Goal: Communication & Community: Answer question/provide support

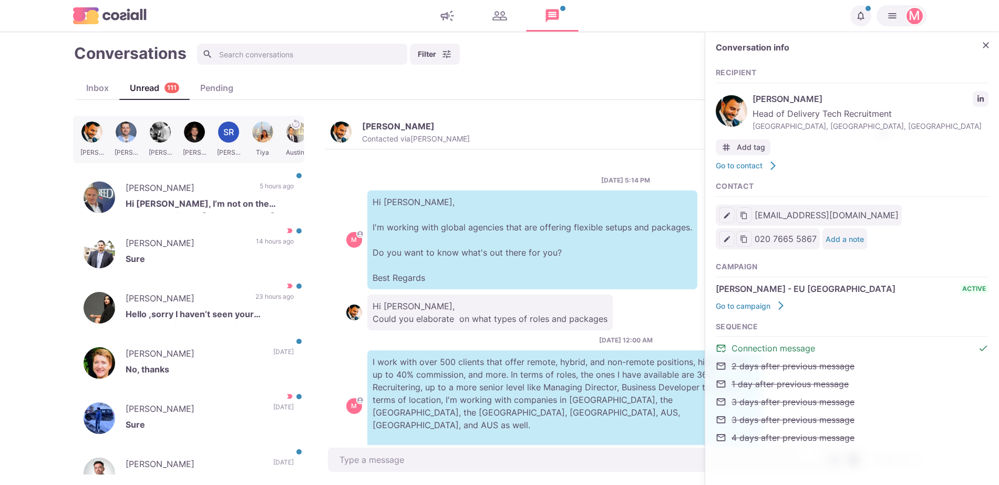
scroll to position [149, 0]
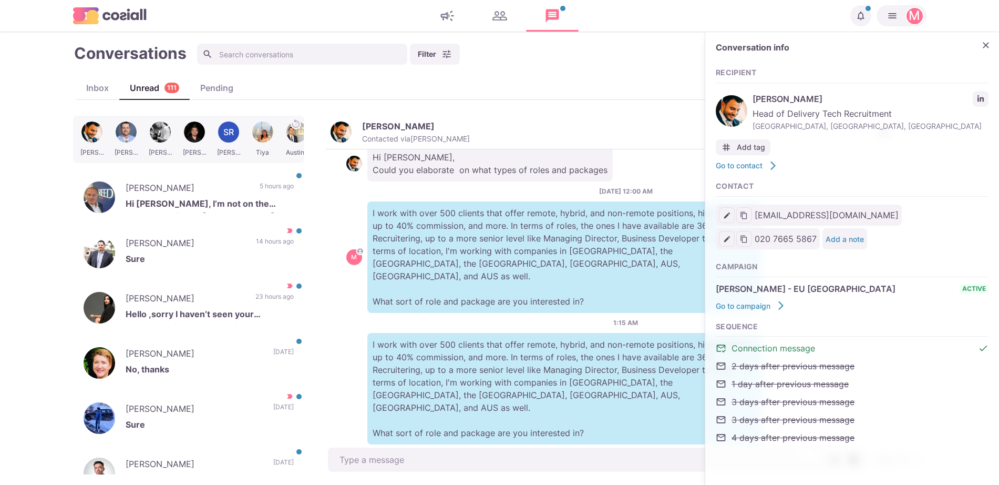
click at [517, 318] on div "1:15 AM I work with over 500 clients that offer remote, hybrid, and non-remote …" at bounding box center [625, 381] width 559 height 126
click at [986, 50] on icon "Close" at bounding box center [986, 45] width 11 height 11
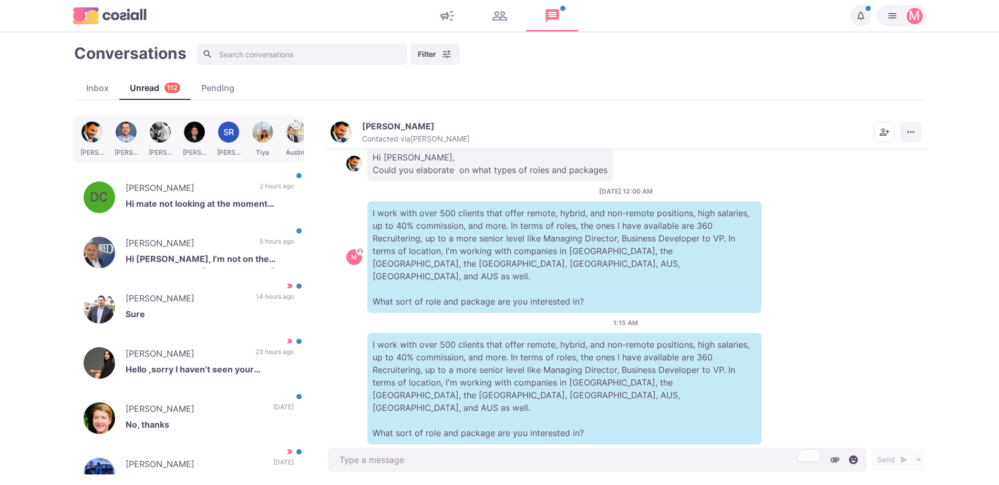
click at [915, 136] on icon "More menu" at bounding box center [911, 132] width 11 height 11
click at [887, 174] on button "Mark as Not Important" at bounding box center [870, 174] width 102 height 16
click at [177, 239] on p "[PERSON_NAME]" at bounding box center [188, 245] width 124 height 16
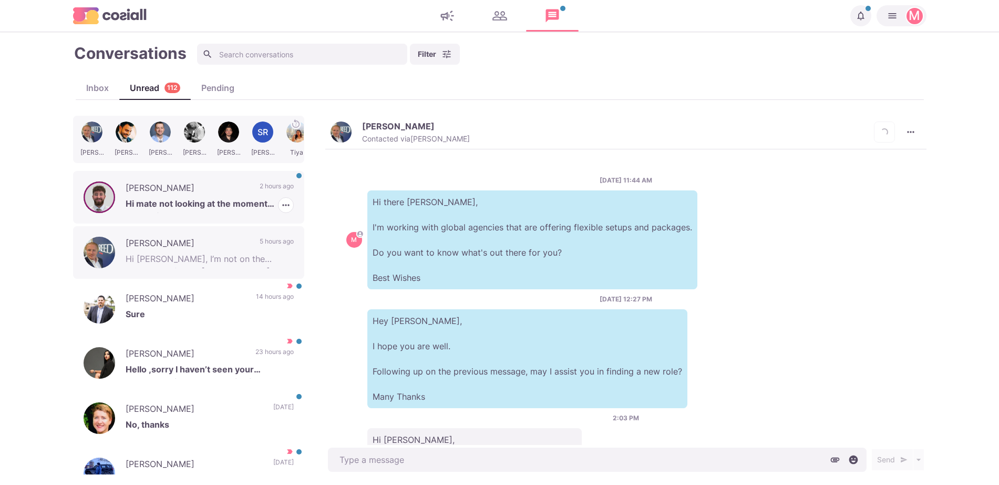
scroll to position [83, 0]
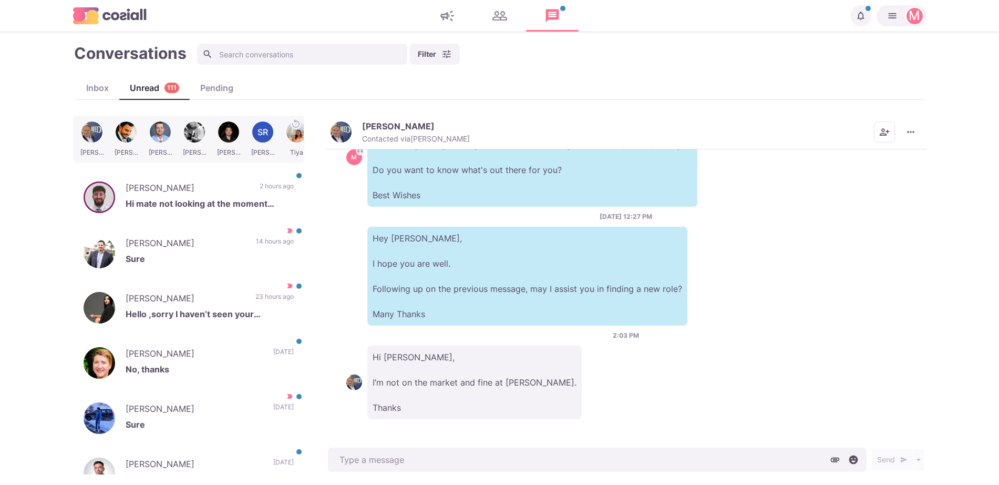
click at [342, 121] on img "button" at bounding box center [341, 131] width 21 height 21
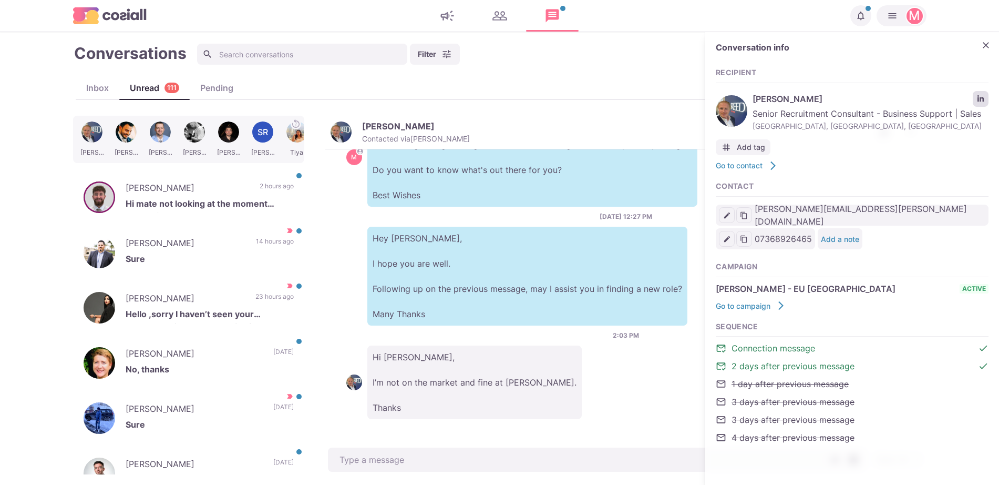
click at [983, 105] on link "LinkedIn profile link" at bounding box center [981, 99] width 16 height 16
drag, startPoint x: 164, startPoint y: 196, endPoint x: 421, endPoint y: 436, distance: 351.9
click at [164, 196] on p "[PERSON_NAME]" at bounding box center [188, 189] width 124 height 16
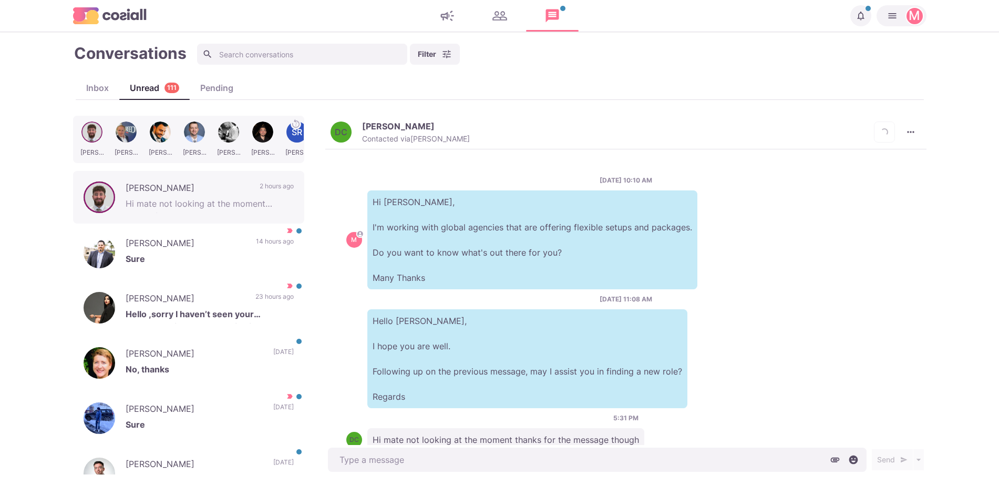
scroll to position [32, 0]
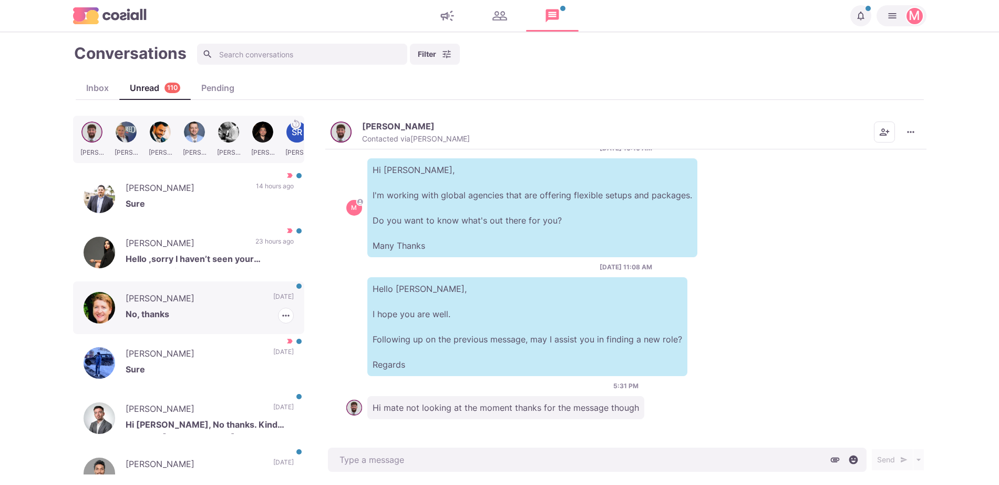
click at [233, 299] on p "[PERSON_NAME]" at bounding box center [194, 300] width 137 height 16
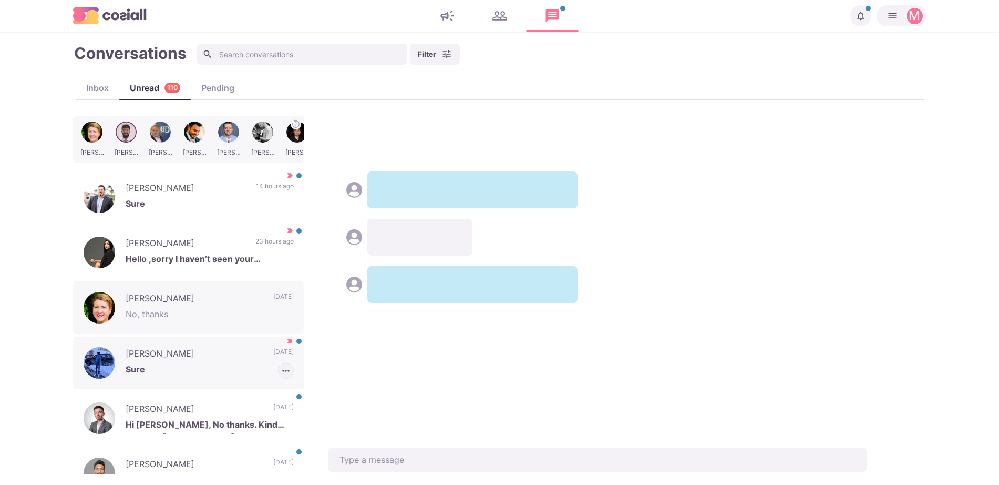
click at [281, 373] on icon "button" at bounding box center [286, 370] width 11 height 11
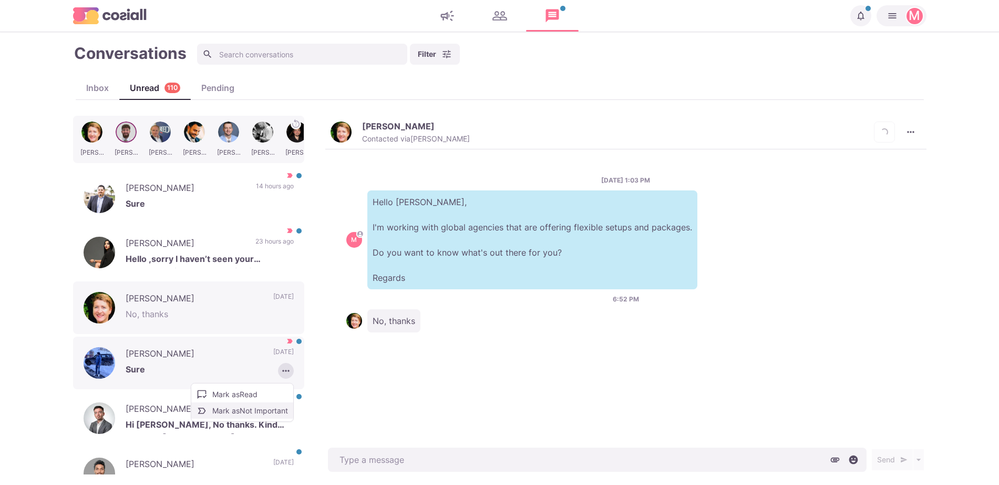
click at [250, 410] on button "Mark as Not Important" at bounding box center [242, 410] width 102 height 16
click at [208, 373] on p "Sure" at bounding box center [210, 371] width 168 height 16
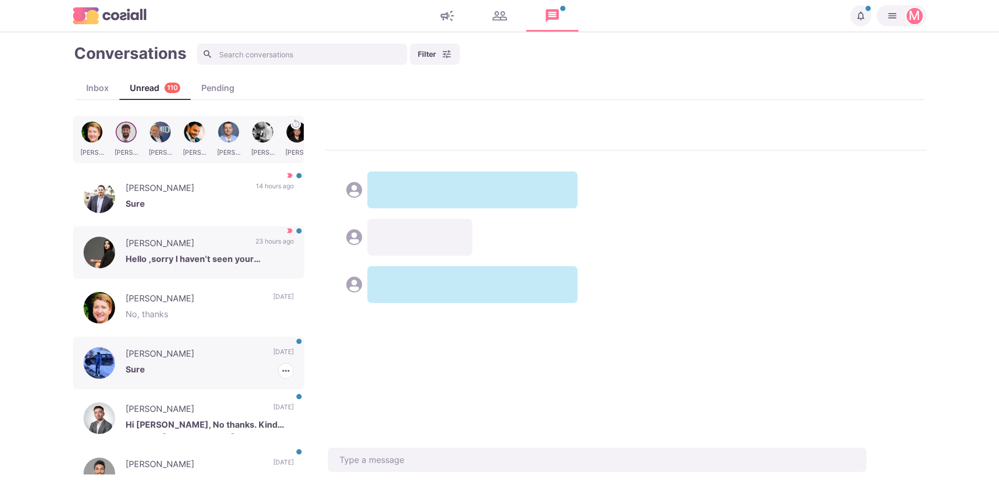
click at [217, 421] on p "Hi [PERSON_NAME], No thanks. Kind regards, [PERSON_NAME]" at bounding box center [210, 426] width 168 height 16
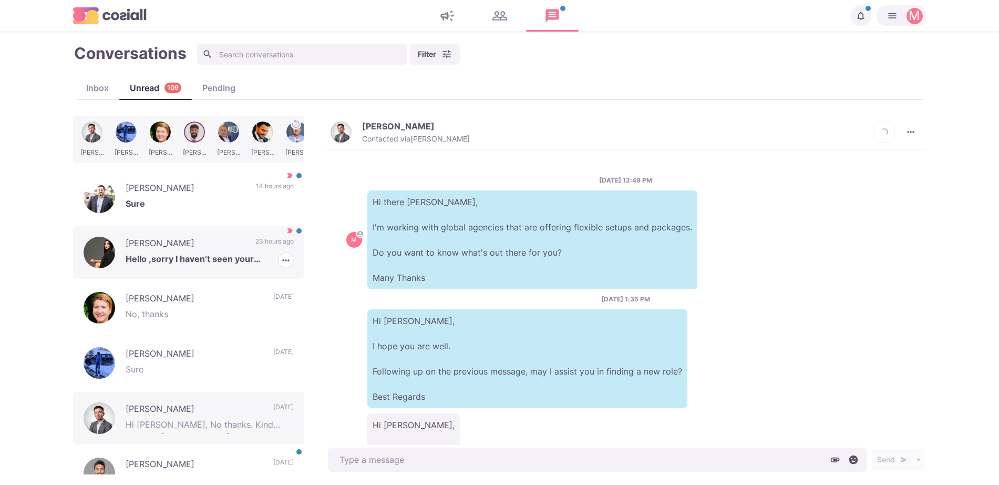
scroll to position [80, 0]
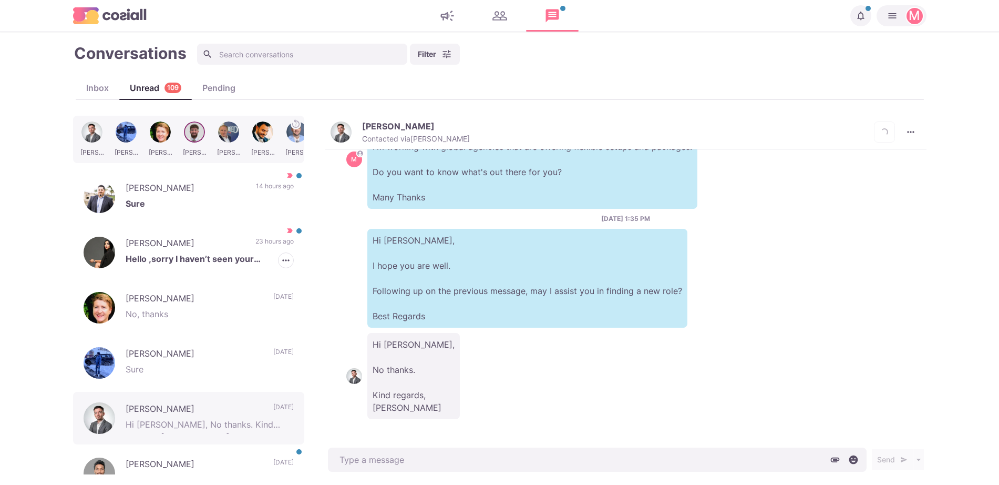
drag, startPoint x: 243, startPoint y: 249, endPoint x: 569, endPoint y: 144, distance: 342.4
click at [243, 248] on div "[PERSON_NAME] Hello ,sorry I haven’t seen your messages , i m hanaa and live in…" at bounding box center [188, 252] width 231 height 53
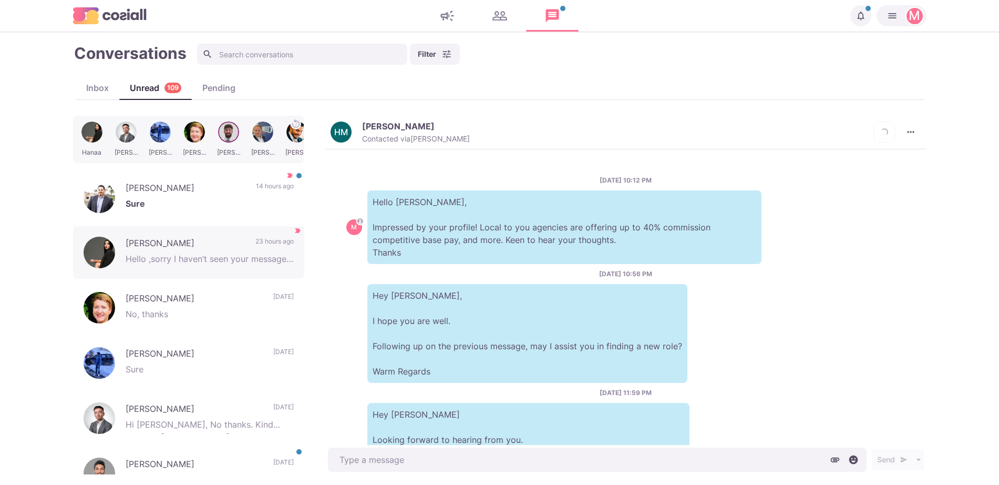
scroll to position [444, 0]
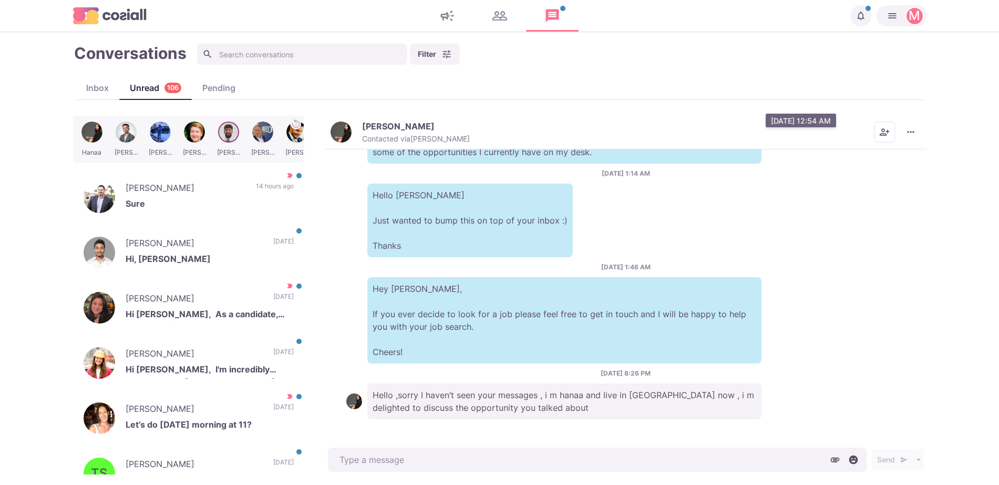
click at [379, 155] on p "Hello [PERSON_NAME], How you doing? You are the perfect candidate for the compa…" at bounding box center [565, 120] width 394 height 86
click at [364, 124] on p "[PERSON_NAME]" at bounding box center [398, 126] width 73 height 11
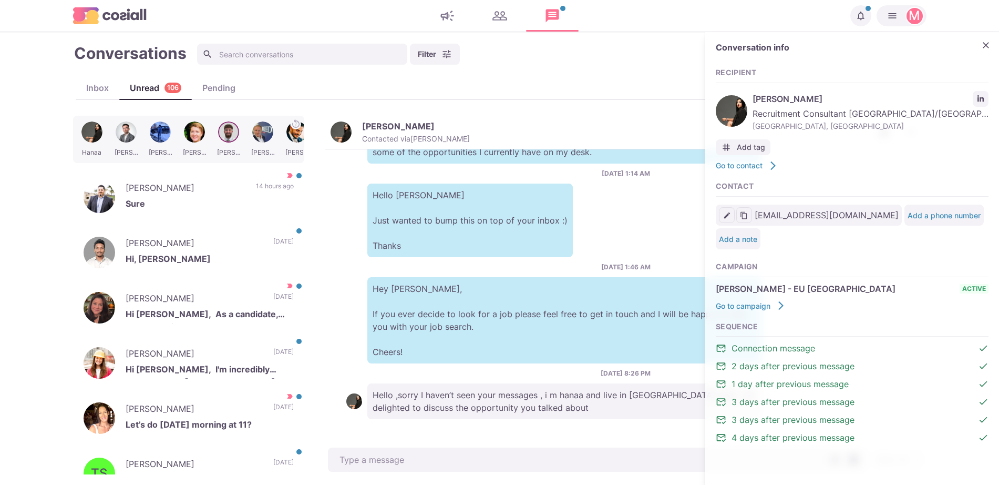
click at [974, 46] on div "Conversation info" at bounding box center [852, 50] width 273 height 15
click at [984, 44] on icon "Close" at bounding box center [986, 45] width 11 height 11
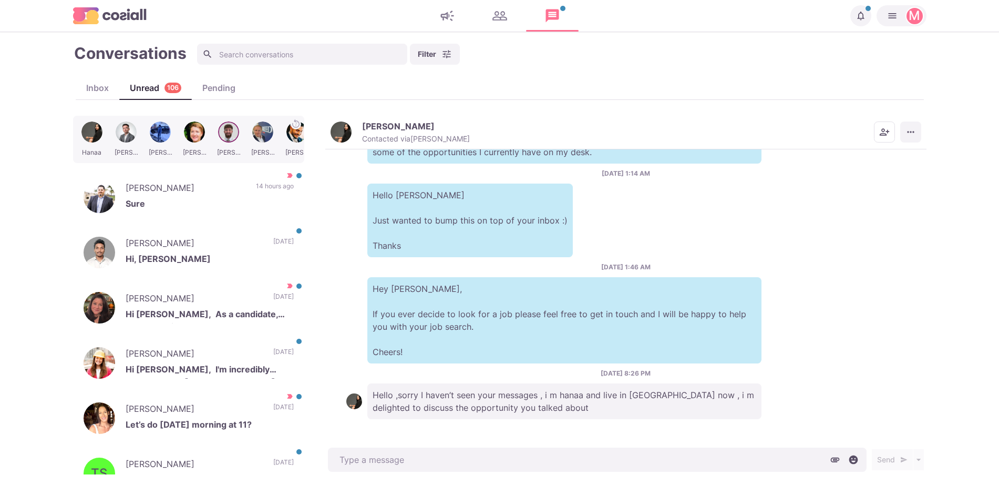
click at [911, 137] on button "More menu" at bounding box center [911, 131] width 21 height 21
click at [882, 172] on button "Mark as Not Important" at bounding box center [870, 174] width 102 height 16
click at [217, 262] on p "Hi, [PERSON_NAME]" at bounding box center [210, 260] width 168 height 16
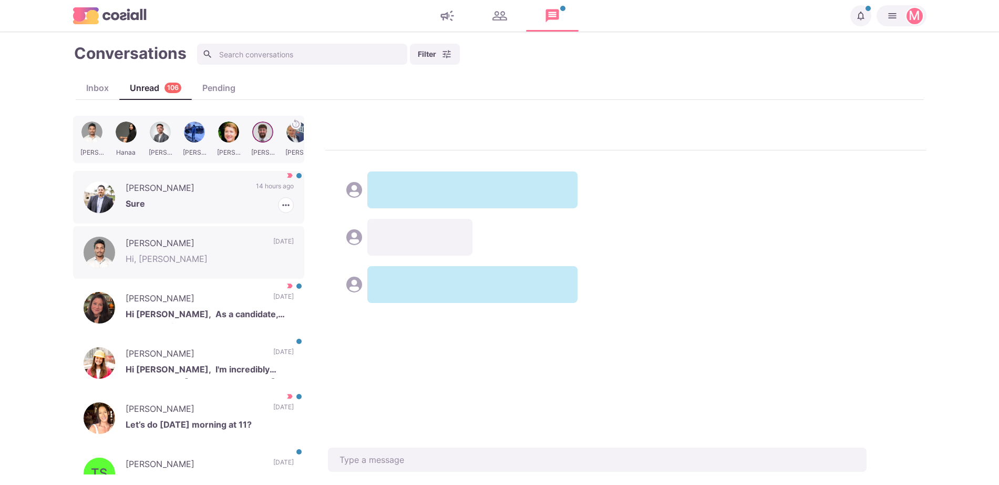
click at [218, 190] on p "[PERSON_NAME]" at bounding box center [186, 189] width 120 height 16
click at [281, 209] on icon "button" at bounding box center [286, 205] width 11 height 11
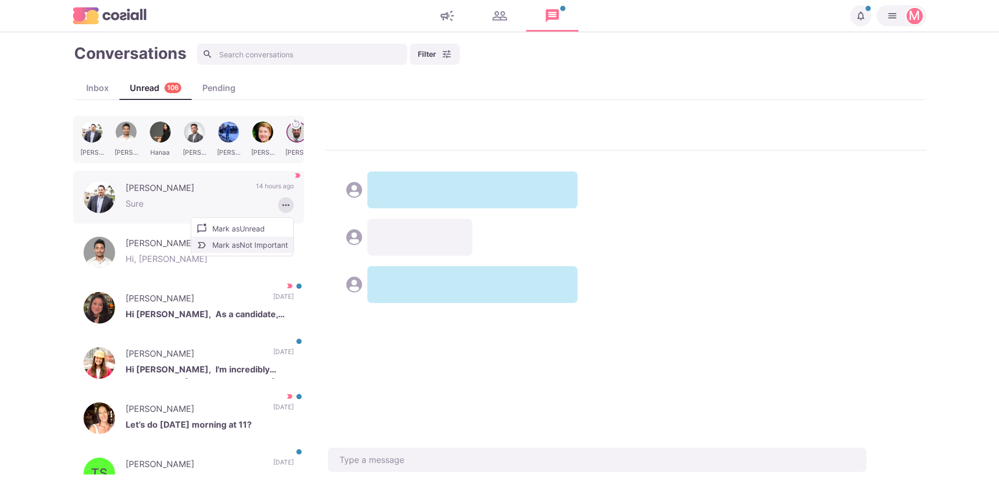
click at [256, 243] on button "Mark as Not Important" at bounding box center [242, 245] width 102 height 16
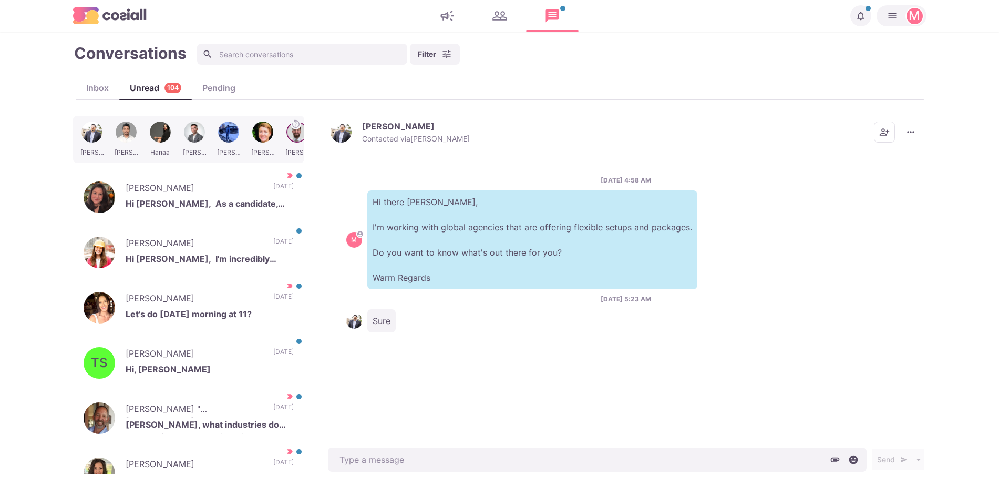
click at [348, 130] on img "button" at bounding box center [341, 131] width 21 height 21
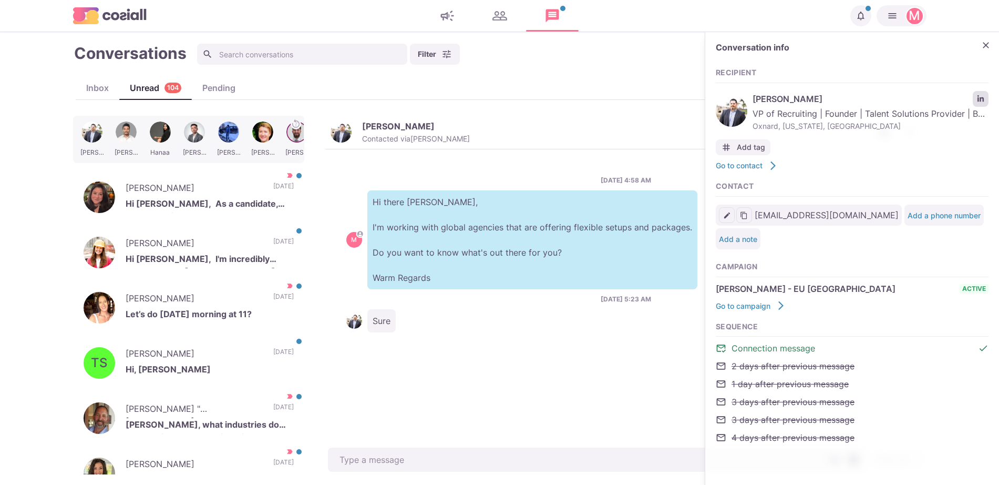
click at [978, 99] on icon "LinkedIn profile link" at bounding box center [981, 98] width 6 height 6
click at [987, 44] on icon "Close" at bounding box center [986, 45] width 6 height 6
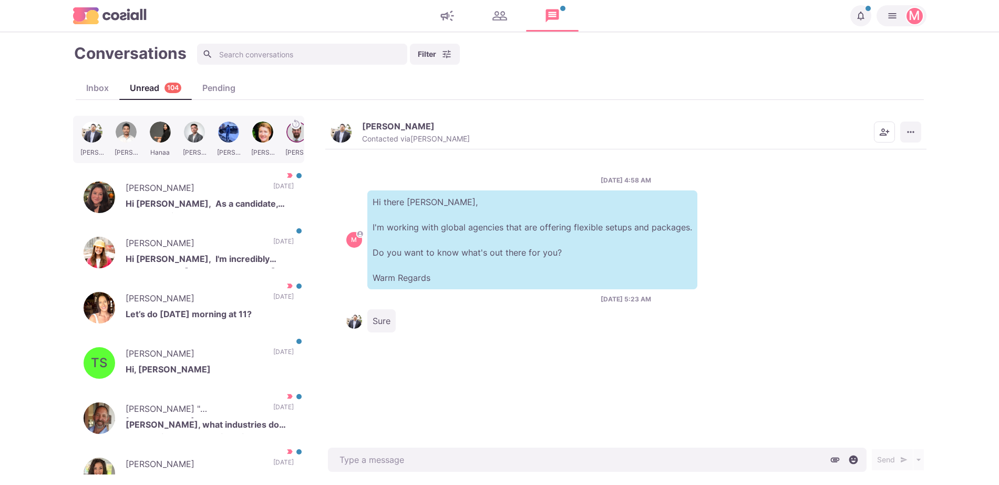
click at [915, 135] on icon "More menu" at bounding box center [911, 132] width 11 height 11
type textarea "x"
click at [607, 315] on div "Sure" at bounding box center [625, 320] width 559 height 23
type textarea "x"
click at [817, 376] on div "[DATE] 4:58 AM M Hi there [PERSON_NAME], I'm working with global agencies that …" at bounding box center [625, 297] width 601 height 296
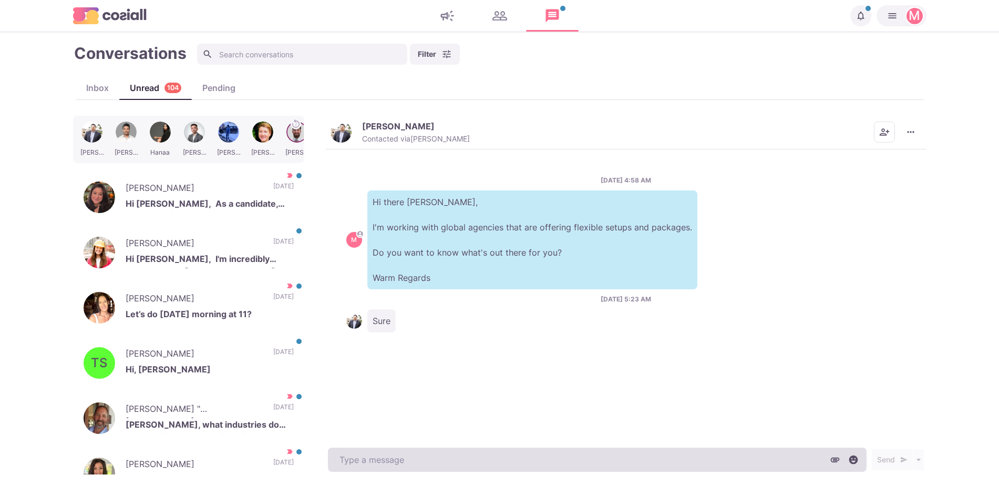
click at [693, 464] on textarea at bounding box center [597, 459] width 539 height 24
paste textarea "I work with around 500 agencies across the [GEOGRAPHIC_DATA], [GEOGRAPHIC_DATA]…"
type textarea "I work with around 500 agencies across the [GEOGRAPHIC_DATA], [GEOGRAPHIC_DATA]…"
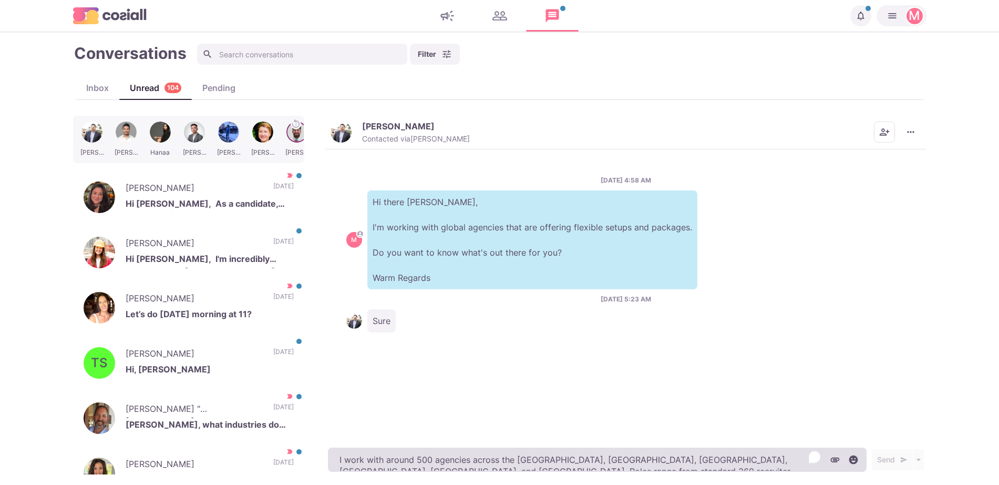
type textarea "x"
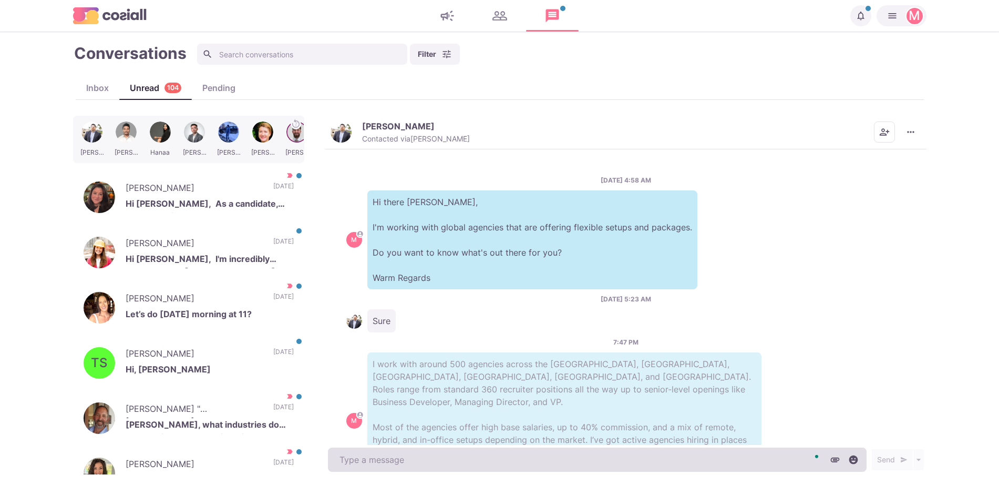
scroll to position [57, 0]
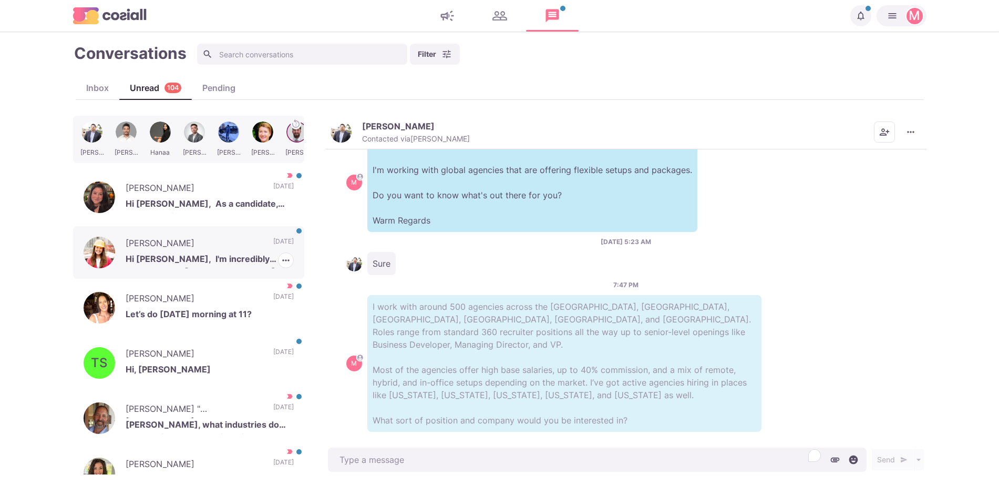
click at [228, 241] on p "[PERSON_NAME]" at bounding box center [194, 245] width 137 height 16
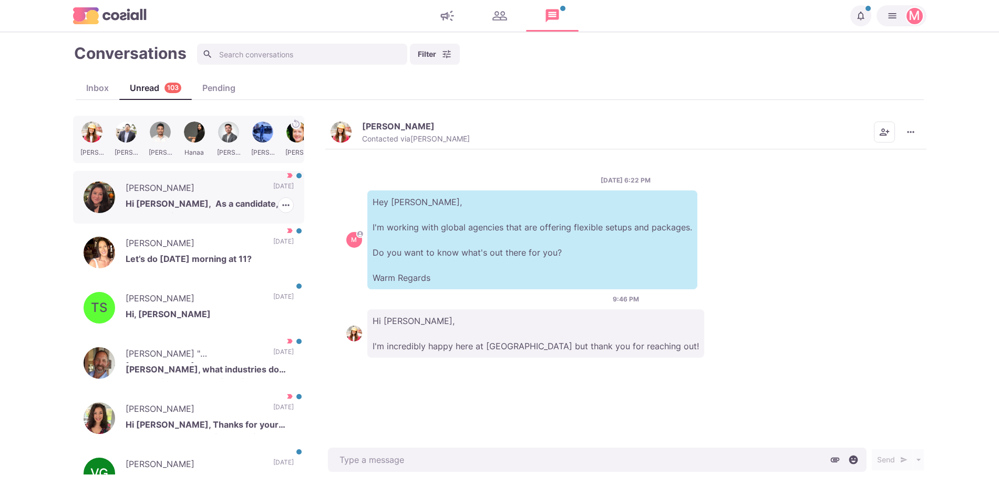
click at [195, 201] on p "Hi [PERSON_NAME], As a candidate, sure. Here is my resume." at bounding box center [210, 205] width 168 height 16
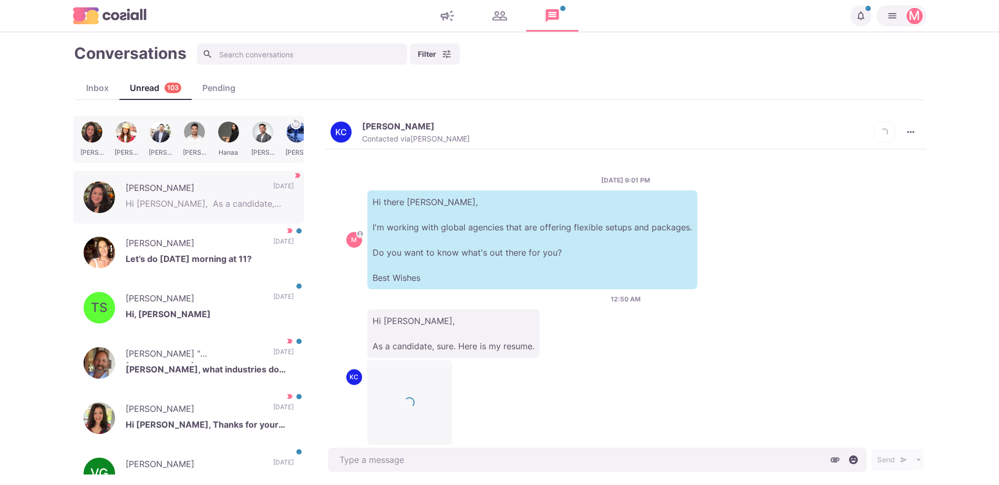
scroll to position [26, 0]
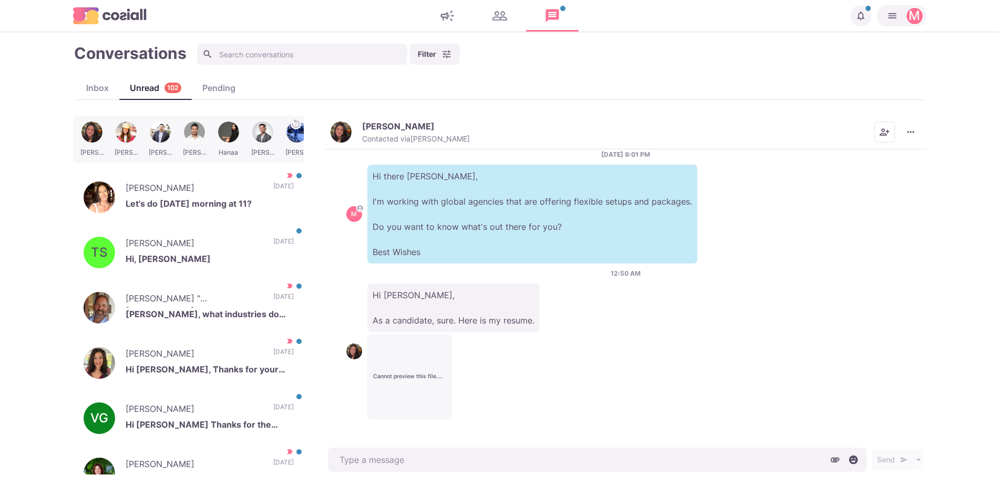
click at [430, 383] on div "Cannot preview this file. Download instead?" at bounding box center [410, 377] width 84 height 16
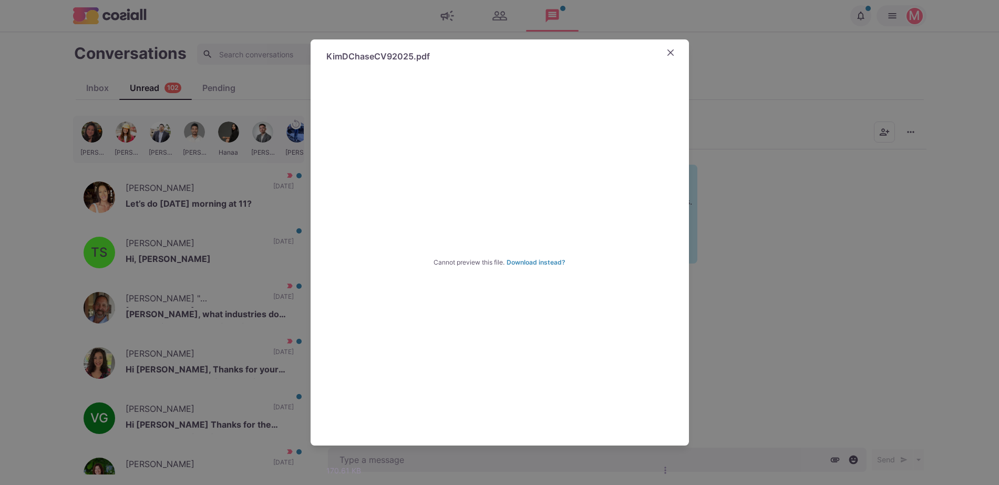
click at [761, 187] on div "KimDChaseCV92025.pdf Cannot preview this file. Download instead? Failed to load…" at bounding box center [499, 242] width 999 height 485
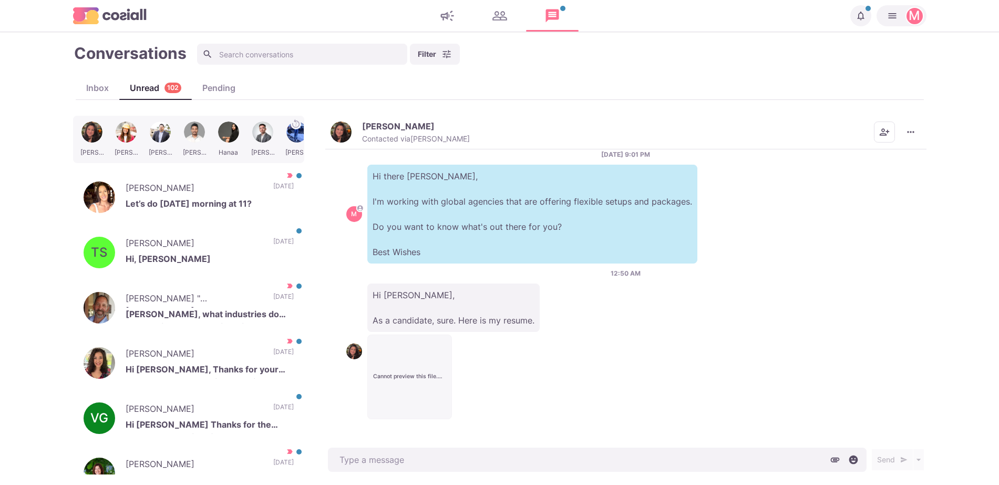
click at [342, 139] on img "button" at bounding box center [341, 131] width 21 height 21
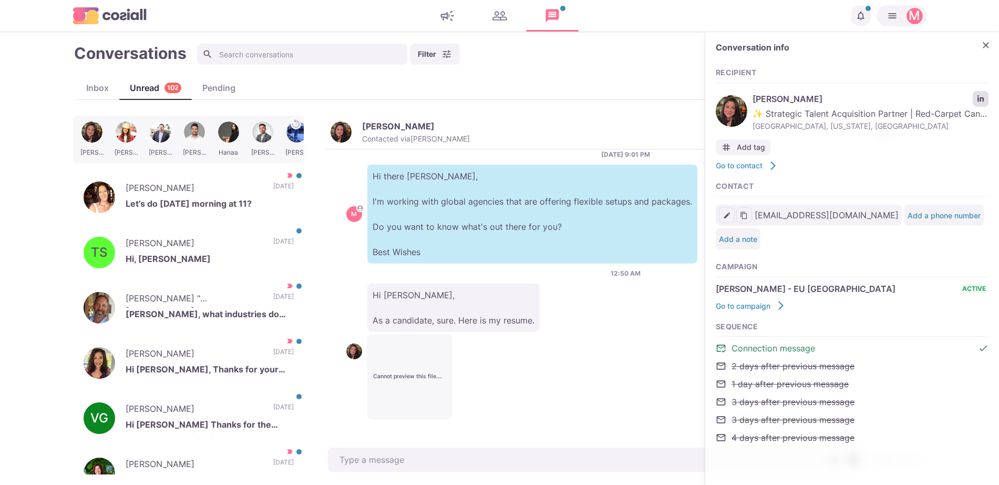
click at [977, 103] on link "LinkedIn profile link" at bounding box center [981, 99] width 16 height 16
click at [368, 325] on p "Hi [PERSON_NAME], As a candidate, sure. Here is my resume." at bounding box center [454, 307] width 172 height 48
click at [125, 138] on div at bounding box center [126, 139] width 32 height 41
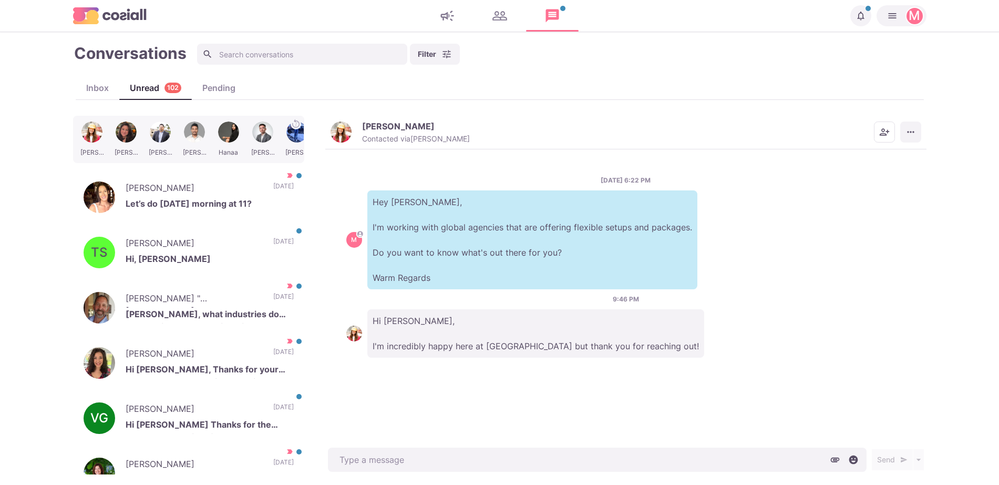
click at [909, 124] on button "More menu" at bounding box center [911, 131] width 21 height 21
click at [166, 264] on p "Hi, [PERSON_NAME]" at bounding box center [210, 260] width 168 height 16
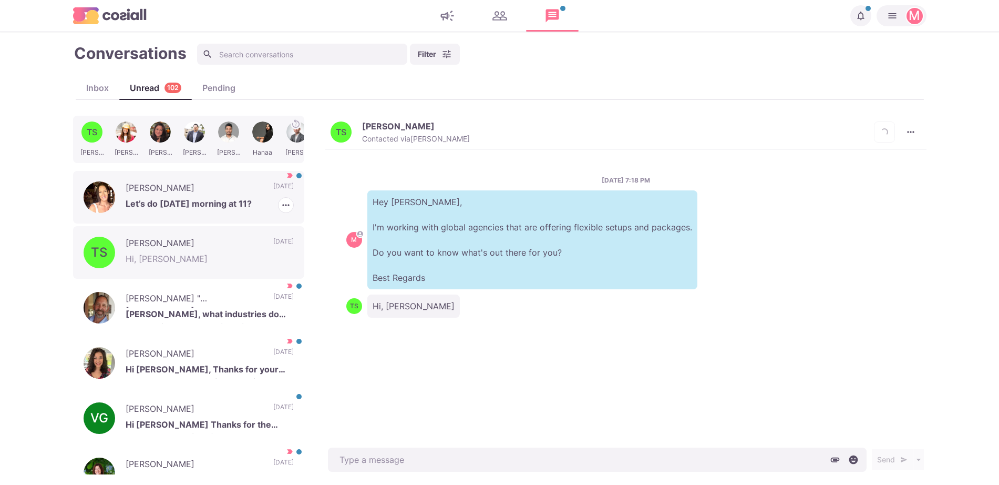
click at [248, 201] on p "Let’s do [DATE] morning at 11?" at bounding box center [210, 205] width 168 height 16
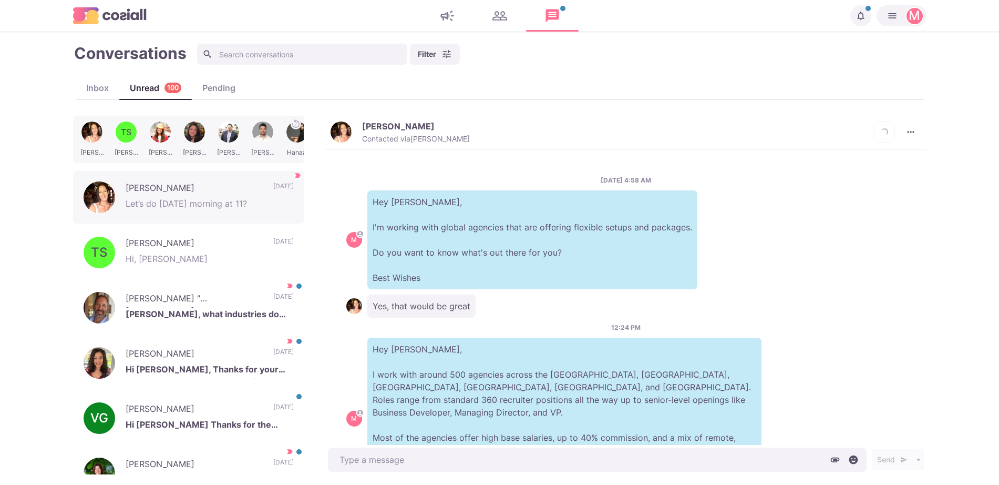
scroll to position [454, 0]
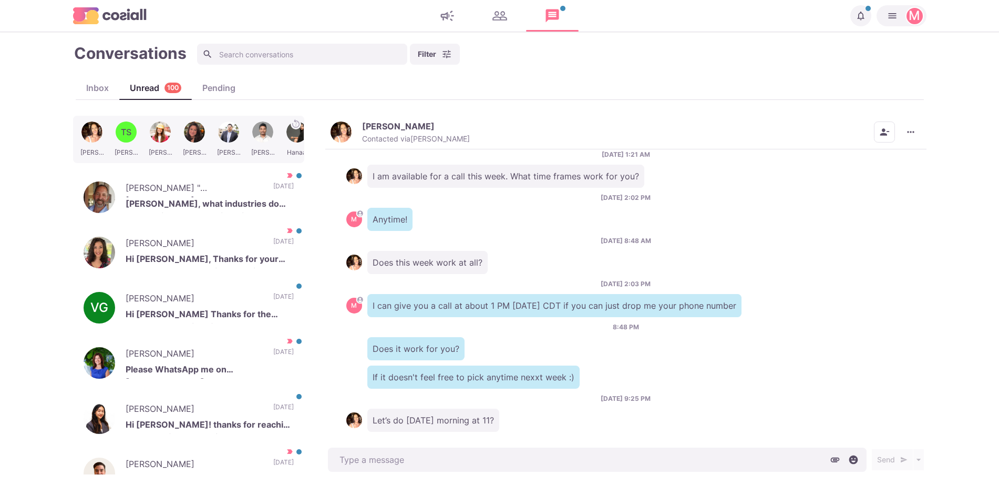
click at [342, 127] on img "button" at bounding box center [341, 131] width 21 height 21
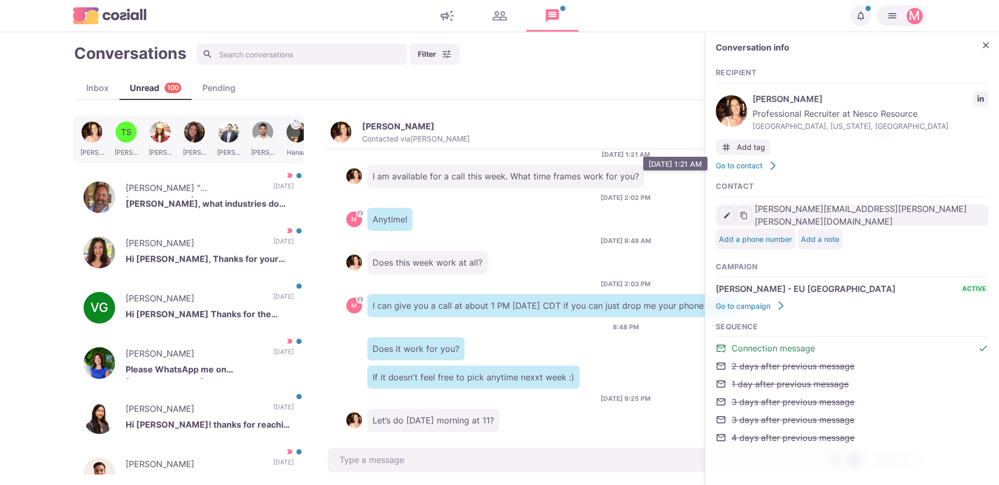
click at [488, 165] on p "I am available for a call this week. What time frames work for you?" at bounding box center [506, 176] width 277 height 23
click at [413, 451] on textarea at bounding box center [597, 459] width 539 height 24
click at [407, 444] on div "[DATE] 4:58 AM M Hey [PERSON_NAME], I'm working with global agencies that are o…" at bounding box center [625, 297] width 601 height 296
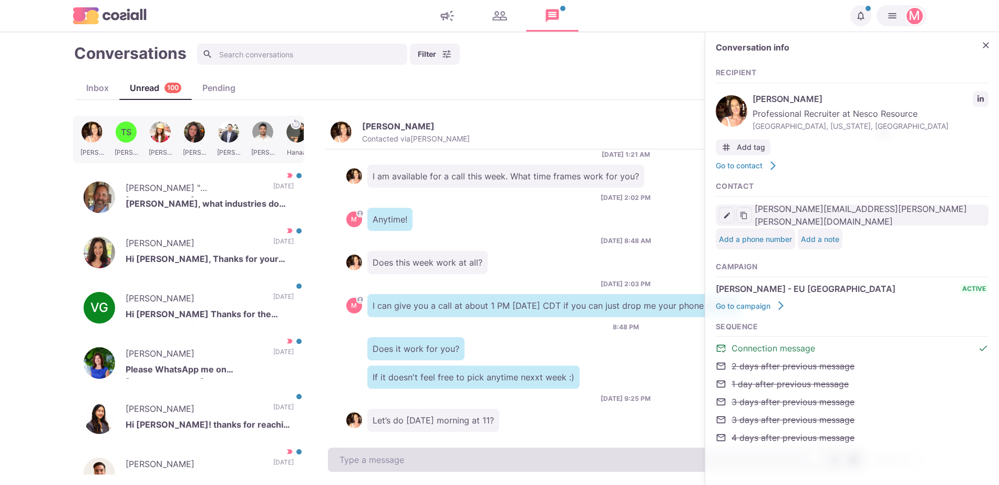
click at [412, 454] on textarea "To enrich screen reader interactions, please activate Accessibility in Grammarl…" at bounding box center [597, 459] width 539 height 24
type textarea "x"
type textarea "Let's"
type textarea "x"
type textarea "Let's"
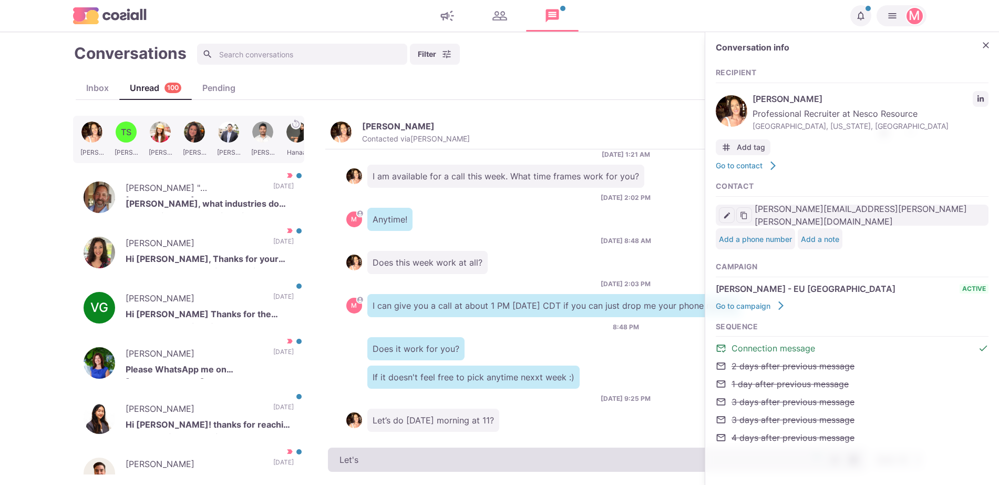
type textarea "x"
type textarea "Let's do"
type textarea "x"
type textarea "Let's do"
type textarea "x"
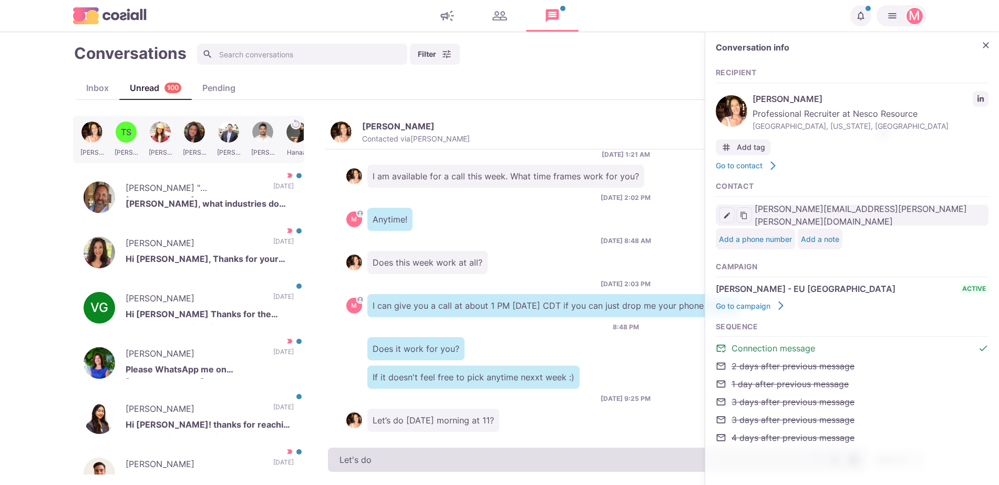
type textarea "Let's do i"
type textarea "x"
type textarea "Let's do it"
type textarea "x"
type textarea "Let's do it!"
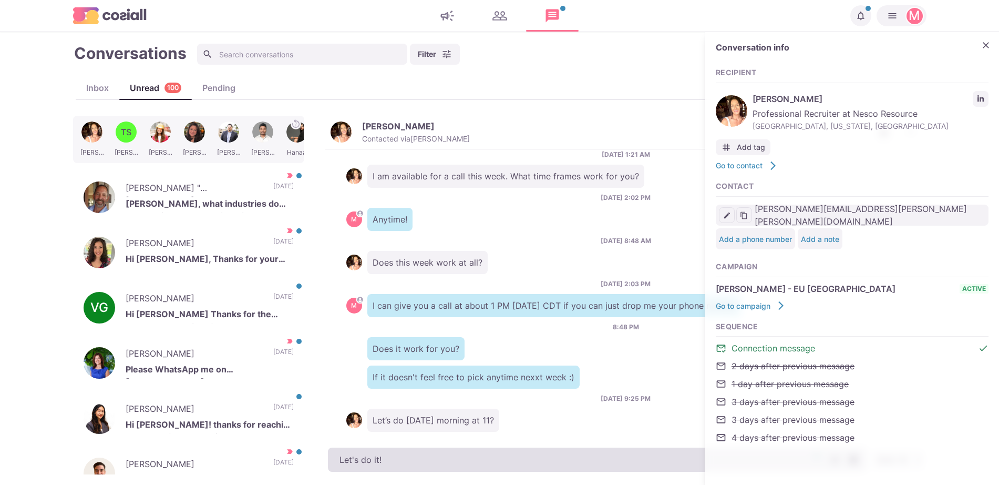
type textarea "x"
type textarea "Let's do it!"
type textarea "x"
type textarea "Let's do it! J"
type textarea "x"
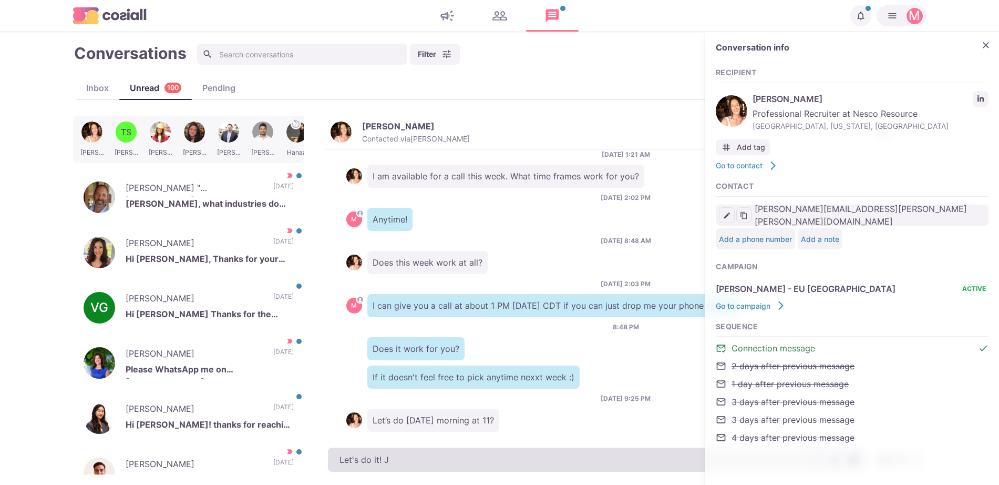
type textarea "Let's do it! Ju"
type textarea "x"
type textarea "Let's do it! Jus"
type textarea "x"
type textarea "Let's do it! Just"
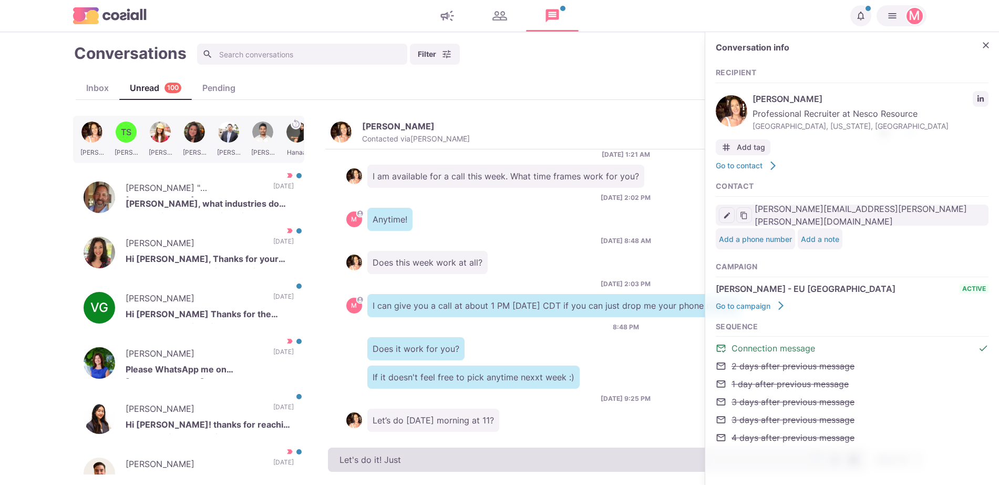
type textarea "x"
type textarea "Let's do it! Just d"
type textarea "x"
type textarea "Let's do it! Just dr"
type textarea "x"
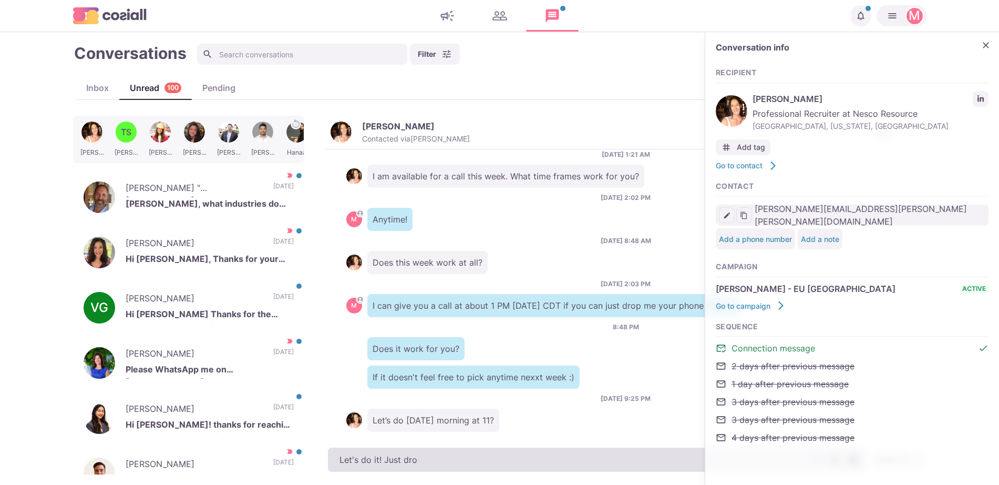
type textarea "Let's do it! Just drop"
type textarea "x"
type textarea "Let's do it! Just drop"
type textarea "x"
type textarea "Let's do it! Just drop m"
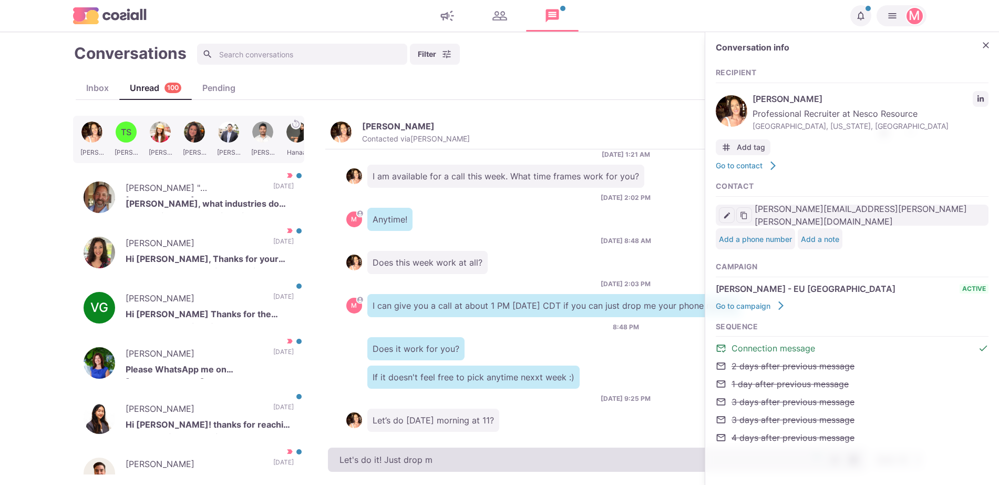
type textarea "x"
type textarea "Let's do it! Just drop me"
type textarea "x"
type textarea "Let's do it! Just drop me y"
type textarea "x"
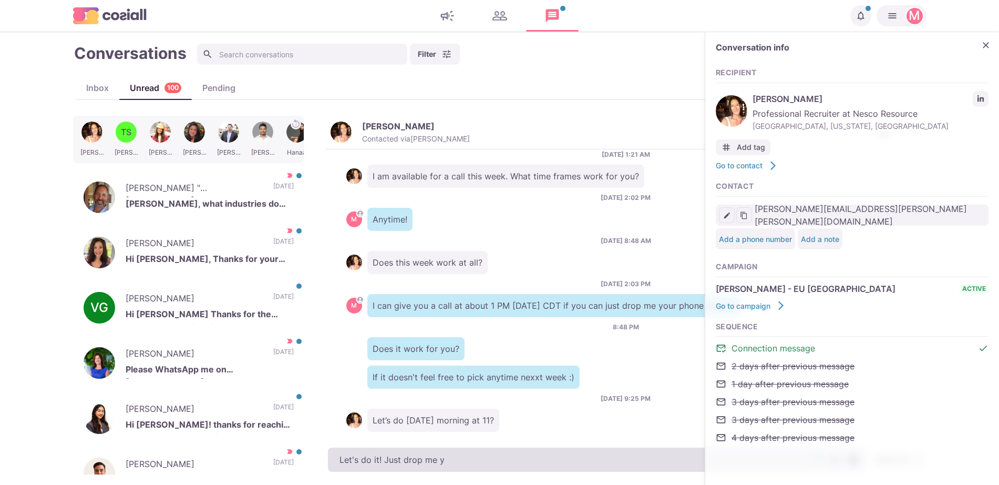
type textarea "Let's do it! Just drop me yo"
type textarea "x"
type textarea "Let's do it! Just drop me you"
type textarea "x"
type textarea "Let's do it! Just drop me your"
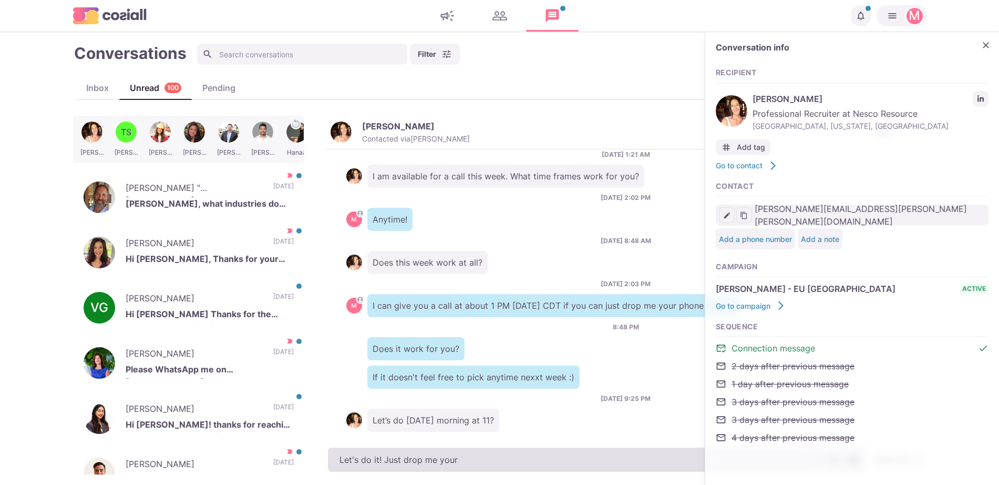
type textarea "x"
type textarea "Let's do it! Just drop me your"
type textarea "x"
type textarea "Let's do it! Just drop me your p"
type textarea "x"
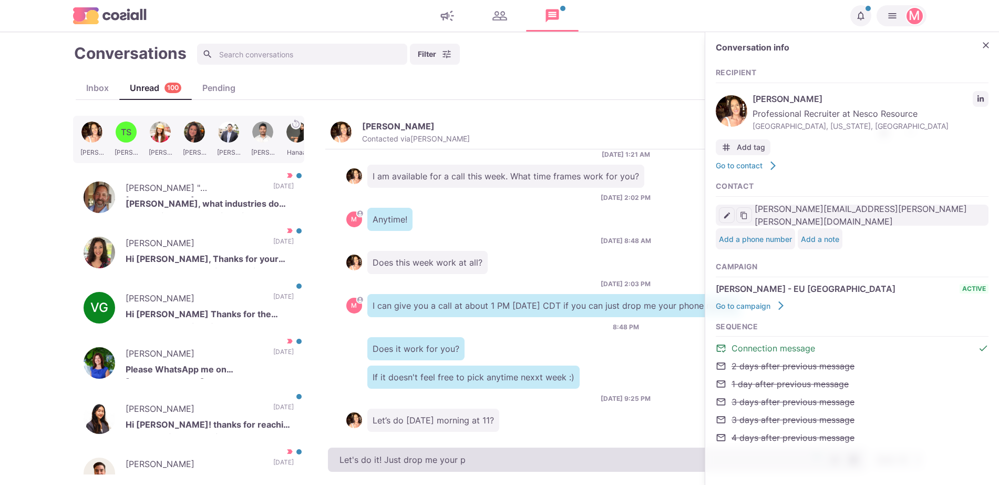
type textarea "Let's do it! Just drop me your ph"
type textarea "x"
type textarea "Let's do it! Just drop me your pho"
type textarea "x"
type textarea "Let's do it! Just drop me your phone"
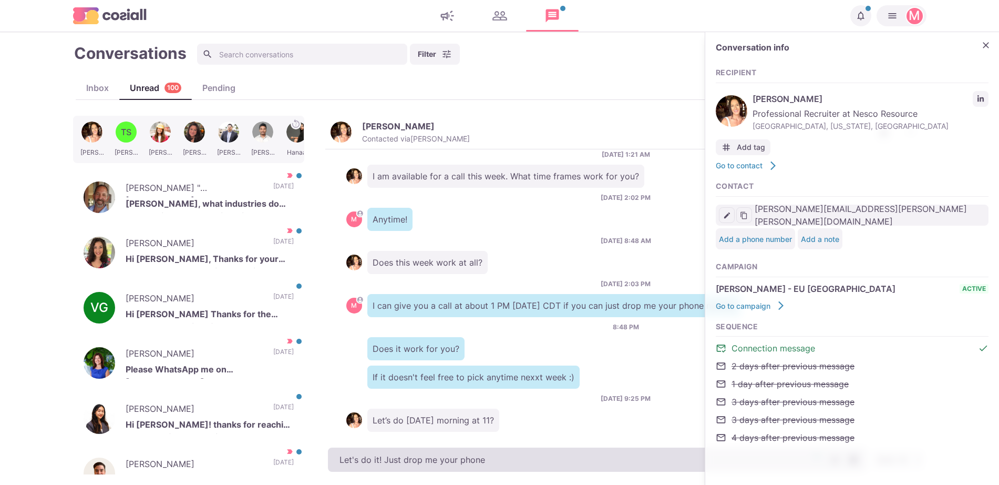
type textarea "x"
type textarea "Let's do it! Just drop me your phone"
type textarea "x"
type textarea "Let's do it! Just drop me your phone n"
type textarea "x"
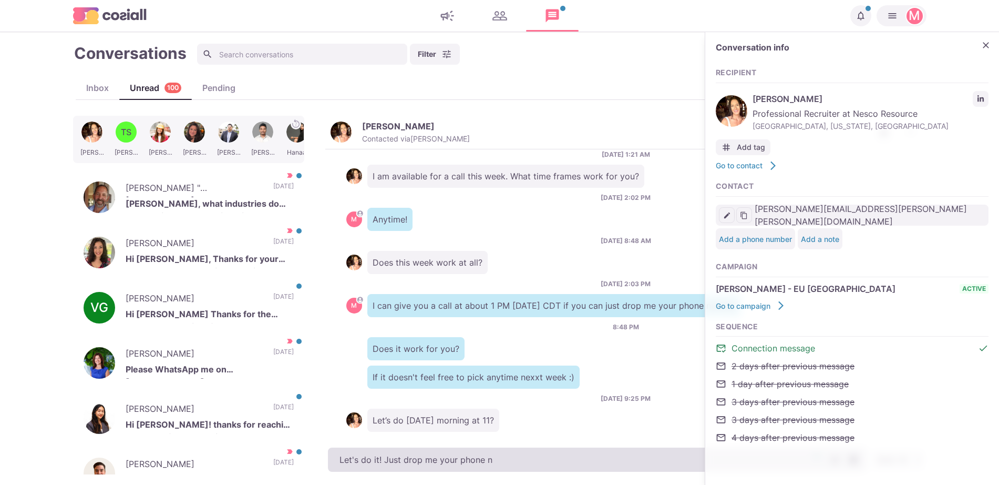
type textarea "Let's do it! Just drop me your phone nu"
type textarea "x"
type textarea "Let's do it! Just drop me your phone num"
type textarea "x"
type textarea "Let's do it! Just drop me your phone numbe"
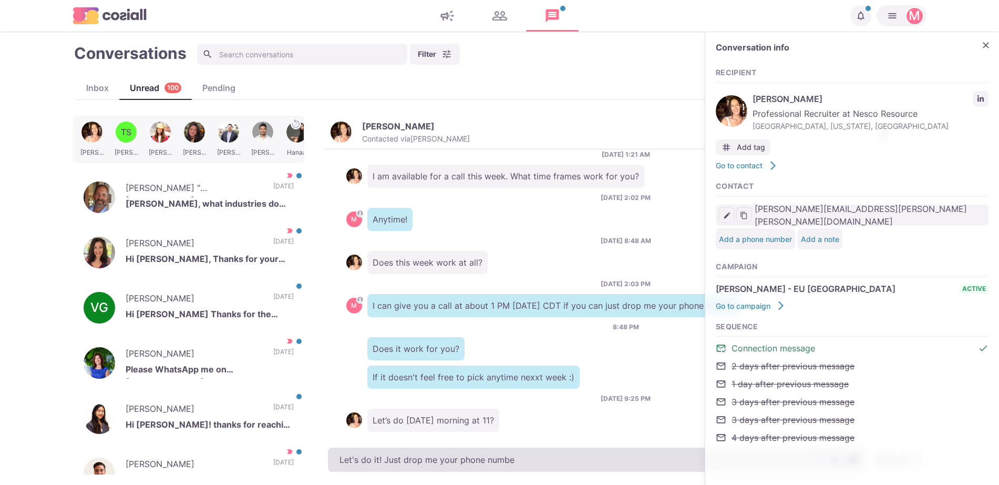
type textarea "x"
type textarea "Let's do it! Just drop me your phone number"
type textarea "x"
type textarea "Let's do it! Just drop me your phone number"
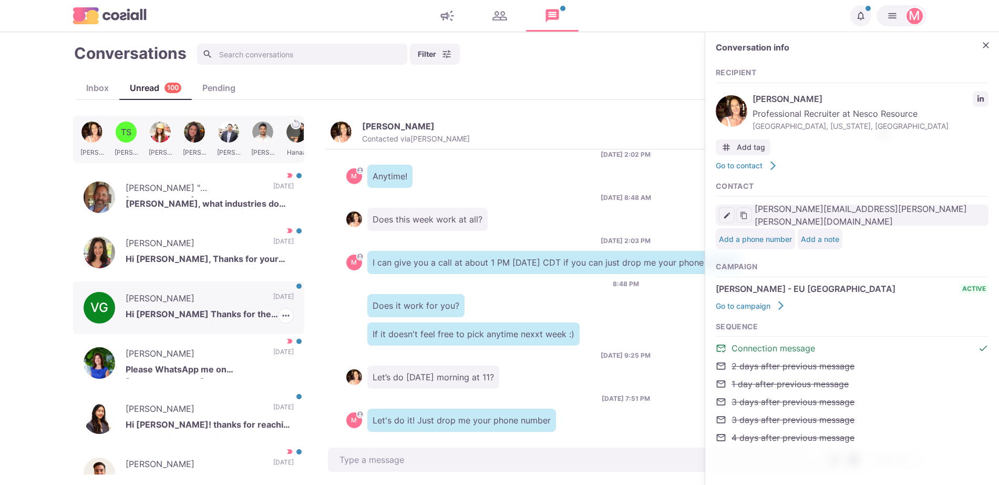
click at [169, 289] on div "VG [PERSON_NAME] Hi [PERSON_NAME] Thanks for the message. I'm alright for now t…" at bounding box center [188, 307] width 231 height 53
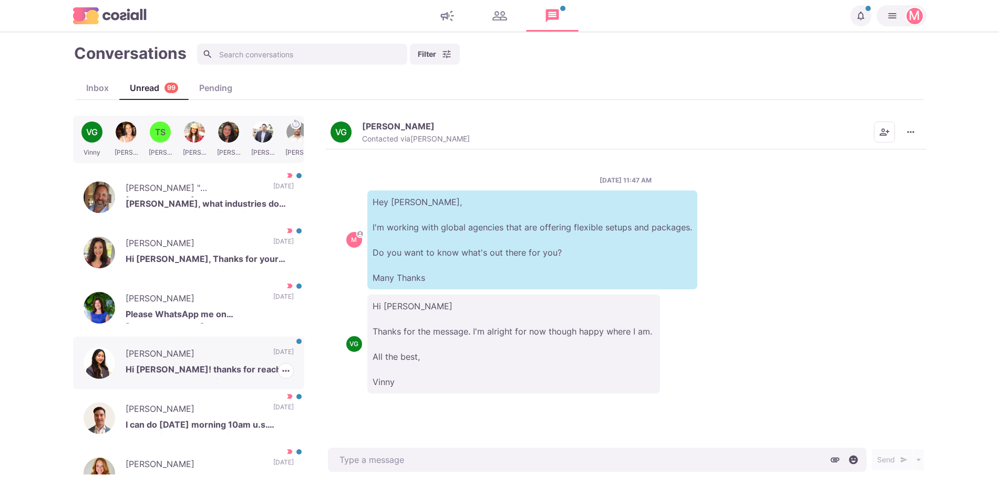
click at [216, 370] on p "Hi [PERSON_NAME]! thanks for reaching out but unfortunately i would not move fo…" at bounding box center [210, 371] width 168 height 16
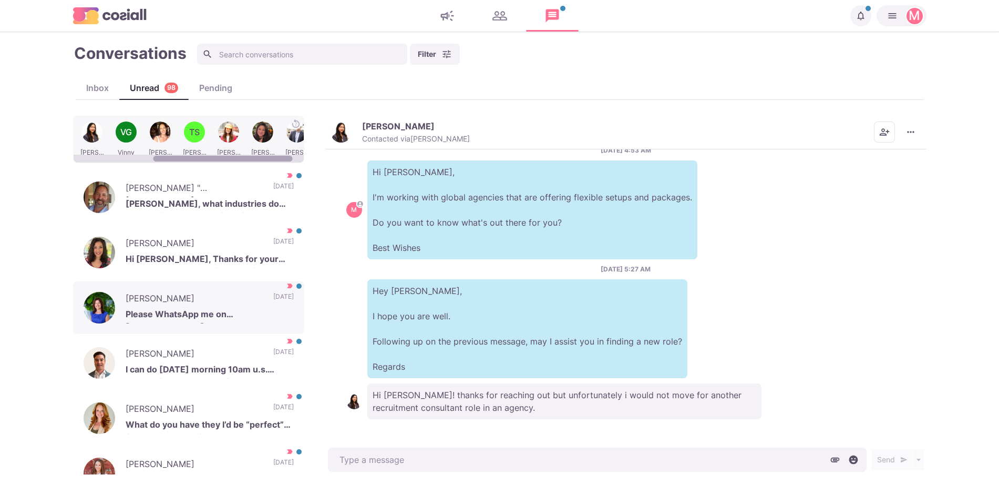
scroll to position [0, 124]
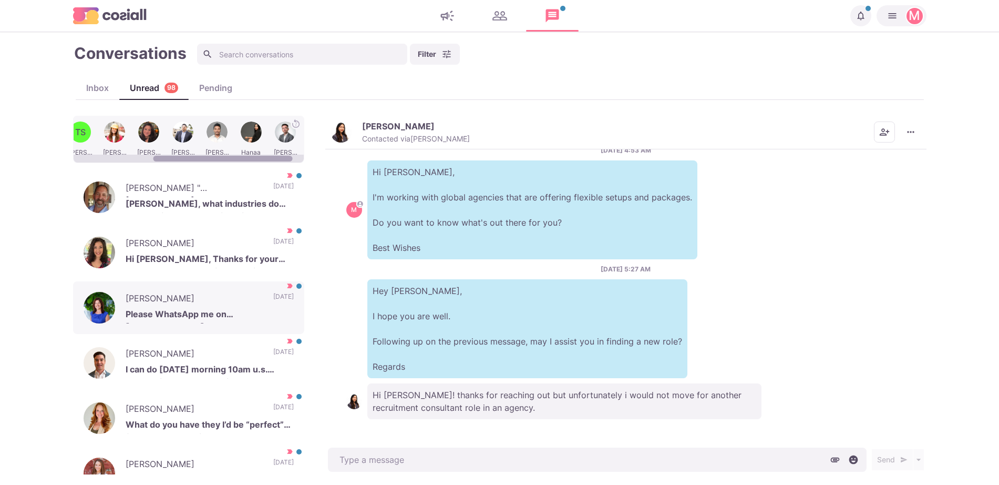
click at [259, 156] on div at bounding box center [189, 159] width 230 height 8
drag, startPoint x: 263, startPoint y: 156, endPoint x: 281, endPoint y: 156, distance: 18.4
click at [280, 156] on div at bounding box center [222, 159] width 139 height 6
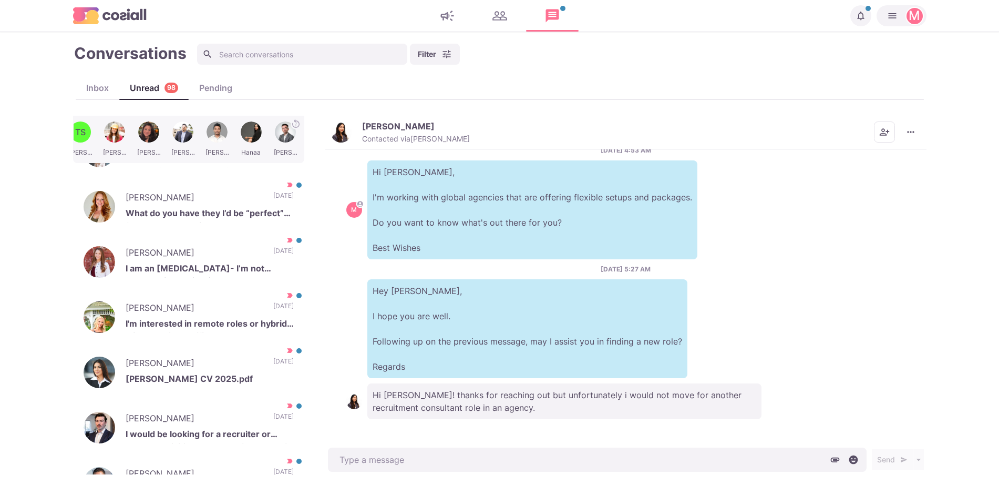
scroll to position [0, 0]
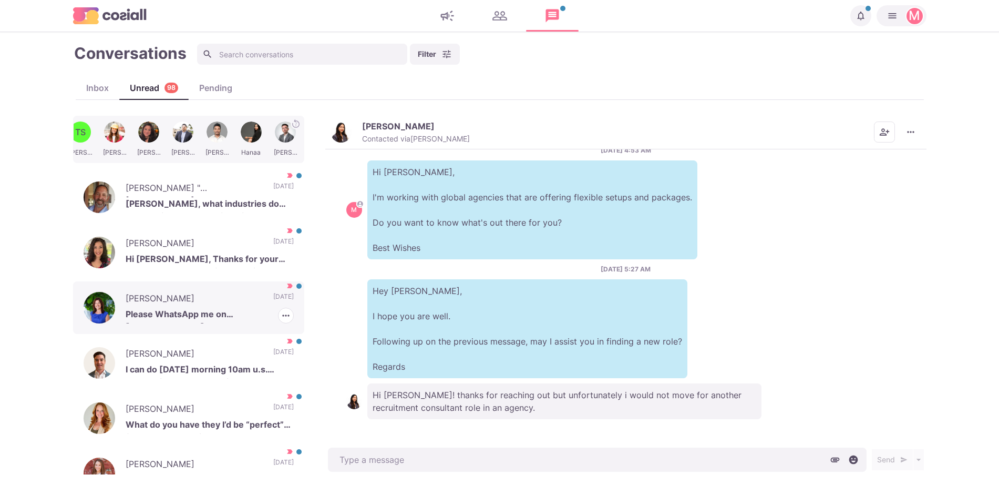
click at [248, 300] on div "[PERSON_NAME] Please WhatsApp me on 00971556359400 [DATE] [PERSON_NAME] as Read…" at bounding box center [188, 307] width 231 height 53
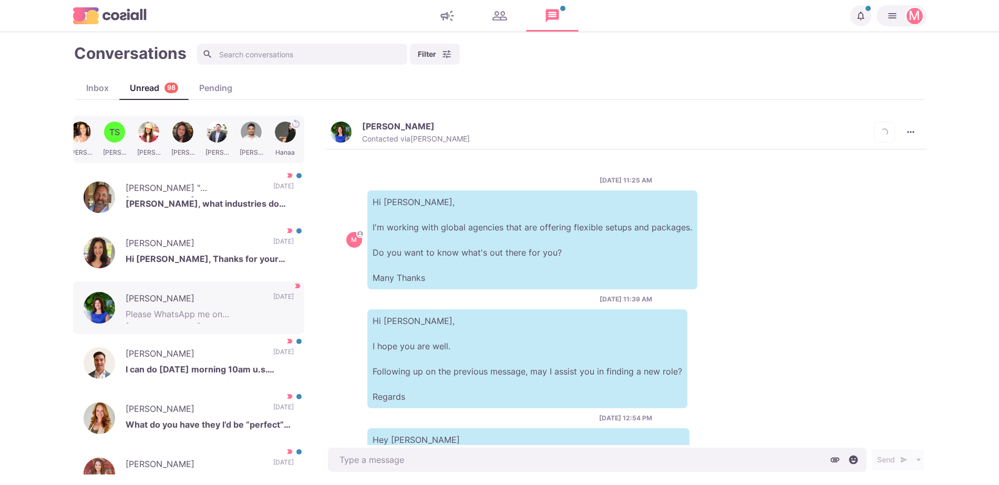
scroll to position [285, 0]
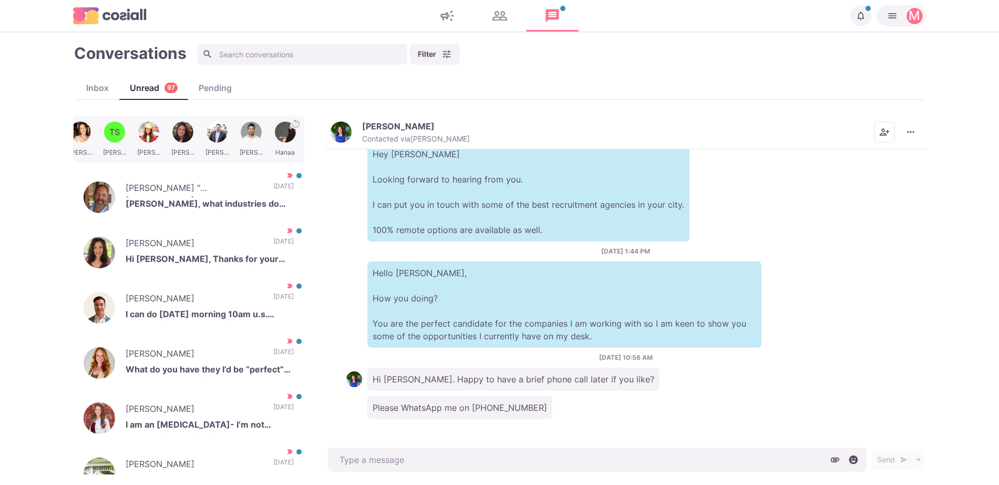
click at [356, 148] on div "[PERSON_NAME] Contacted via [PERSON_NAME] [PERSON_NAME] as Unread Mark as Not I…" at bounding box center [625, 133] width 601 height 34
click at [339, 137] on img "button" at bounding box center [341, 131] width 21 height 21
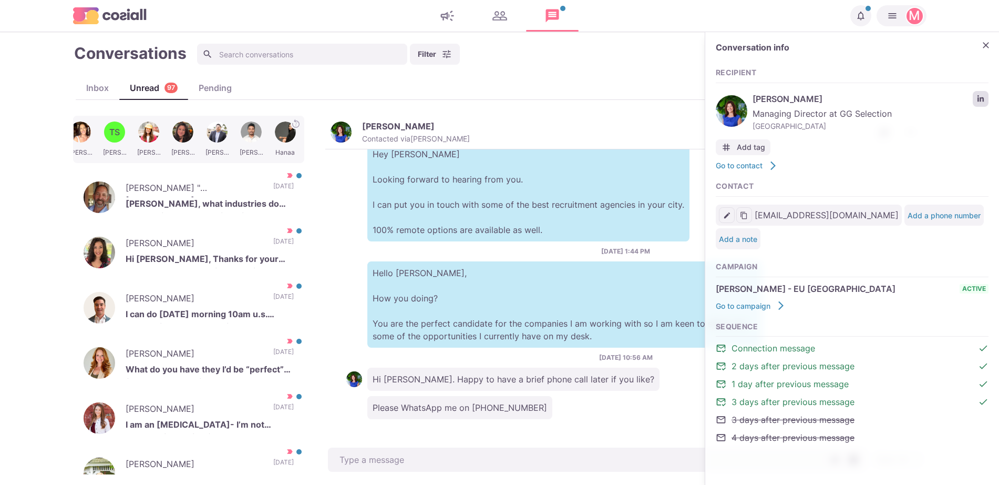
click at [977, 105] on link "LinkedIn profile link" at bounding box center [981, 99] width 16 height 16
drag, startPoint x: 480, startPoint y: 406, endPoint x: 495, endPoint y: 416, distance: 18.5
click at [483, 406] on p "Please WhatsApp me on [PHONE_NUMBER]" at bounding box center [460, 407] width 185 height 23
drag, startPoint x: 495, startPoint y: 416, endPoint x: 553, endPoint y: 422, distance: 58.1
click at [553, 422] on div "[DATE] 11:25 AM M Hi [PERSON_NAME], I'm working with global agencies that are o…" at bounding box center [625, 297] width 601 height 296
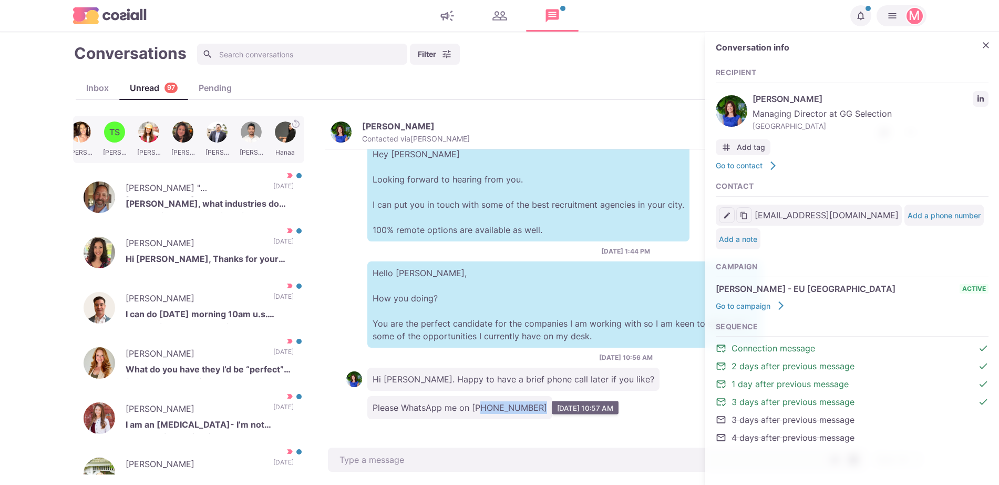
copy p "971556359400"
click at [226, 191] on p "[PERSON_NAME] "[PERSON_NAME]" [PERSON_NAME], Esq." at bounding box center [194, 189] width 137 height 16
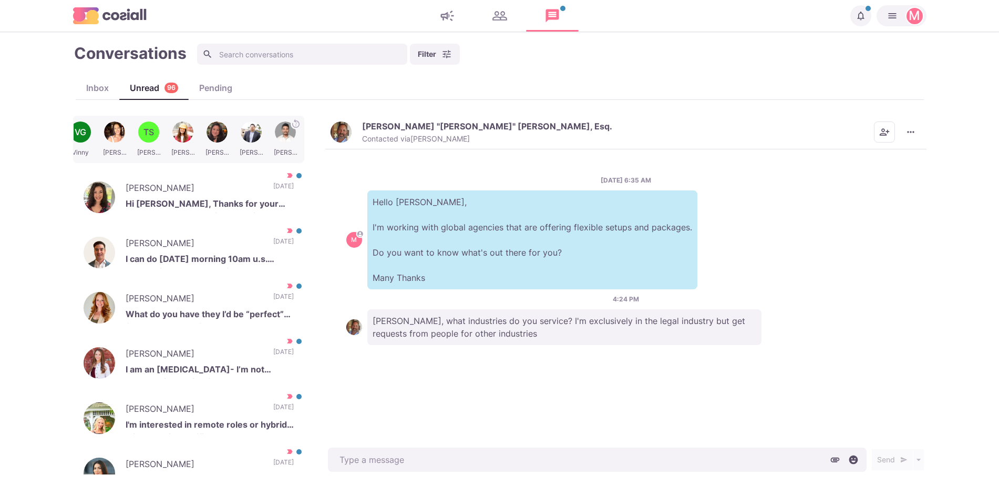
click at [343, 140] on img "button" at bounding box center [341, 131] width 21 height 21
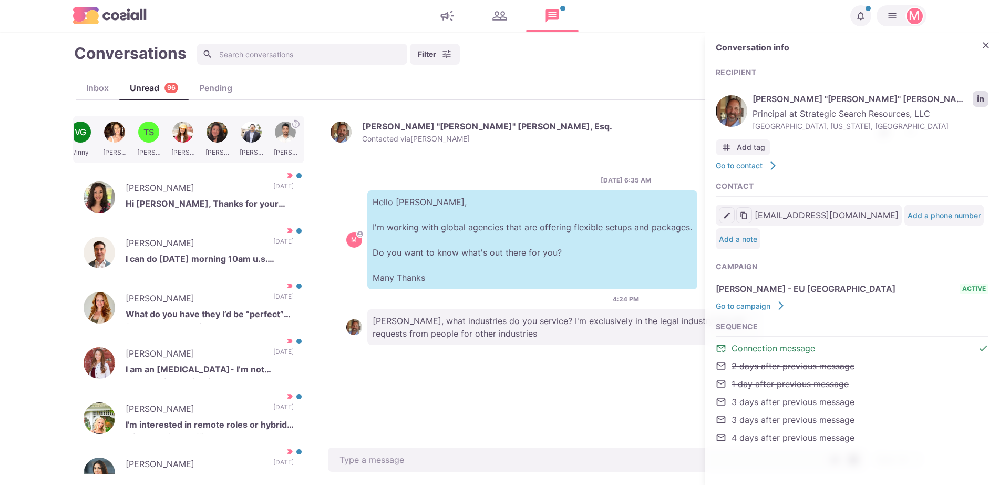
click at [977, 97] on icon "LinkedIn profile link" at bounding box center [980, 98] width 7 height 7
click at [982, 49] on icon "Close" at bounding box center [986, 45] width 11 height 11
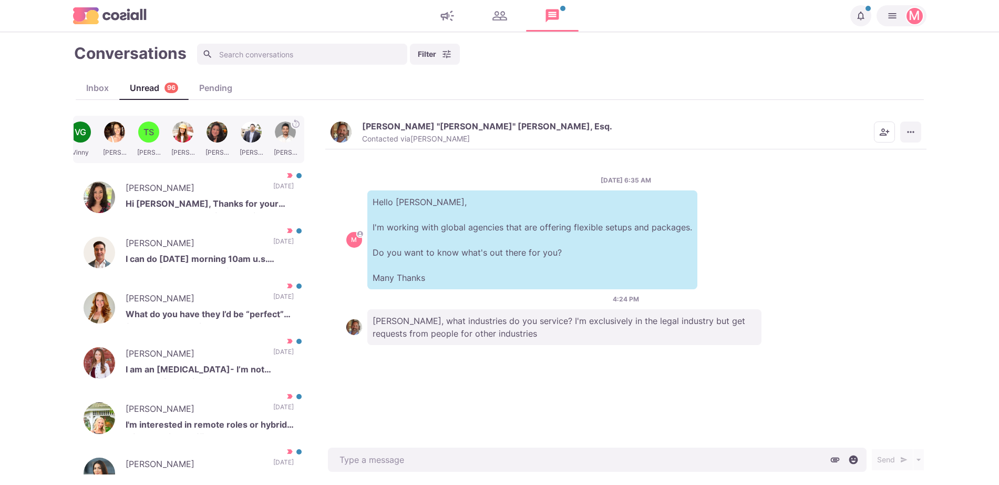
click at [911, 133] on icon "More menu" at bounding box center [911, 132] width 11 height 11
click at [881, 176] on button "Mark as Not Important" at bounding box center [870, 174] width 102 height 16
click at [169, 198] on p "Hi [PERSON_NAME], Thanks for your message. I am not actively looking to move ri…" at bounding box center [210, 205] width 168 height 16
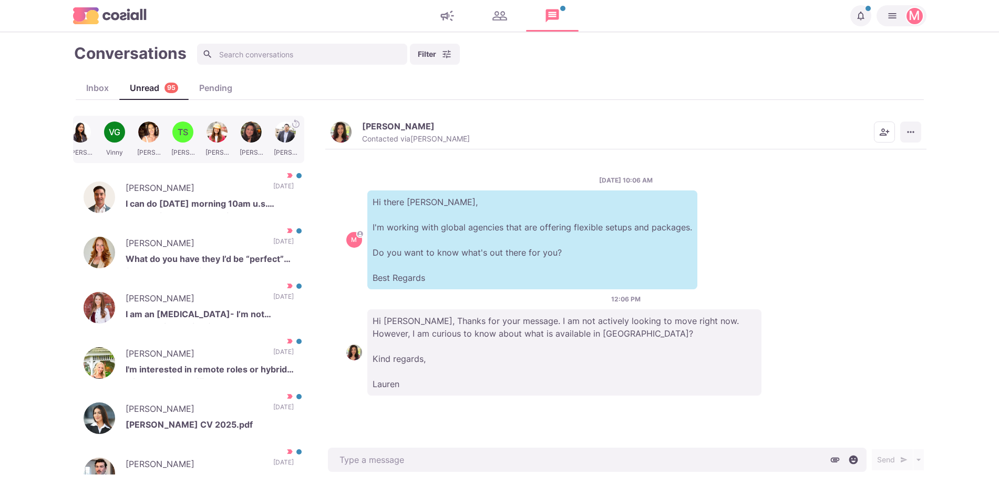
click at [913, 131] on icon "More menu" at bounding box center [911, 132] width 11 height 11
click at [877, 176] on button "Mark as Not Important" at bounding box center [870, 174] width 102 height 16
click at [381, 121] on p "[PERSON_NAME]" at bounding box center [398, 126] width 73 height 11
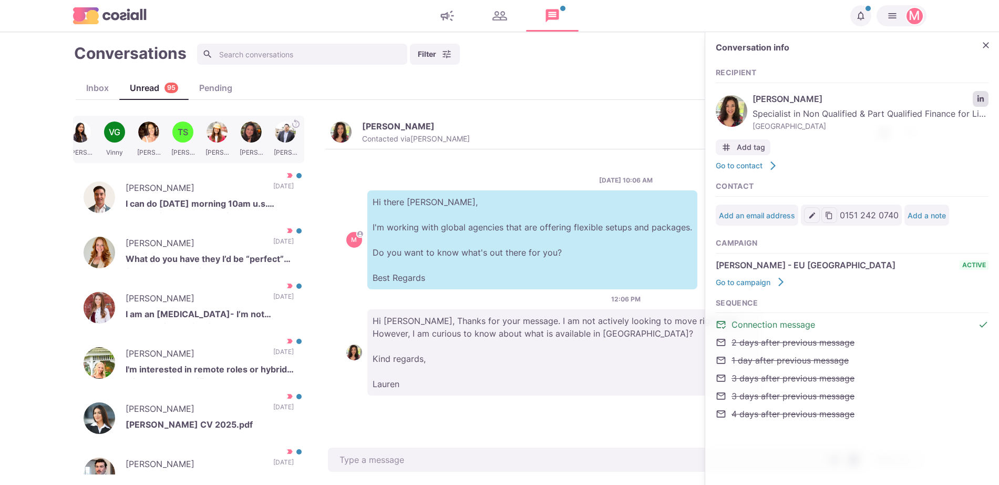
click at [976, 91] on link "LinkedIn profile link" at bounding box center [981, 99] width 16 height 16
type textarea "x"
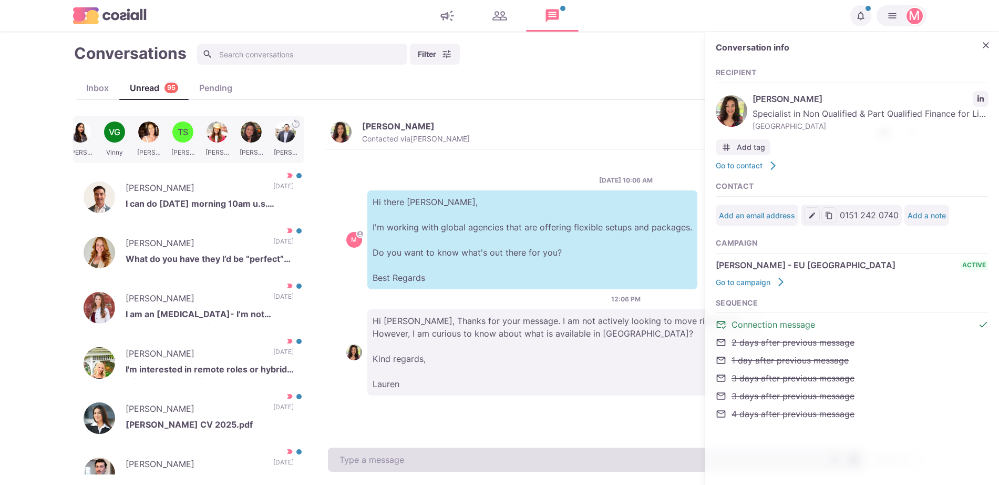
click at [534, 446] on div "[PERSON_NAME] Contacted via [PERSON_NAME] Mark as Unread Mark as Important Sche…" at bounding box center [625, 295] width 601 height 359
click at [529, 453] on textarea at bounding box center [597, 459] width 539 height 24
type textarea "I"
type textarea "x"
type textarea "I d"
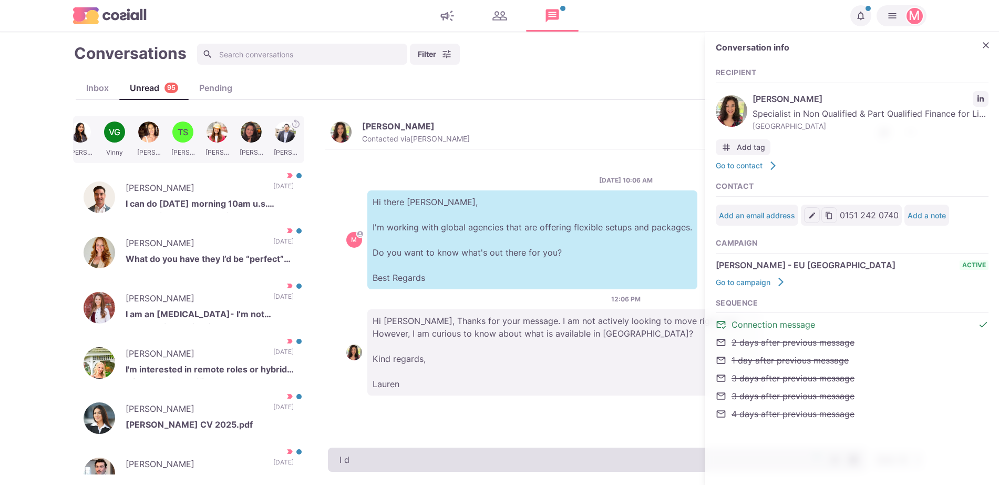
type textarea "x"
type textarea "I do"
type textarea "x"
type textarea "I don't"
type textarea "x"
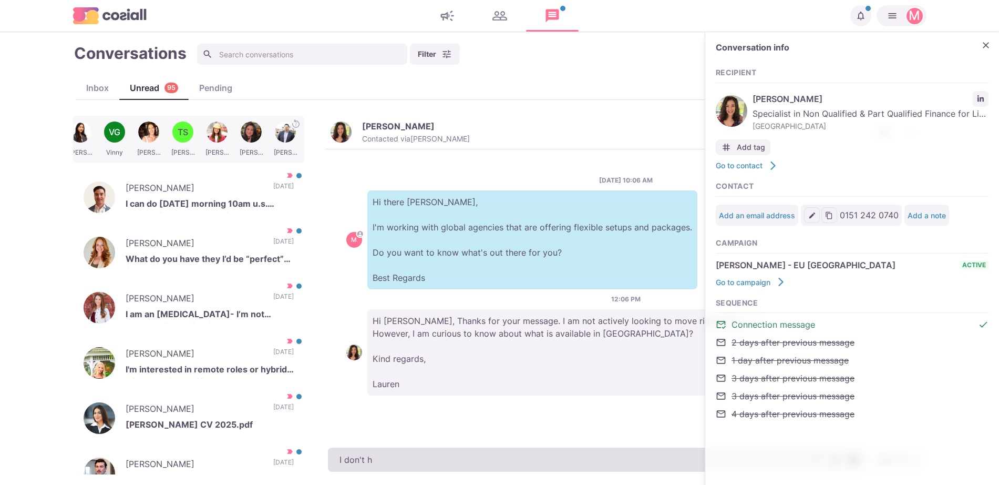
type textarea "I don't ha"
type textarea "x"
type textarea "I don't hav"
type textarea "x"
type textarea "I don't have"
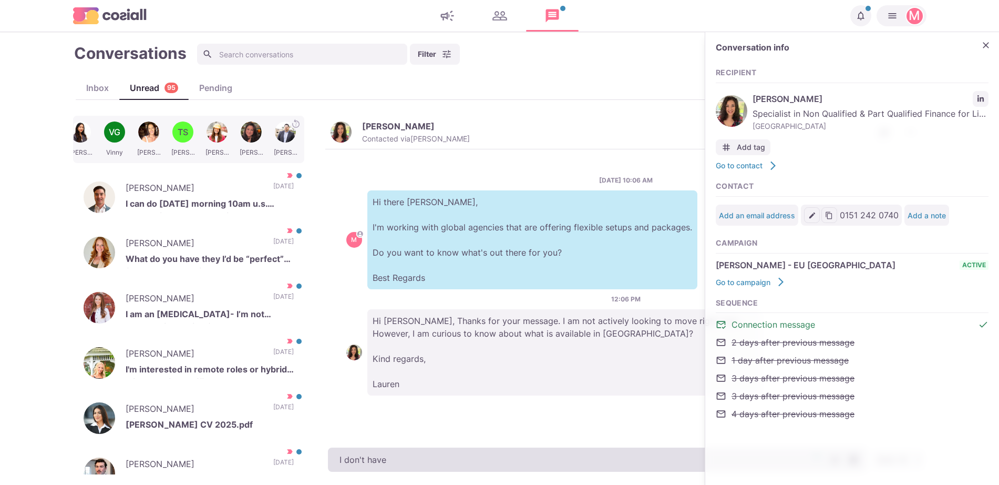
type textarea "x"
type textarea "I don't have"
type textarea "x"
type textarea "I don't have a"
type textarea "x"
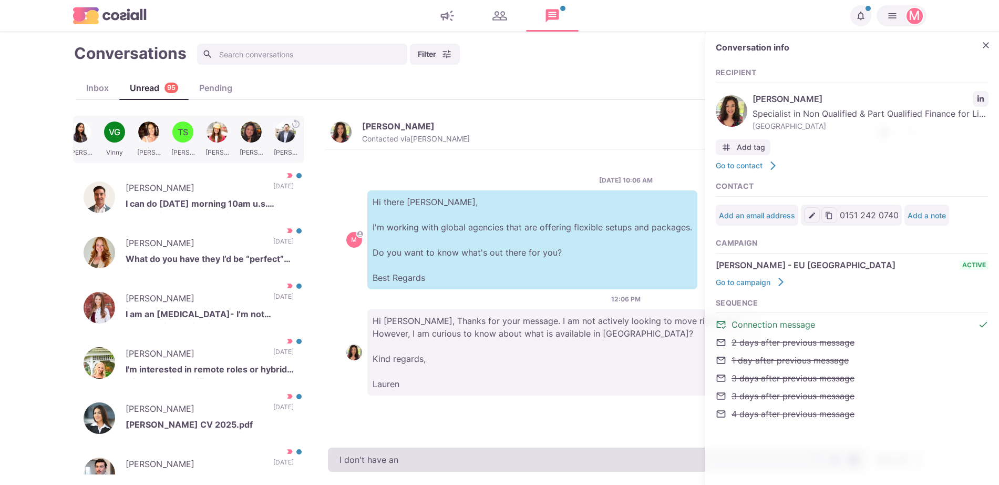
type textarea "I don't have any"
type textarea "x"
type textarea "I don't have anyt"
type textarea "x"
type textarea "I don't have anything"
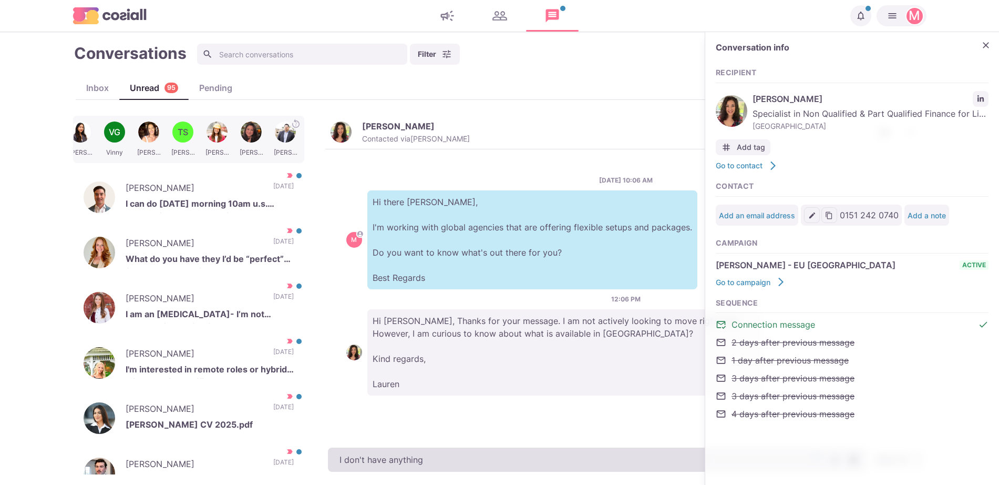
type textarea "x"
type textarea "I don't have anything"
type textarea "x"
type textarea "I don't have anything i"
type textarea "x"
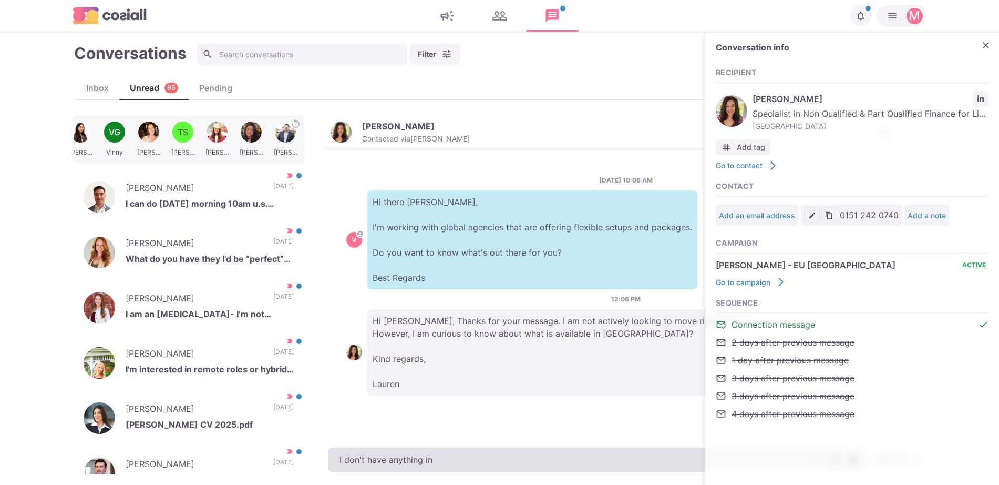
type textarea "I don't have anything in"
type textarea "x"
type textarea "I don't have anything in S"
type textarea "x"
type textarea "I don't have anything in Sp"
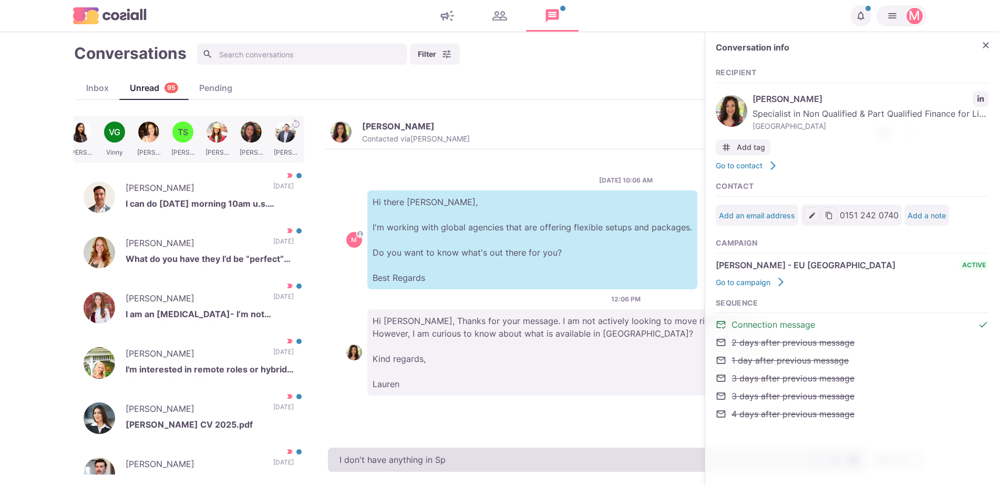
type textarea "x"
type textarea "I don't have anything in Spa"
type textarea "x"
type textarea "I don't have anything in Spai"
type textarea "x"
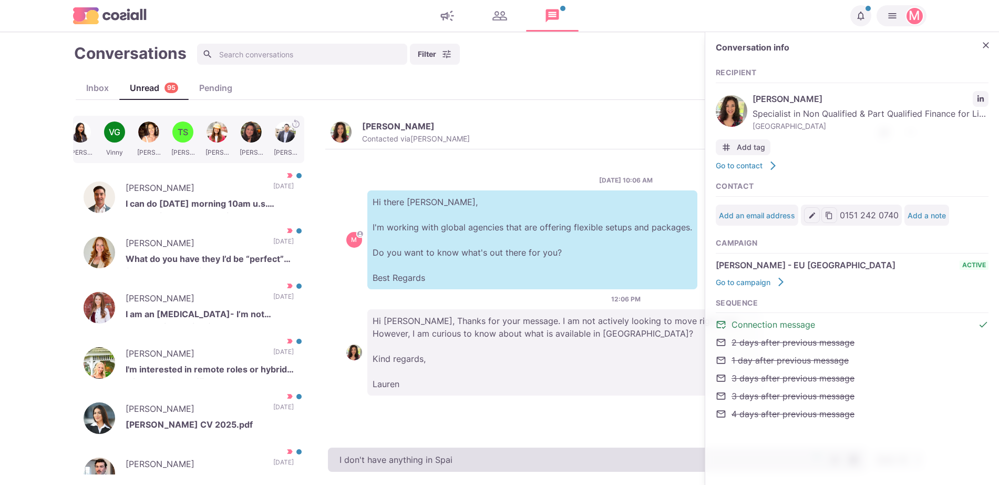
type textarea "I don't have anything in [GEOGRAPHIC_DATA]"
type textarea "x"
type textarea "I don't have anything in [GEOGRAPHIC_DATA],"
type textarea "x"
type textarea "I don't have anything in [GEOGRAPHIC_DATA], t"
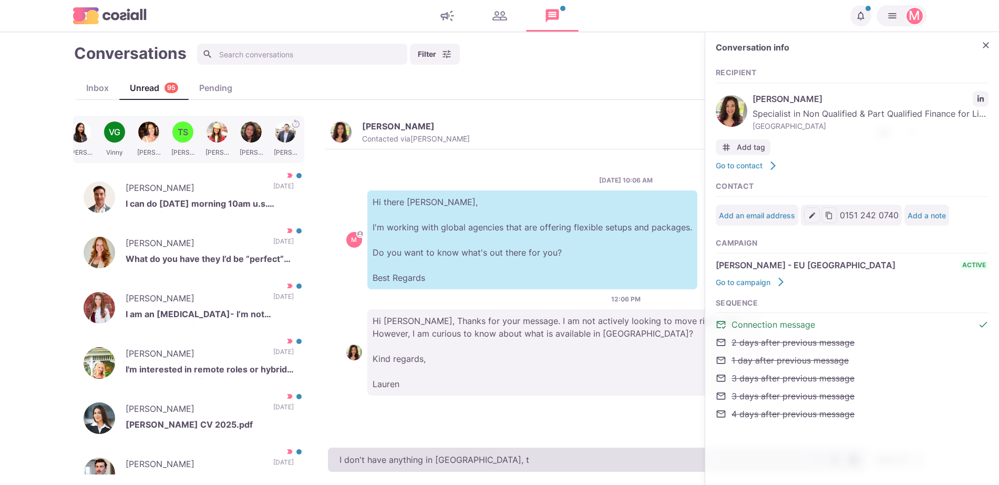
type textarea "x"
type textarea "I don't have anything in [GEOGRAPHIC_DATA], tho"
type textarea "x"
type textarea "I don't have anything in [GEOGRAPHIC_DATA], thoug"
type textarea "x"
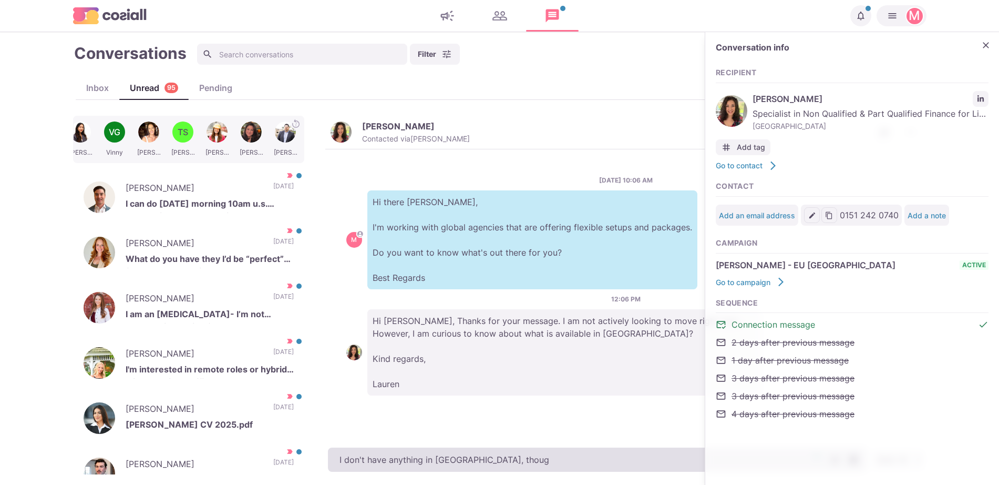
type textarea "I don't have anything in [GEOGRAPHIC_DATA], though"
type textarea "x"
type textarea "I don't have anything in [GEOGRAPHIC_DATA], thought"
type textarea "x"
type textarea "I don't have anything in [GEOGRAPHIC_DATA], thought y"
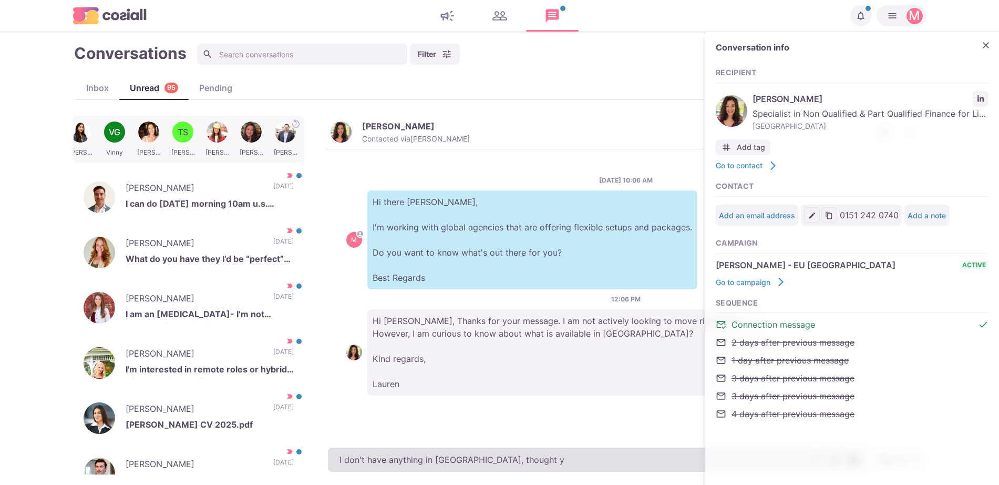
type textarea "x"
type textarea "I don't have anything in [GEOGRAPHIC_DATA], thought yo"
type textarea "x"
type textarea "I don't have anything in [GEOGRAPHIC_DATA], thought you"
type textarea "x"
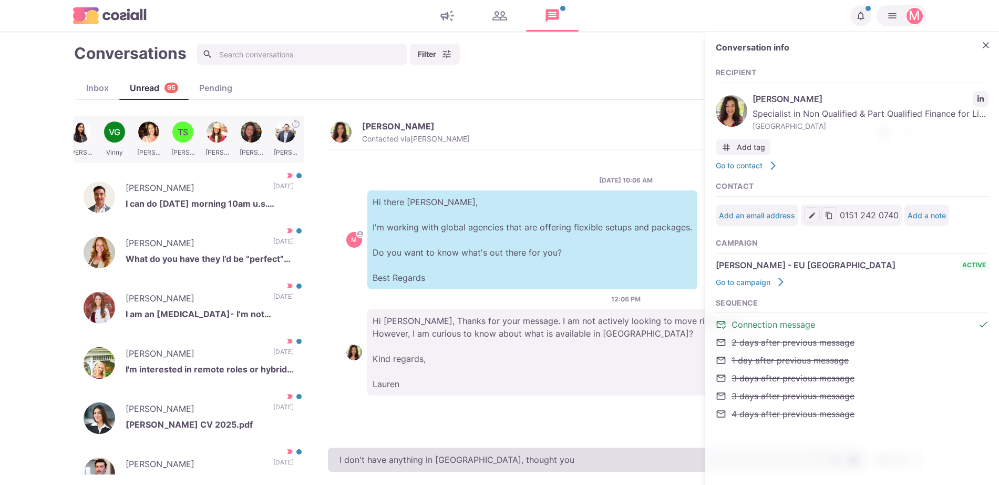
type textarea "I don't have anything in [GEOGRAPHIC_DATA], thought you a"
type textarea "x"
type textarea "I don't have anything in [GEOGRAPHIC_DATA], thought you ar"
type textarea "x"
type textarea "I don't have anything in [GEOGRAPHIC_DATA], thought you are"
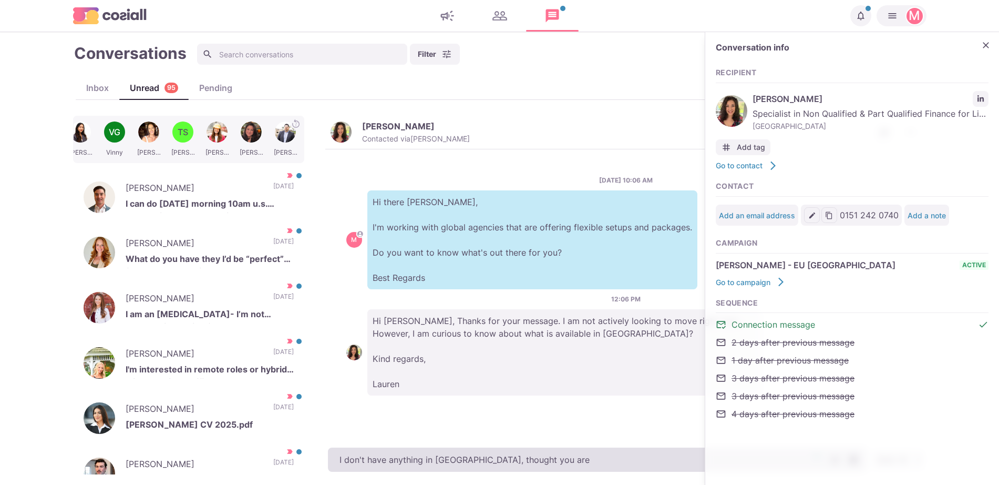
type textarea "x"
type textarea "I don't have anything in [GEOGRAPHIC_DATA], thought you are ba"
type textarea "x"
type textarea "I don't have anything in [GEOGRAPHIC_DATA], thought you are bas"
type textarea "x"
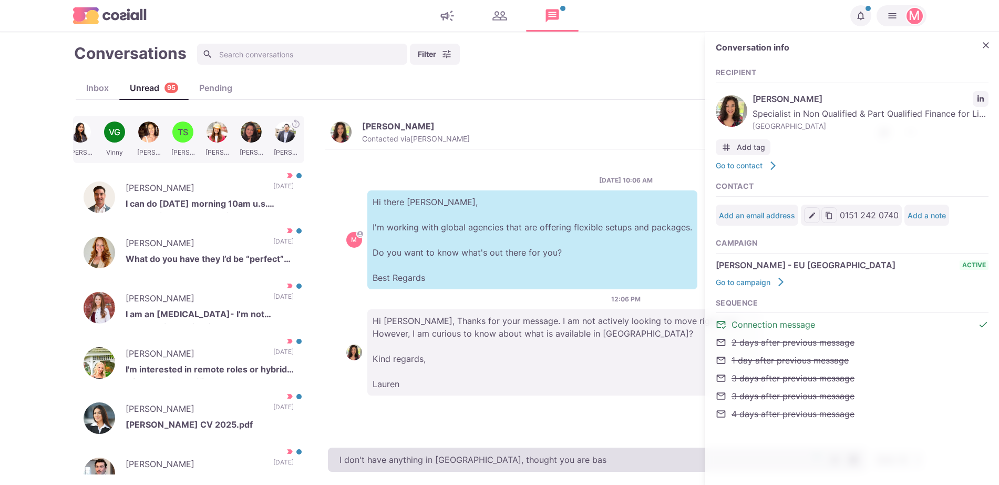
type textarea "I don't have anything in [GEOGRAPHIC_DATA], thought you are base"
type textarea "x"
type textarea "I don't have anything in [GEOGRAPHIC_DATA], thought you are based"
type textarea "x"
type textarea "I don't have anything in [GEOGRAPHIC_DATA], thought you are based i"
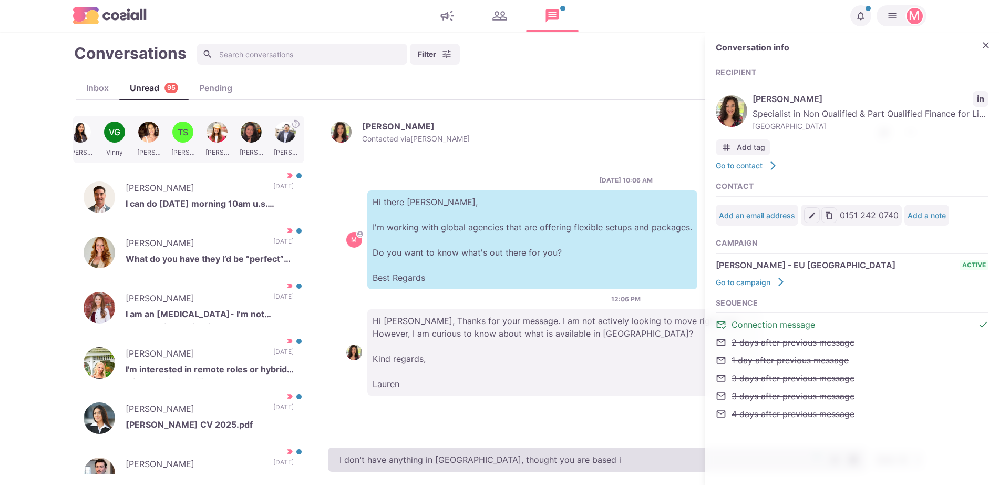
type textarea "x"
type textarea "I don't have anything in [GEOGRAPHIC_DATA], thought you are based in"
type textarea "x"
type textarea "I don't have anything in [GEOGRAPHIC_DATA], thought you are based in t"
type textarea "x"
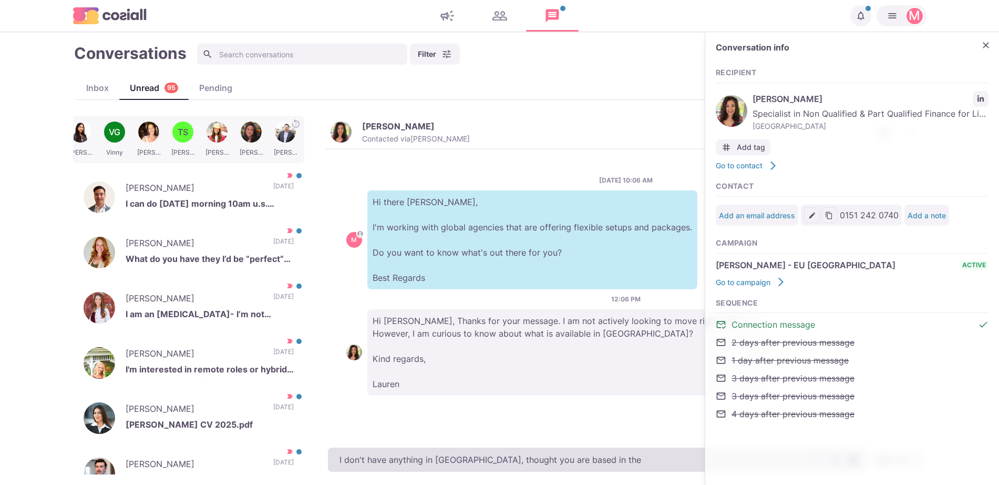
type textarea "I don't have anything in [GEOGRAPHIC_DATA], thought you are based in the"
type textarea "x"
type textarea "I don't have anything in [GEOGRAPHIC_DATA], thought you are based in the [GEOGR…"
type textarea "x"
type textarea "I don't have anything in [GEOGRAPHIC_DATA], thought you are based in the [GEOGR…"
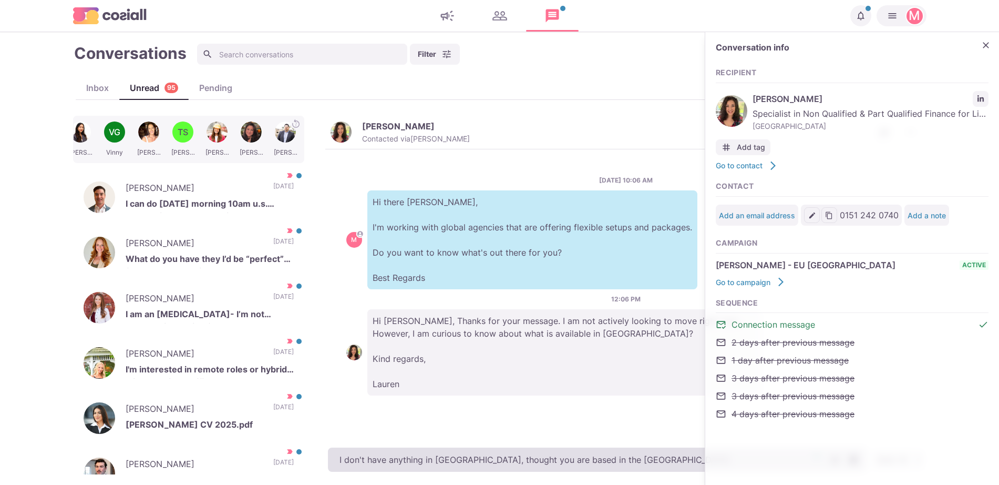
type textarea "x"
type textarea "I don't have anything in [GEOGRAPHIC_DATA], thought you are based in the [GEOGR…"
type textarea "x"
type textarea "I don't have anything in [GEOGRAPHIC_DATA], thought you are based in the [GEOGR…"
type textarea "x"
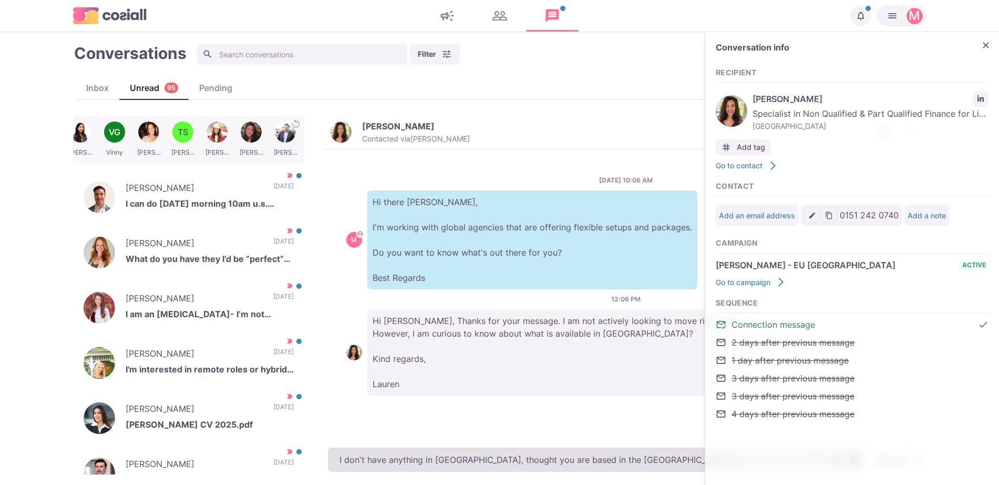
type textarea "I don't have anything in [GEOGRAPHIC_DATA], thought you are based in the [GEOGR…"
type textarea "x"
type textarea "I don't have anything in [GEOGRAPHIC_DATA], thought you are based in the [GEOGR…"
type textarea "x"
type textarea "I don't have anything in [GEOGRAPHIC_DATA], thought you are based in the [GEOGR…"
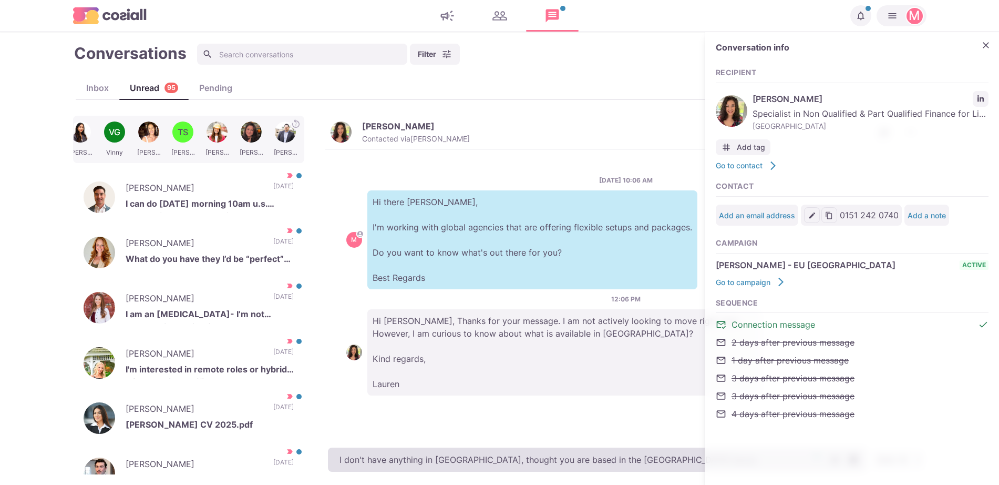
type textarea "x"
type textarea "I don't have anything in [GEOGRAPHIC_DATA], thought you are based in the [GEOGR…"
type textarea "x"
type textarea "I don't have anything in [GEOGRAPHIC_DATA], thought you are based in the [GEOGR…"
type textarea "x"
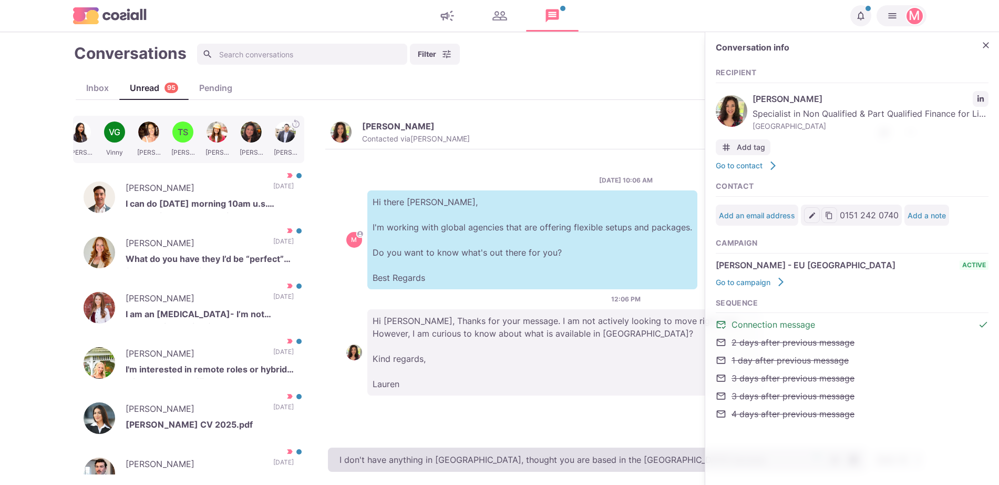
type textarea "I don't have anything in [GEOGRAPHIC_DATA], thought you are based in the [GEOGR…"
type textarea "x"
type textarea "I don't have anything in [GEOGRAPHIC_DATA], thought you are based in the [GEOGR…"
type textarea "x"
type textarea "I don't have anything in [GEOGRAPHIC_DATA], thought you are based in the [GEOGR…"
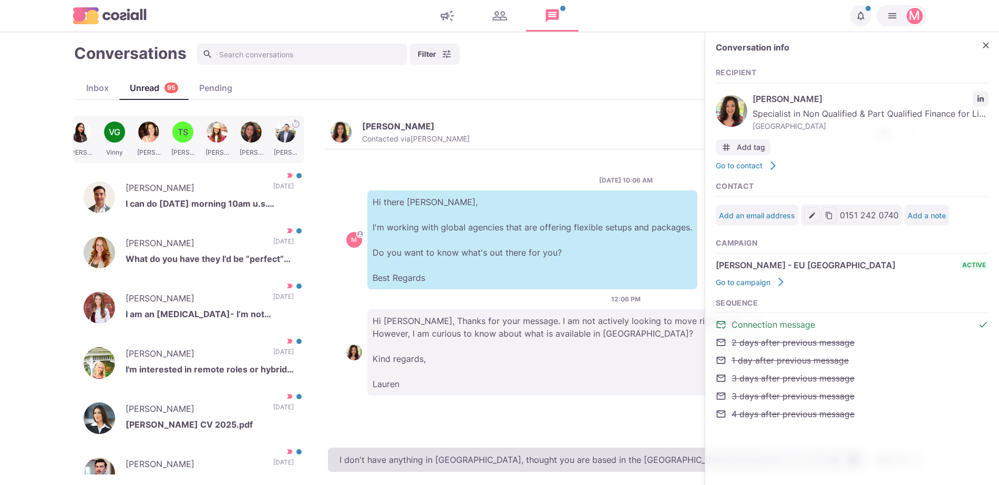
type textarea "x"
type textarea "I don't have anything in [GEOGRAPHIC_DATA], thought you are based in the [GEOGR…"
type textarea "x"
type textarea "I don't have anything in [GEOGRAPHIC_DATA], thought you are based in the [GEOGR…"
type textarea "x"
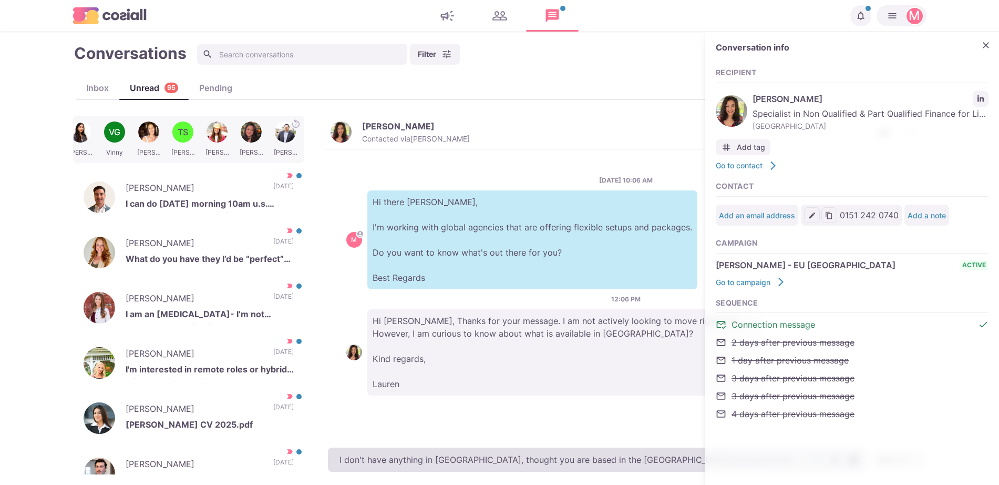
type textarea "I don't have anything in [GEOGRAPHIC_DATA], thought you are based in the [GEOGR…"
type textarea "x"
type textarea "I don't have anything in [GEOGRAPHIC_DATA], thought you are based in the [GEOGR…"
type textarea "x"
type textarea "I don't have anything in [GEOGRAPHIC_DATA], thought you are based in the [GEOGR…"
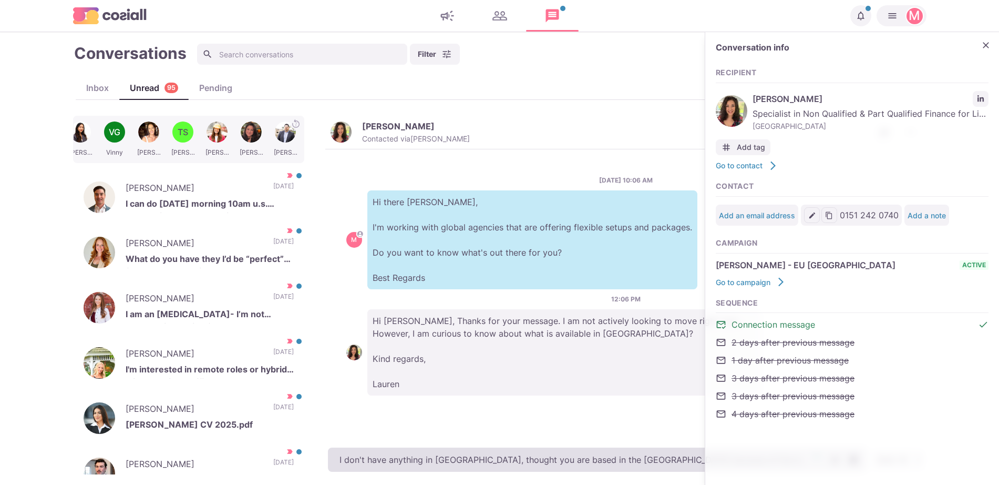
type textarea "x"
type textarea "I don't have anything in [GEOGRAPHIC_DATA], thought you are based in the [GEOGR…"
type textarea "x"
type textarea "I don't have anything in [GEOGRAPHIC_DATA], thought you are based in the [GEOGR…"
type textarea "x"
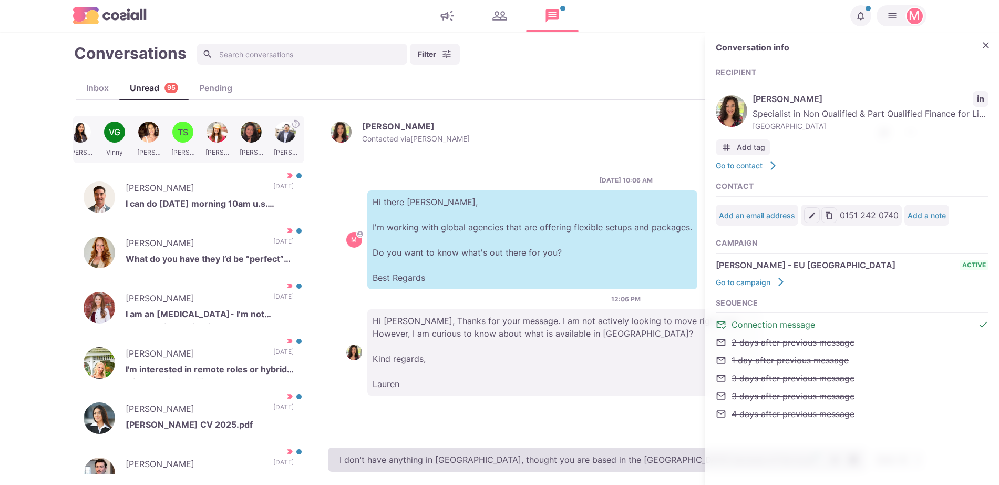
type textarea "I don't have anything in [GEOGRAPHIC_DATA], thought you are based in the [GEOGR…"
type textarea "x"
type textarea "I don't have anything in [GEOGRAPHIC_DATA], thought you are based in the [GEOGR…"
type textarea "x"
type textarea "I don't have anything in [GEOGRAPHIC_DATA], thought you are based in the [GEOGR…"
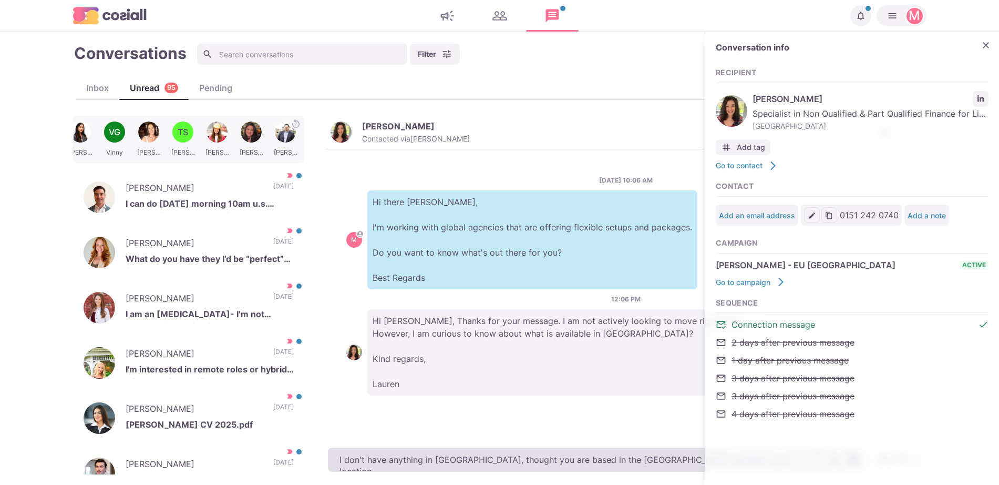
type textarea "x"
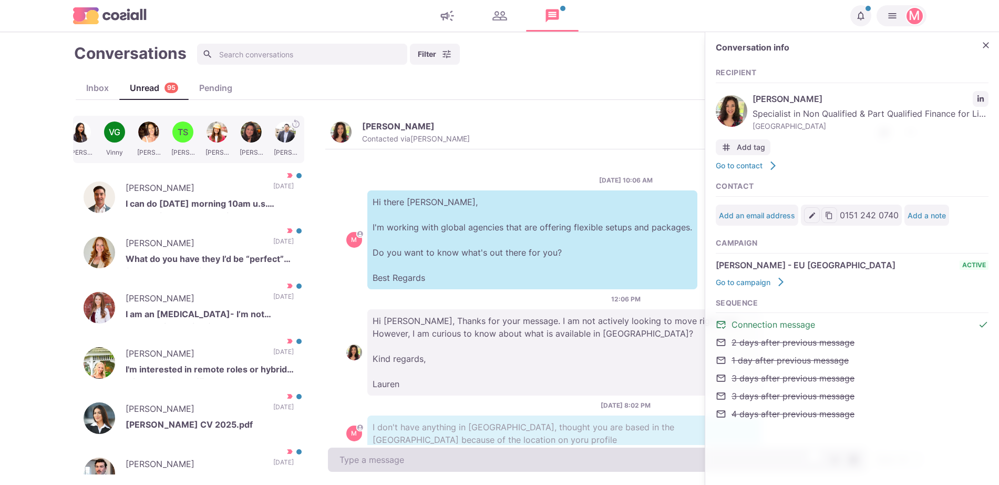
scroll to position [32, 0]
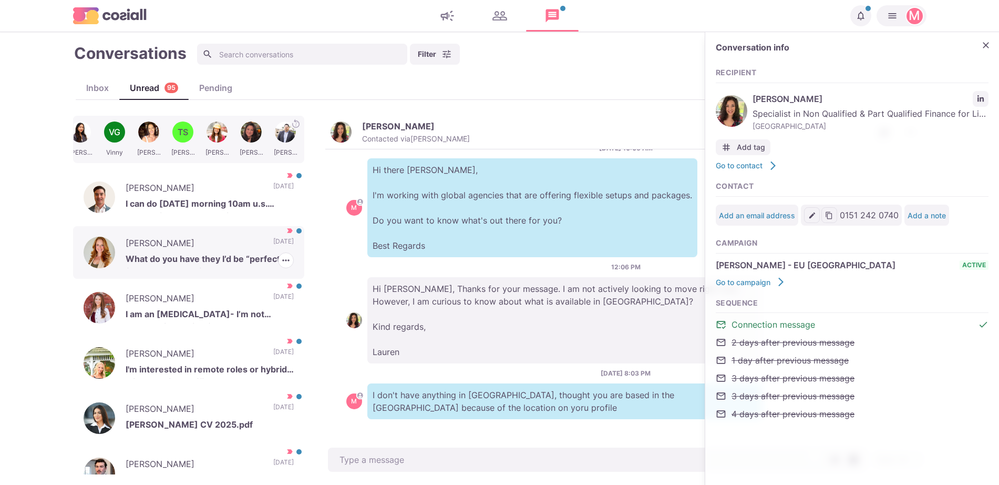
click at [232, 252] on p "What do you have they I’d be “perfect” for? You have my interest" at bounding box center [210, 260] width 168 height 16
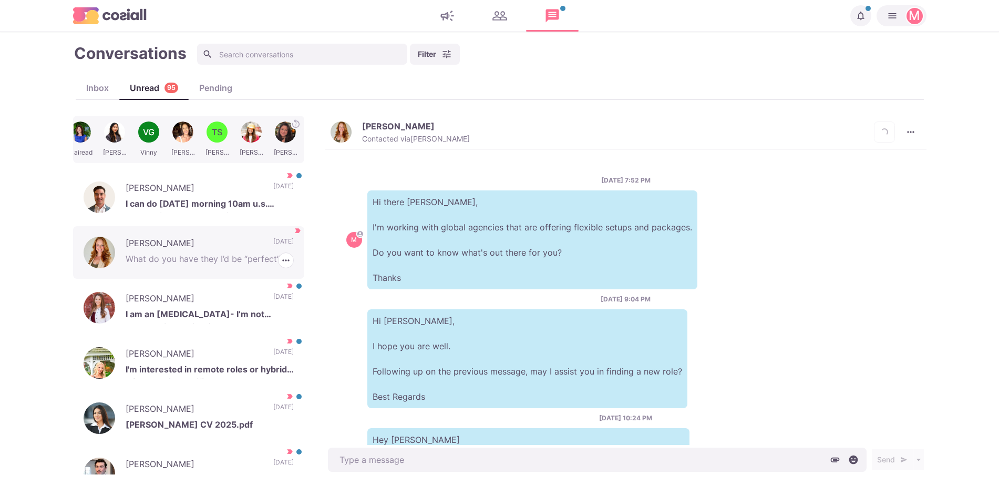
scroll to position [485, 0]
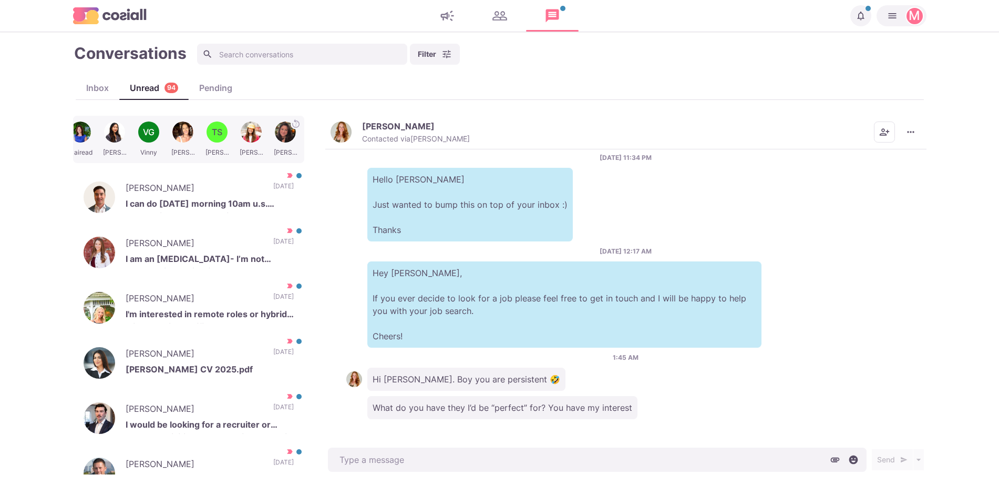
click at [342, 137] on img "button" at bounding box center [341, 131] width 21 height 21
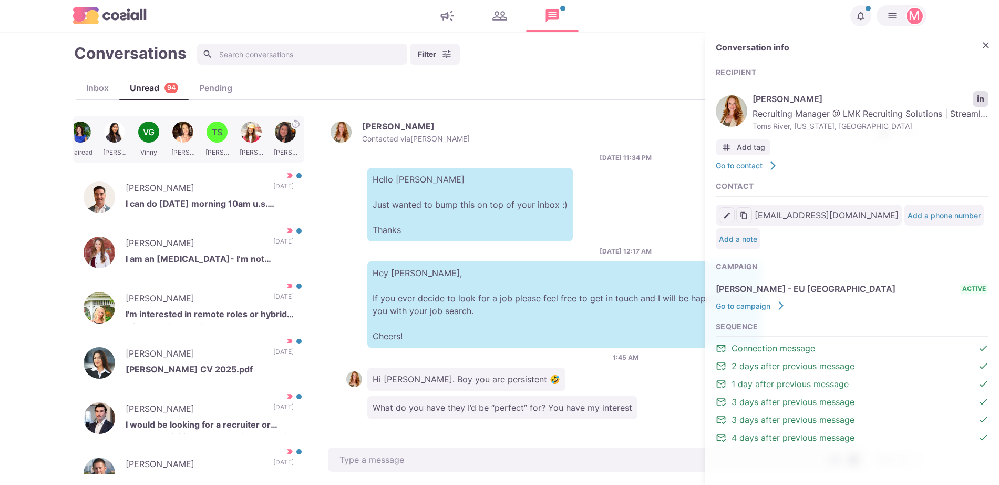
click at [977, 95] on link "LinkedIn profile link" at bounding box center [981, 99] width 16 height 16
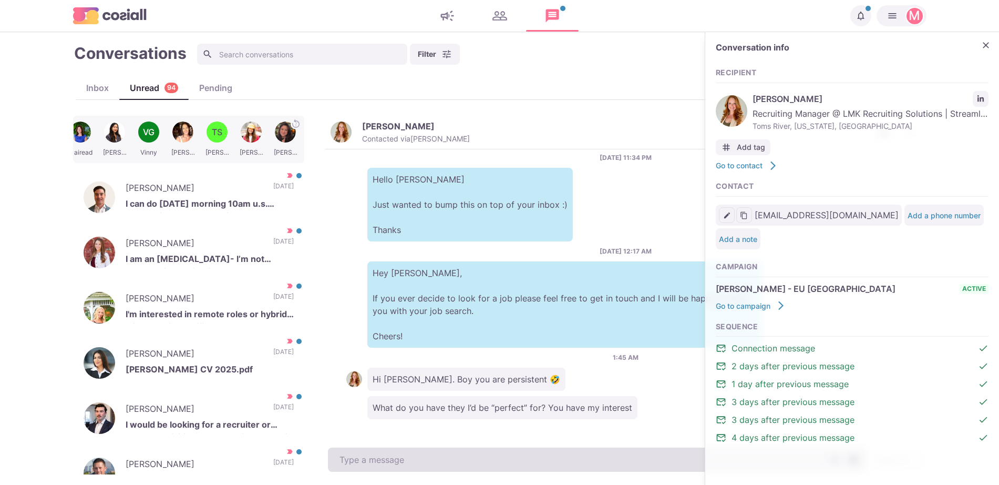
click at [488, 456] on textarea at bounding box center [597, 459] width 539 height 24
click at [477, 463] on textarea "I work with a lot of agencies that need someone to do a hands-on leadership role" at bounding box center [597, 459] width 539 height 24
paste textarea "’ve got active agencies hiring in places like [US_STATE], [US_STATE], [US_STATE…"
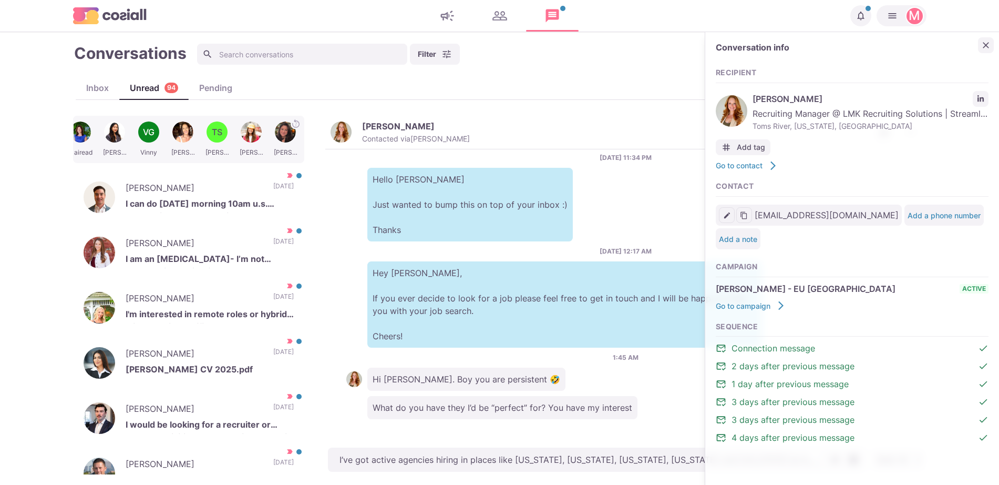
click at [986, 44] on icon "Close" at bounding box center [986, 45] width 11 height 11
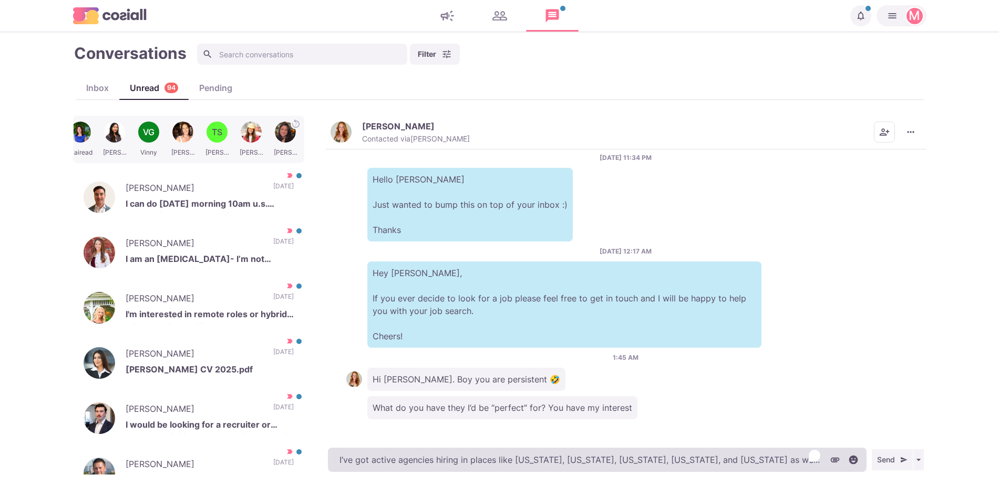
click at [771, 465] on textarea "I’ve got active agencies hiring in places like [US_STATE], [US_STATE], [US_STAT…" at bounding box center [597, 459] width 539 height 24
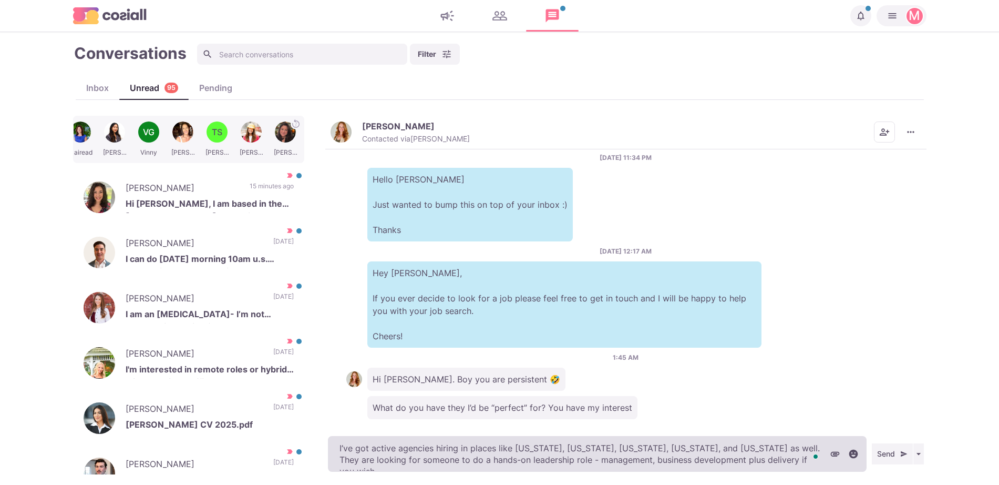
click at [550, 445] on textarea "I’ve got active agencies hiring in places like [US_STATE], [US_STATE], [US_STAT…" at bounding box center [597, 454] width 539 height 36
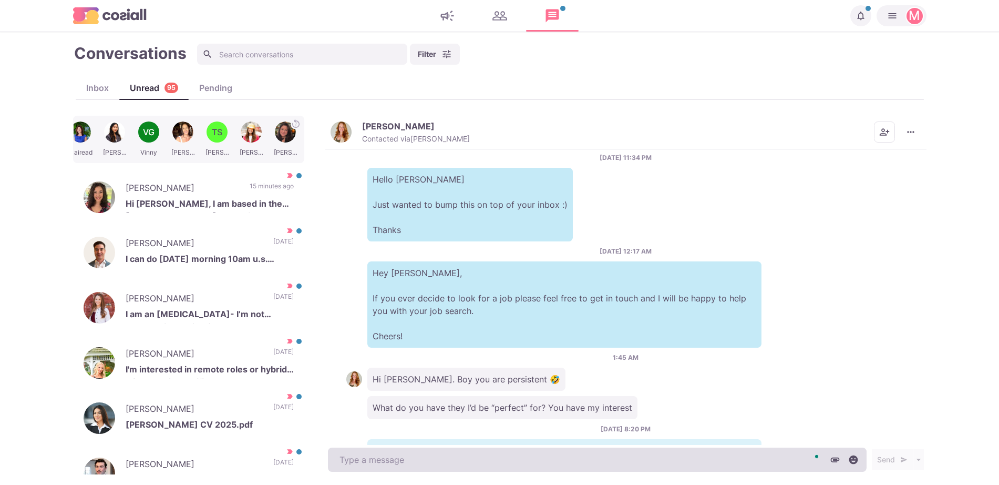
scroll to position [554, 0]
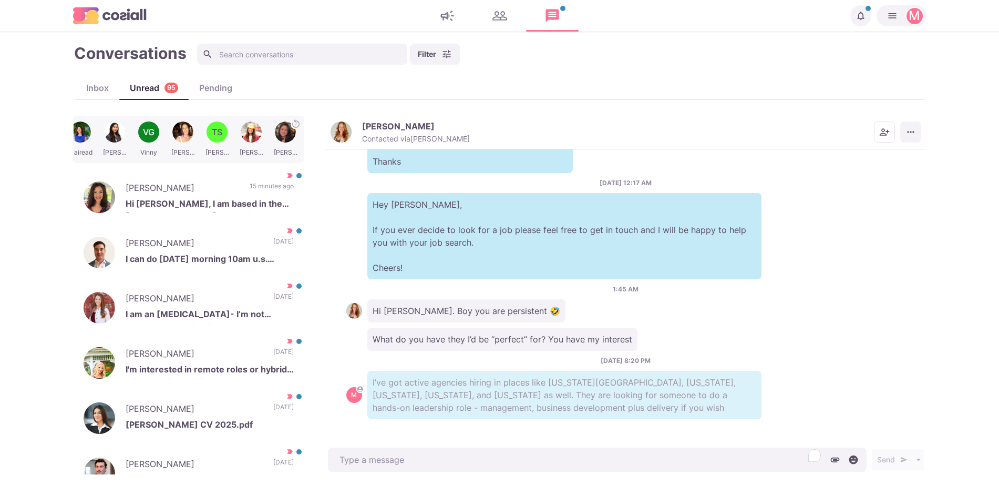
click at [913, 132] on icon "More menu" at bounding box center [910, 132] width 7 height 2
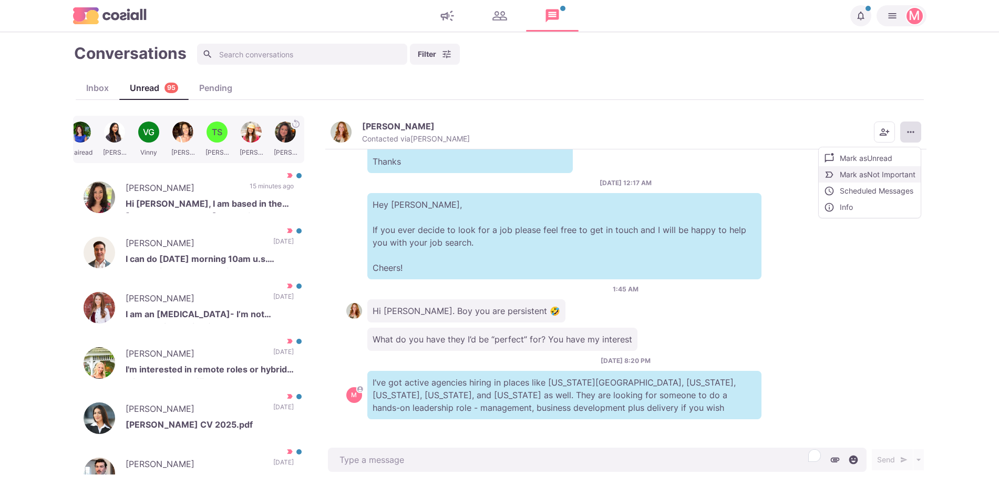
click at [880, 180] on button "Mark as Not Important" at bounding box center [870, 174] width 102 height 16
click at [166, 270] on div "[PERSON_NAME] I can do [DATE] morning 10am u.s. central time my number is [PHON…" at bounding box center [188, 252] width 231 height 53
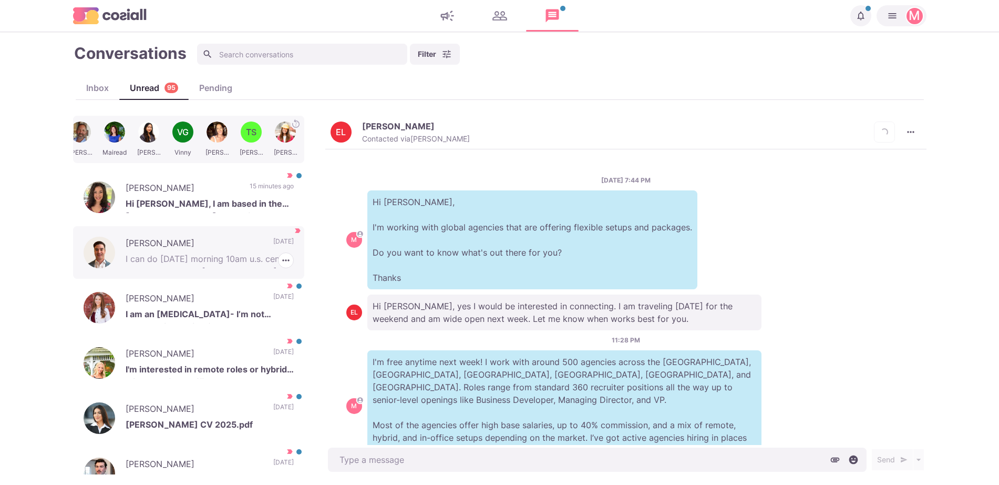
scroll to position [98, 0]
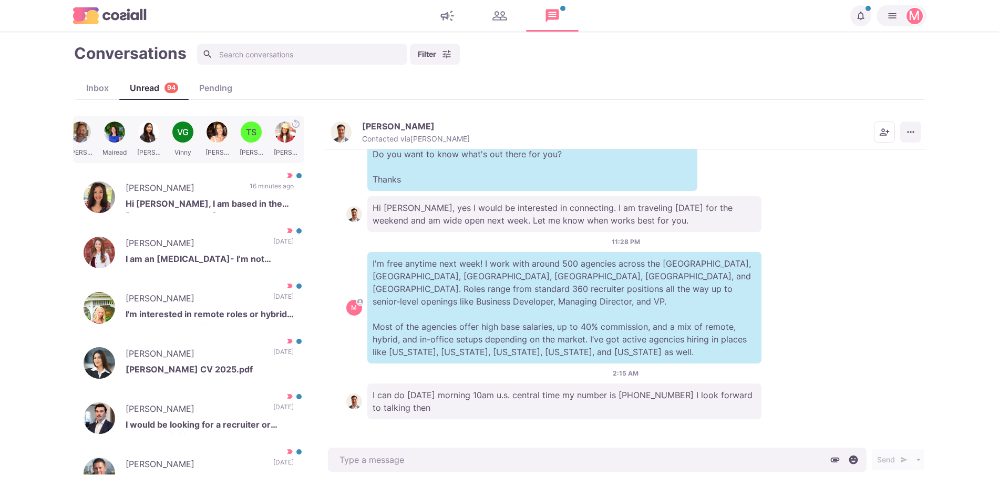
click at [906, 131] on icon "More menu" at bounding box center [911, 132] width 11 height 11
click at [858, 218] on div "Mark as Unread Mark as Not Important Scheduled Messages Info" at bounding box center [870, 183] width 103 height 72
click at [859, 205] on button "Info" at bounding box center [870, 207] width 102 height 16
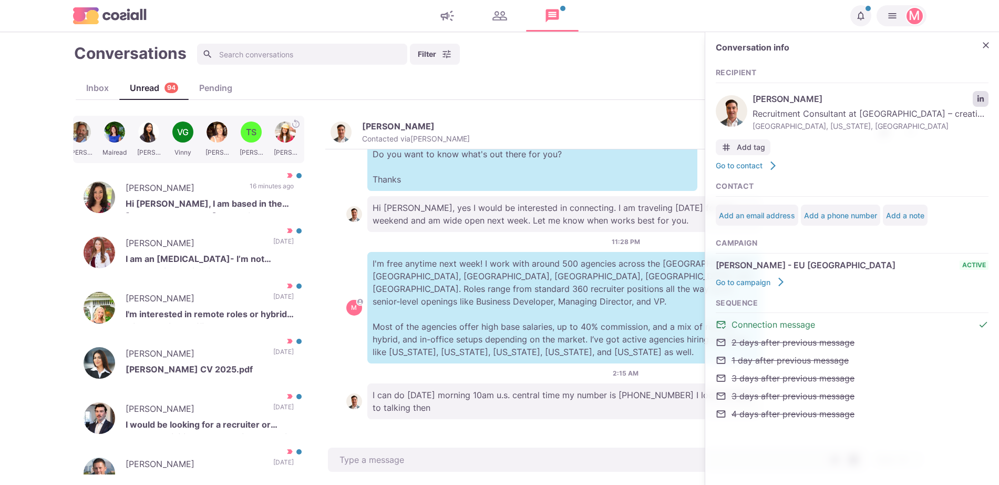
click at [978, 101] on icon "LinkedIn profile link" at bounding box center [980, 98] width 7 height 7
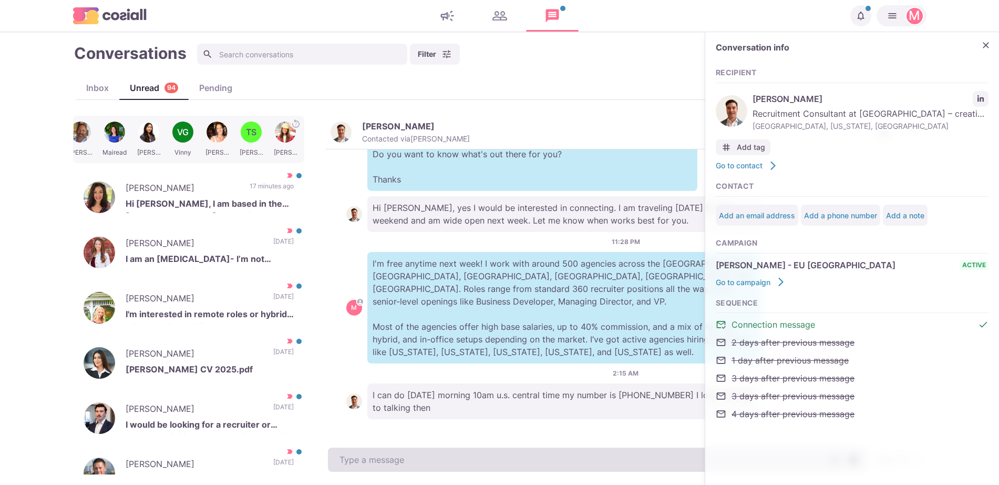
click at [534, 447] on textarea at bounding box center [597, 459] width 539 height 24
click at [533, 456] on textarea "To enrich screen reader interactions, please activate Accessibility in Grammarl…" at bounding box center [597, 459] width 539 height 24
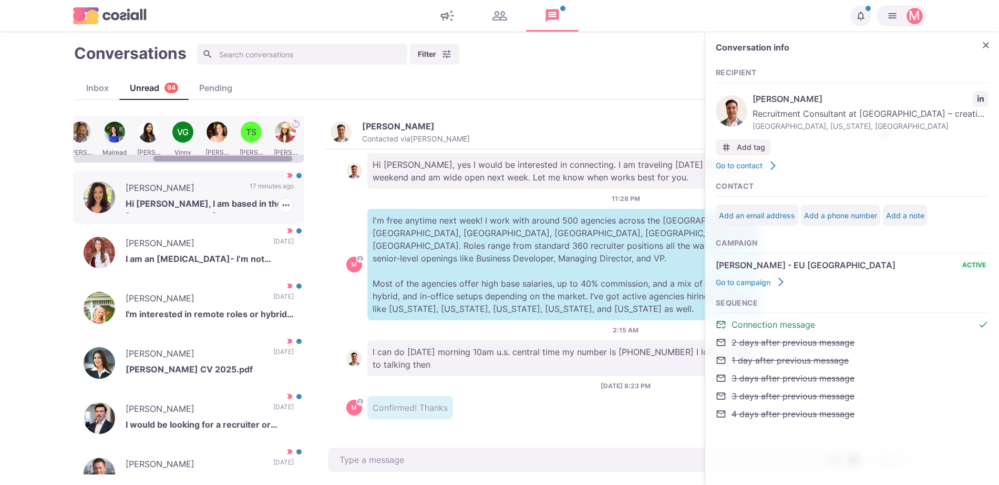
click at [198, 212] on p "Hi [PERSON_NAME], I am based in the [GEOGRAPHIC_DATA] - I was just curious as y…" at bounding box center [210, 205] width 168 height 16
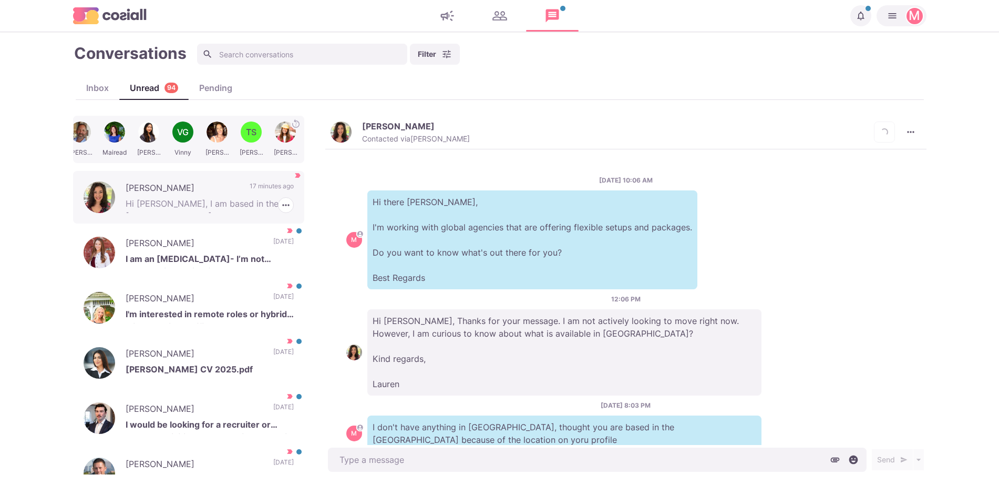
scroll to position [60, 0]
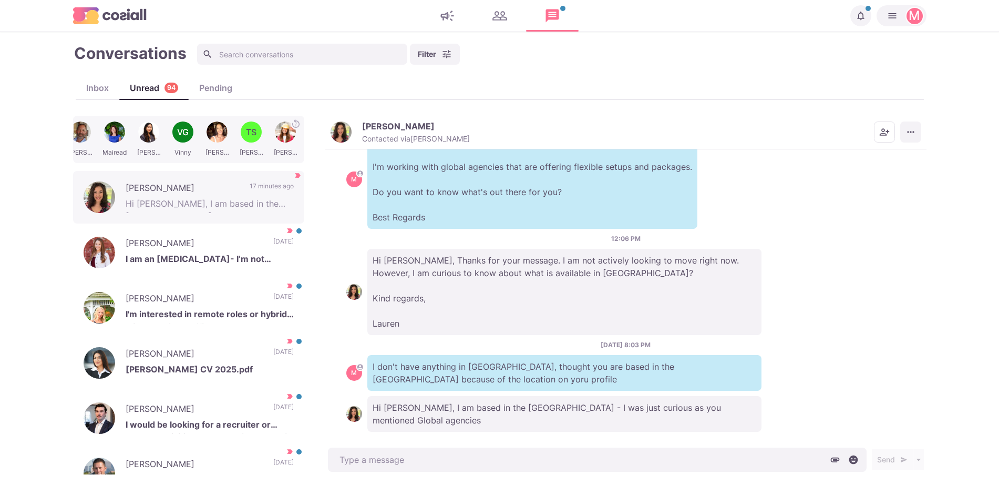
click at [905, 126] on button "More menu" at bounding box center [911, 131] width 21 height 21
click at [901, 175] on button "Mark as Not Important" at bounding box center [870, 174] width 102 height 16
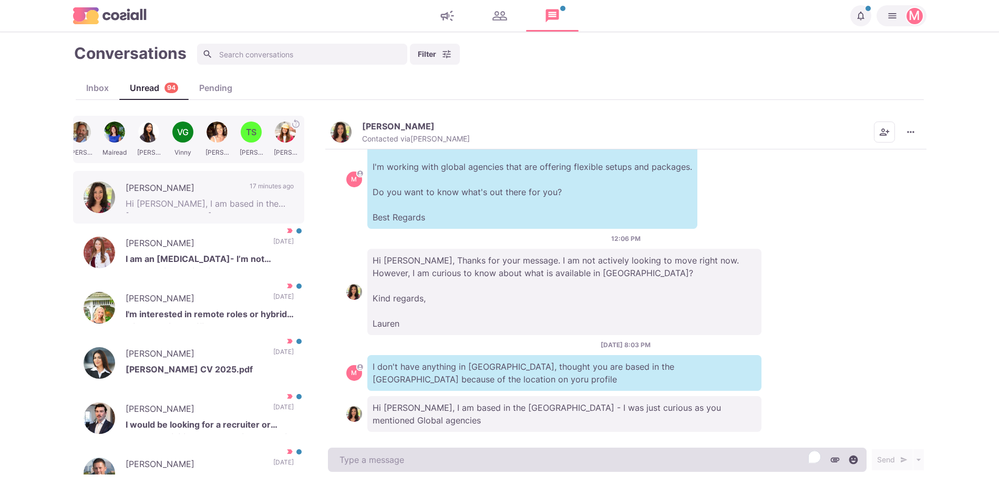
click at [636, 454] on textarea "To enrich screen reader interactions, please activate Accessibility in Grammarl…" at bounding box center [597, 459] width 539 height 24
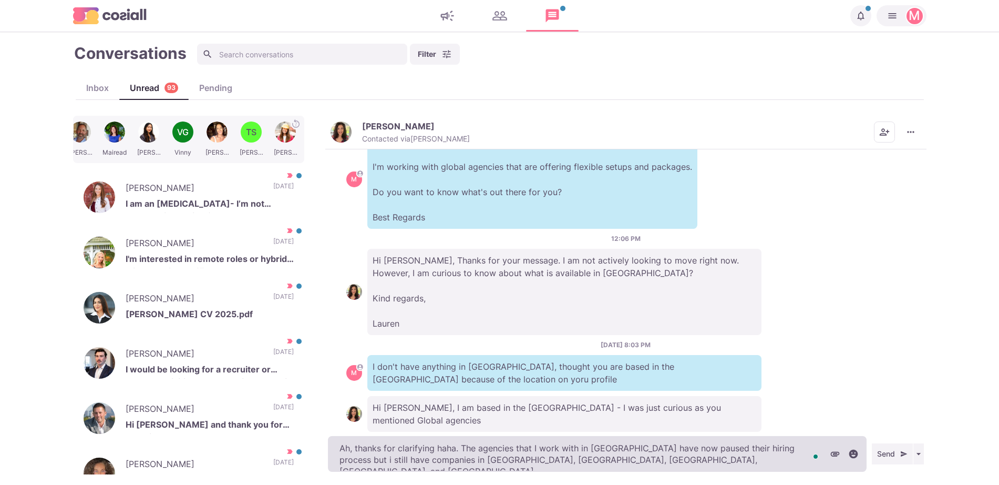
click at [510, 456] on textarea "Ah, thanks for clarifying haha. The agencies that I work with in [GEOGRAPHIC_DA…" at bounding box center [597, 454] width 539 height 36
click at [508, 456] on textarea "Ah, thanks for clarifying haha. The agencies that I work with in [GEOGRAPHIC_DA…" at bounding box center [597, 454] width 539 height 36
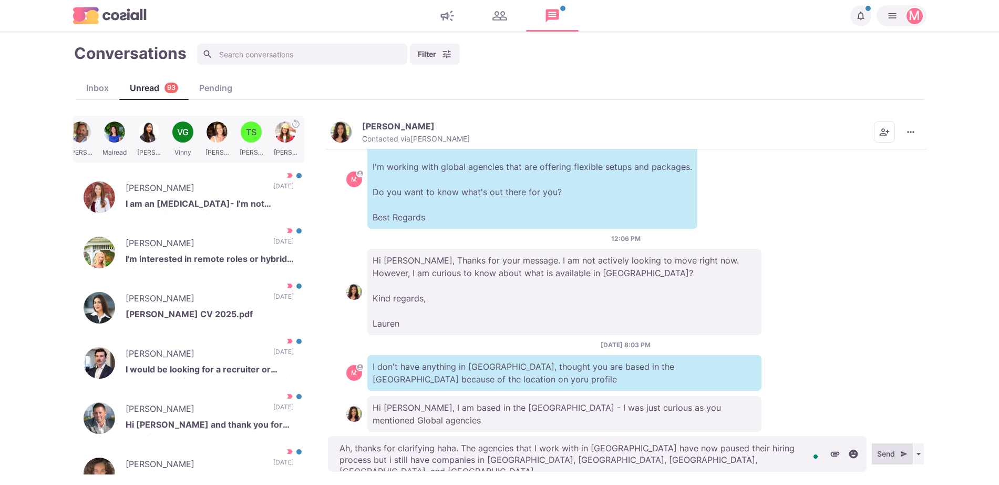
click at [898, 447] on button "Send" at bounding box center [892, 453] width 41 height 21
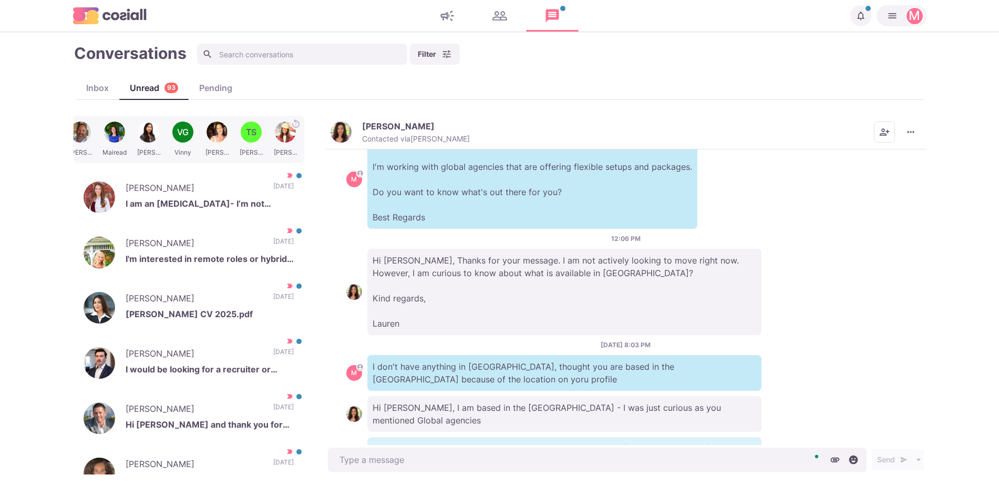
scroll to position [101, 0]
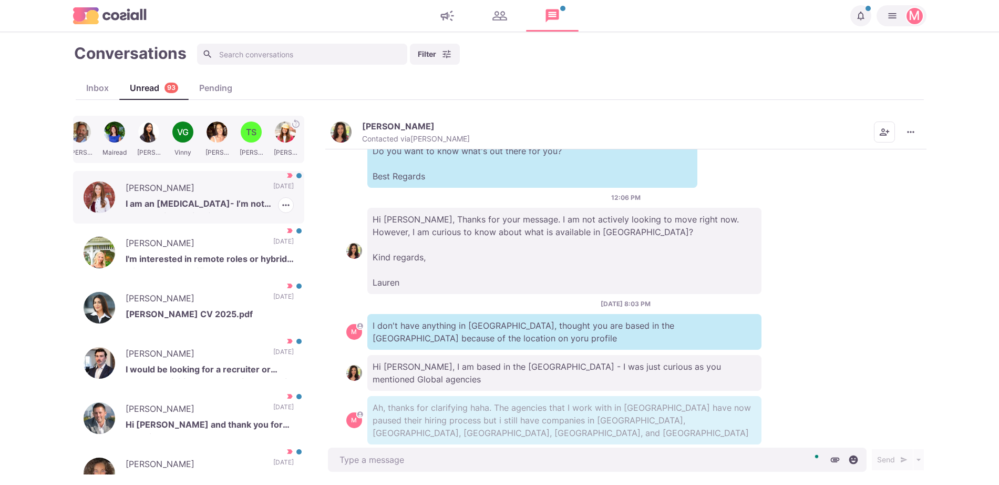
click at [180, 212] on p "I am an [MEDICAL_DATA]- I’m not necessarily looking for therapy - I am looking …" at bounding box center [210, 205] width 168 height 16
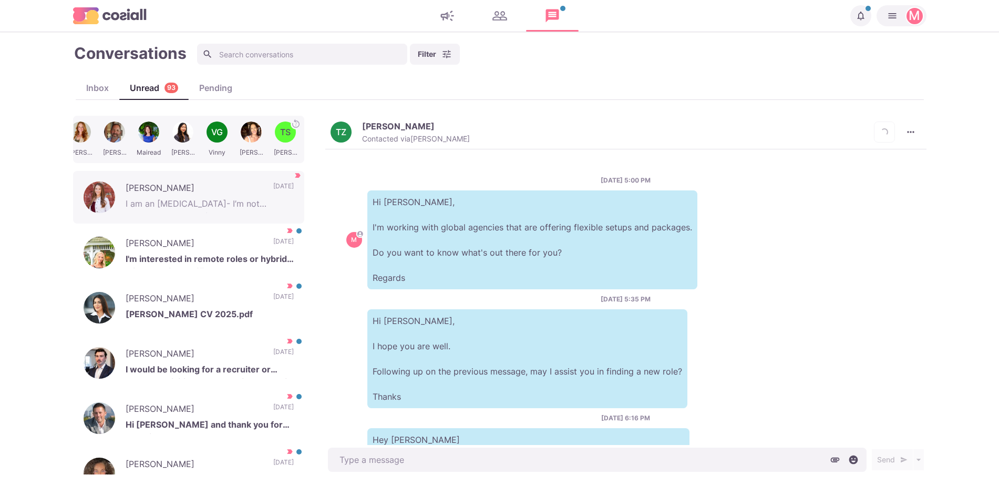
scroll to position [669, 0]
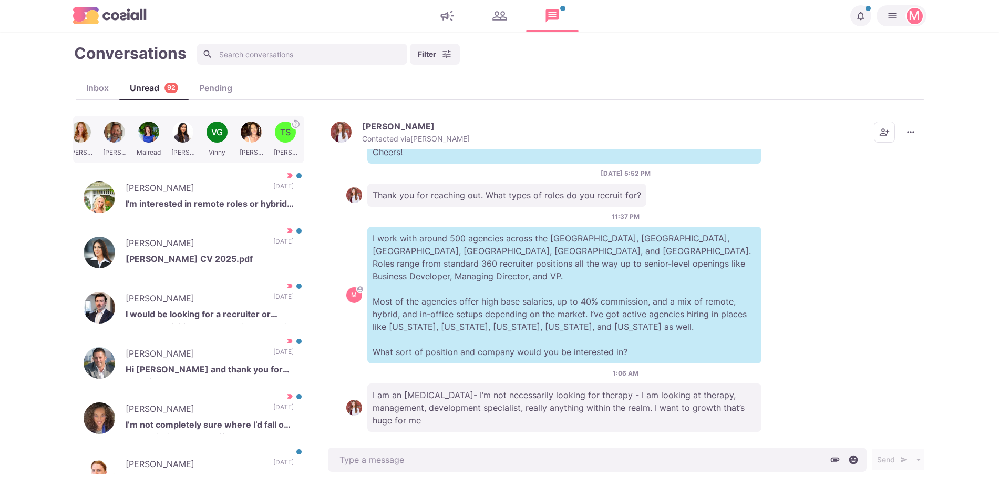
click at [947, 121] on main "Conversations Filter Status Campaign Contact Mark conversations as important wh…" at bounding box center [499, 258] width 999 height 453
click at [906, 139] on button "More menu" at bounding box center [911, 131] width 21 height 21
click at [886, 172] on button "Mark as Not Important" at bounding box center [870, 174] width 102 height 16
drag, startPoint x: 366, startPoint y: 371, endPoint x: 424, endPoint y: 419, distance: 75.4
click at [426, 421] on div "[DATE] 5:00 PM M Hi [PERSON_NAME], I'm working with global agencies that are of…" at bounding box center [625, 297] width 601 height 296
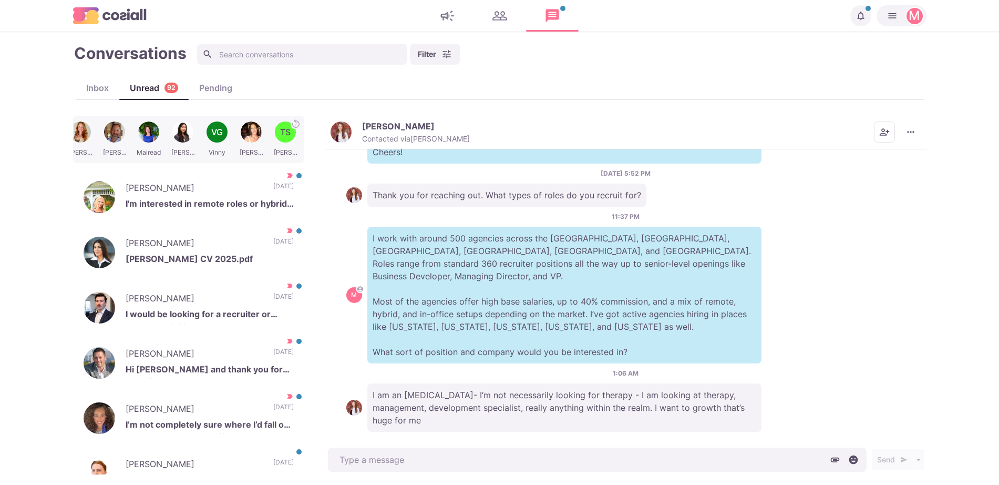
click at [413, 408] on p "I am an [MEDICAL_DATA]- I’m not necessarily looking for therapy - I am looking …" at bounding box center [565, 407] width 394 height 48
click at [338, 128] on img "button" at bounding box center [341, 131] width 21 height 21
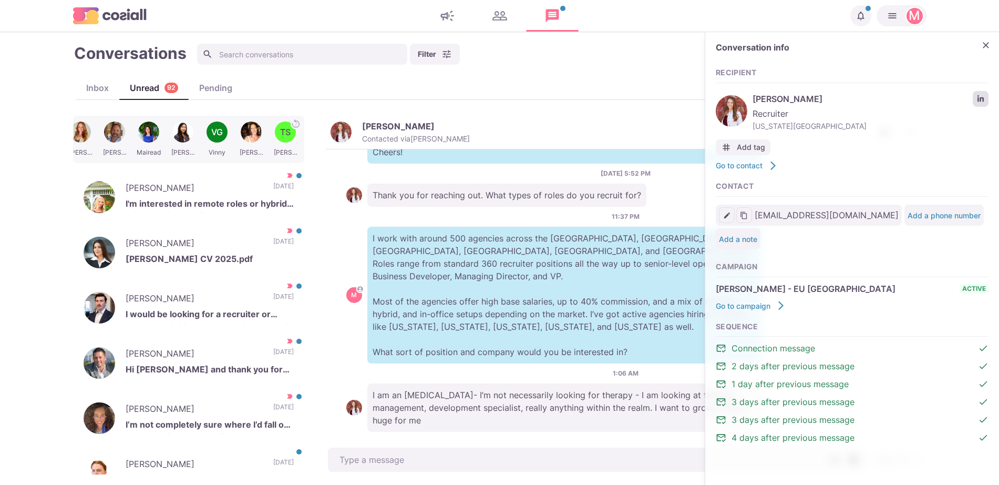
click at [982, 100] on icon "LinkedIn profile link" at bounding box center [980, 98] width 7 height 7
click at [985, 46] on icon "Close" at bounding box center [986, 45] width 11 height 11
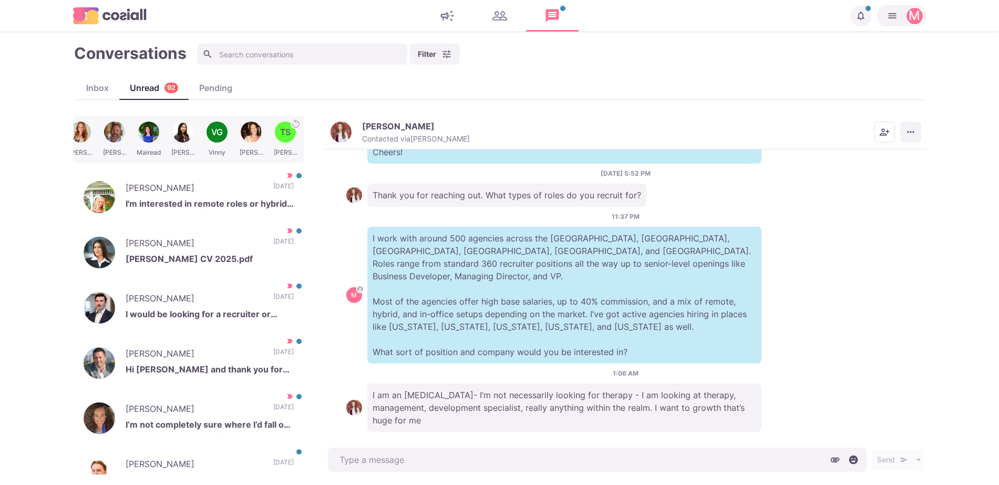
click at [909, 140] on button "More menu" at bounding box center [911, 131] width 21 height 21
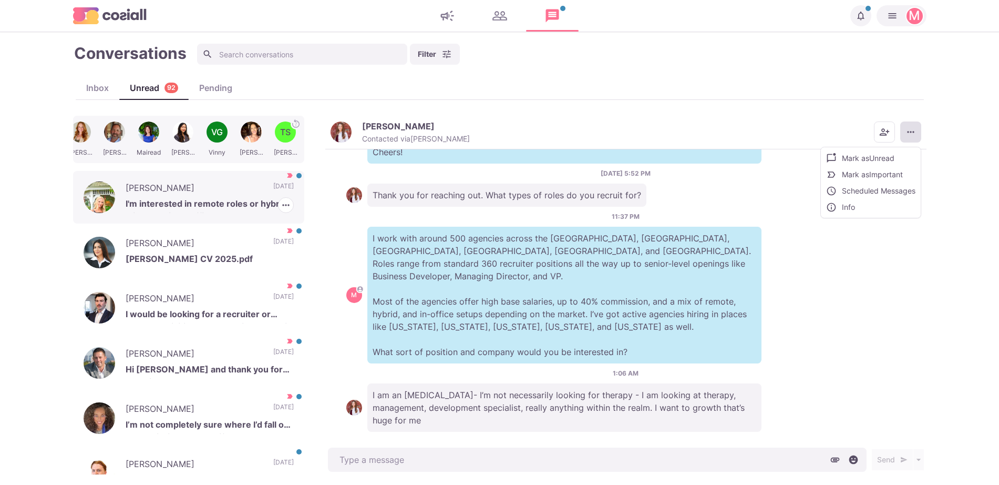
click at [188, 193] on p "[PERSON_NAME]" at bounding box center [194, 189] width 137 height 16
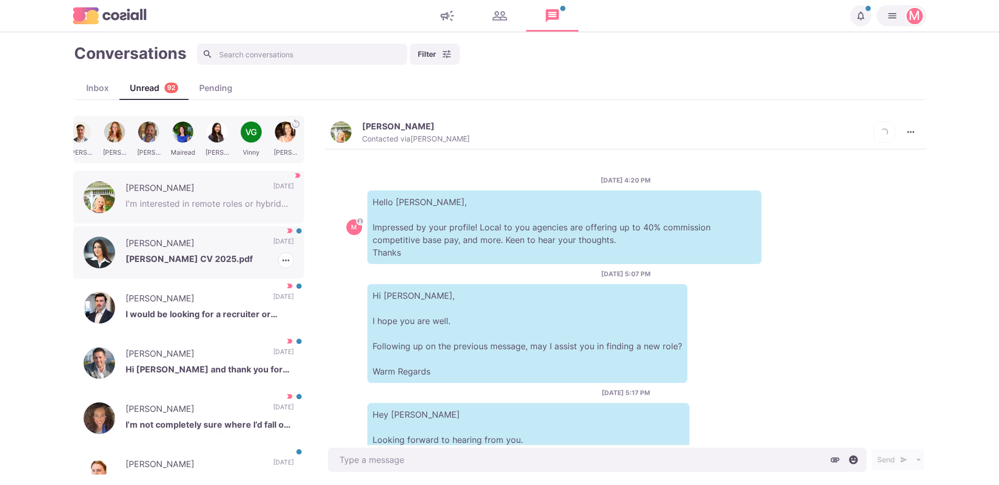
scroll to position [432, 0]
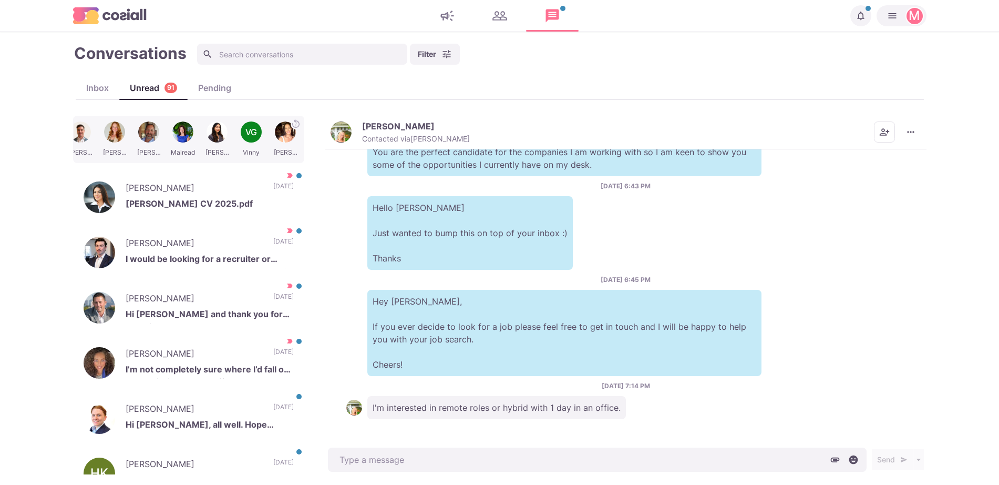
click at [335, 145] on div "[PERSON_NAME] Contacted via [PERSON_NAME] [PERSON_NAME] as Unread Mark as Not I…" at bounding box center [625, 133] width 601 height 34
click at [335, 132] on img "button" at bounding box center [341, 131] width 21 height 21
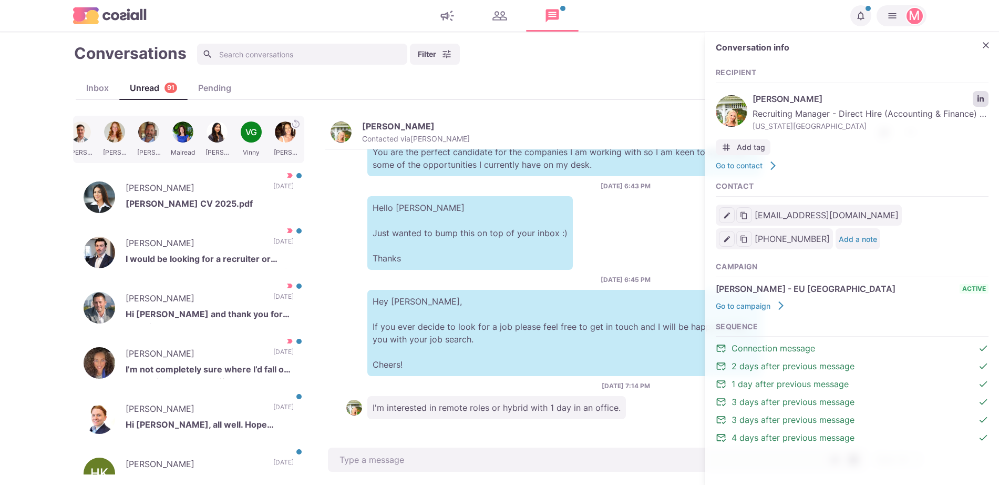
click at [986, 96] on link "LinkedIn profile link" at bounding box center [981, 99] width 16 height 16
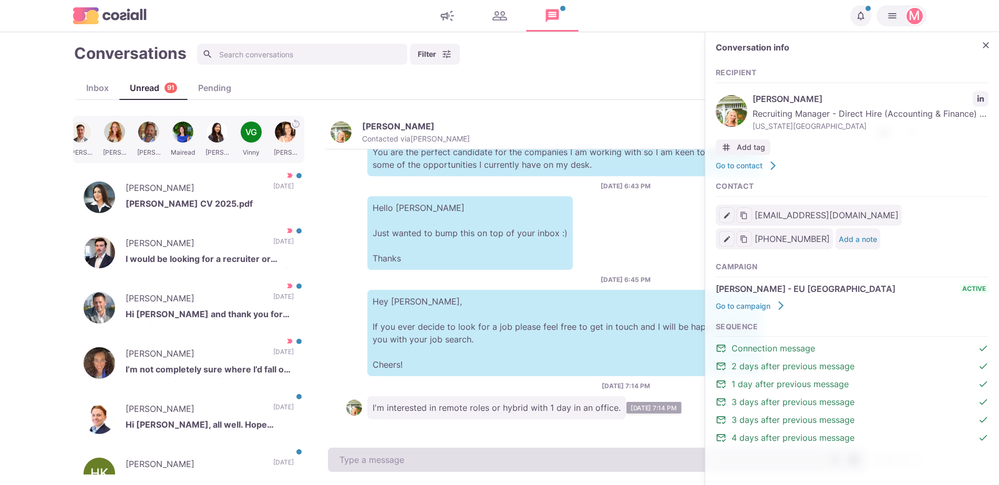
click at [407, 458] on textarea at bounding box center [597, 459] width 539 height 24
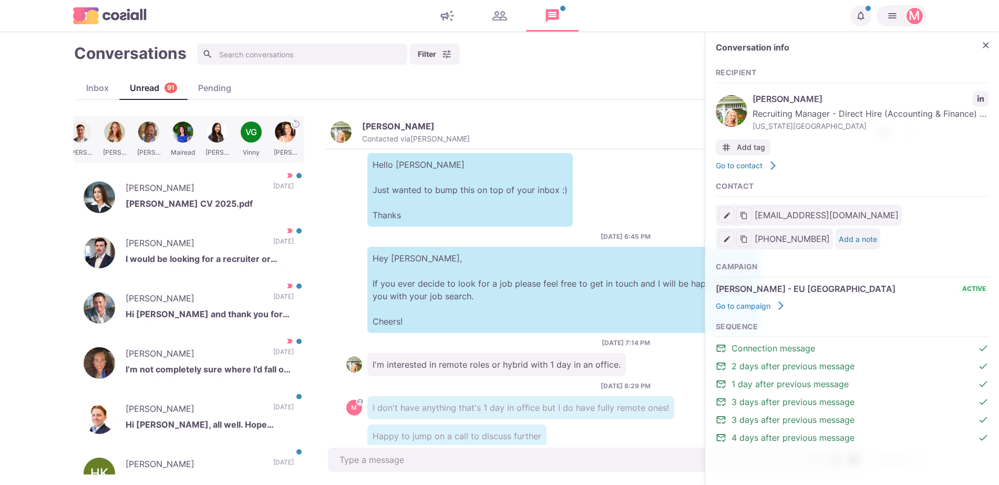
scroll to position [503, 0]
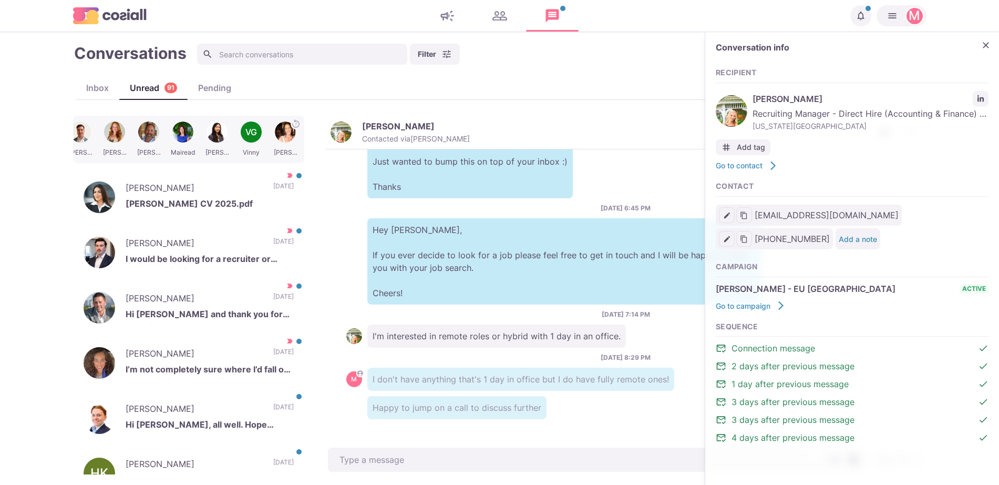
click at [215, 238] on p "[PERSON_NAME]" at bounding box center [194, 245] width 137 height 16
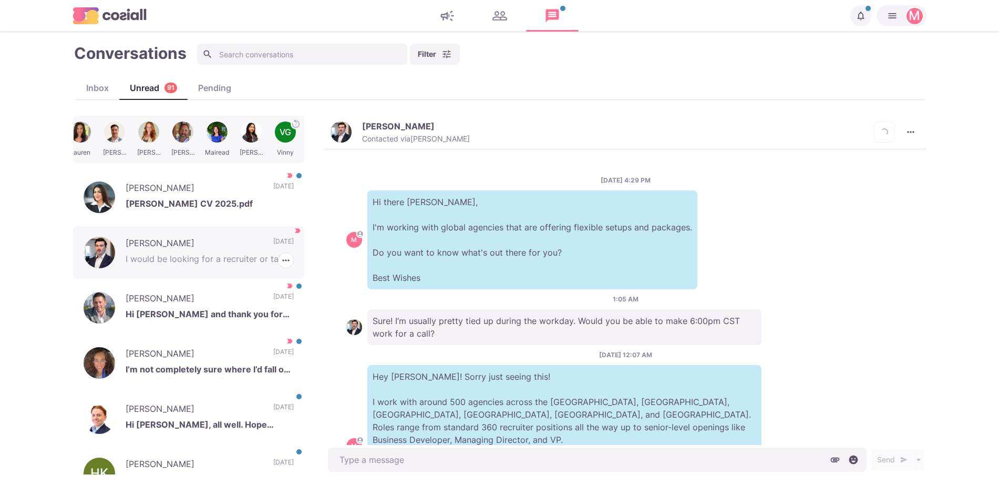
scroll to position [151, 0]
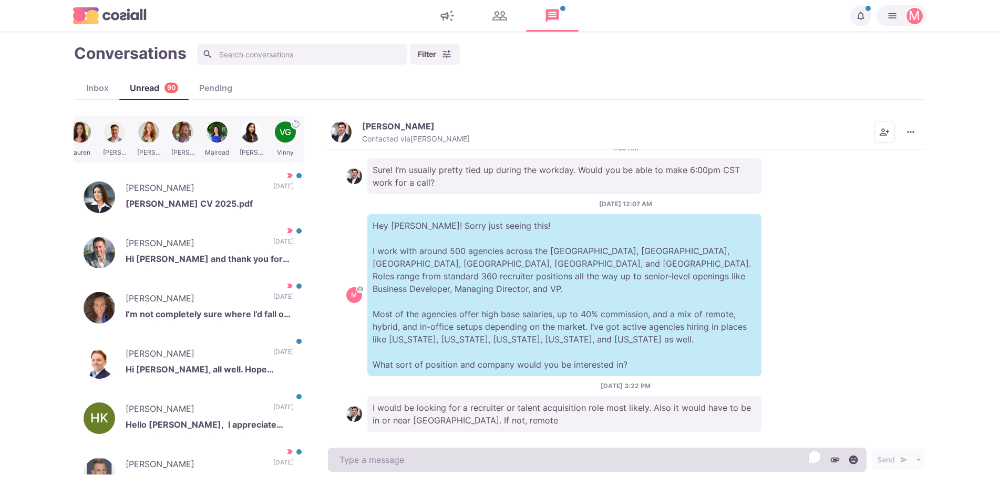
click at [491, 469] on textarea "To enrich screen reader interactions, please activate Accessibility in Grammarl…" at bounding box center [597, 459] width 539 height 24
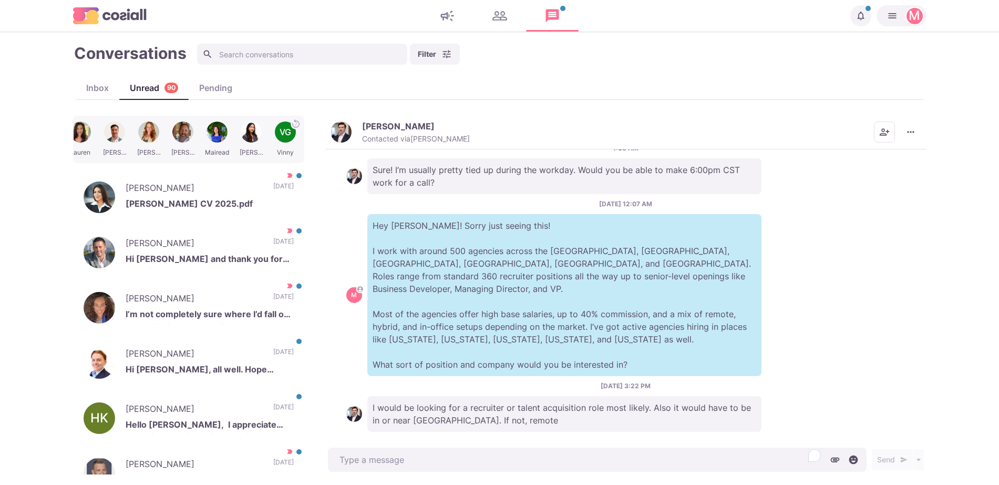
click at [345, 120] on div "[PERSON_NAME] Contacted via [PERSON_NAME] [PERSON_NAME] as Unread Mark as Not I…" at bounding box center [625, 133] width 601 height 34
click at [343, 125] on img "button" at bounding box center [341, 131] width 21 height 21
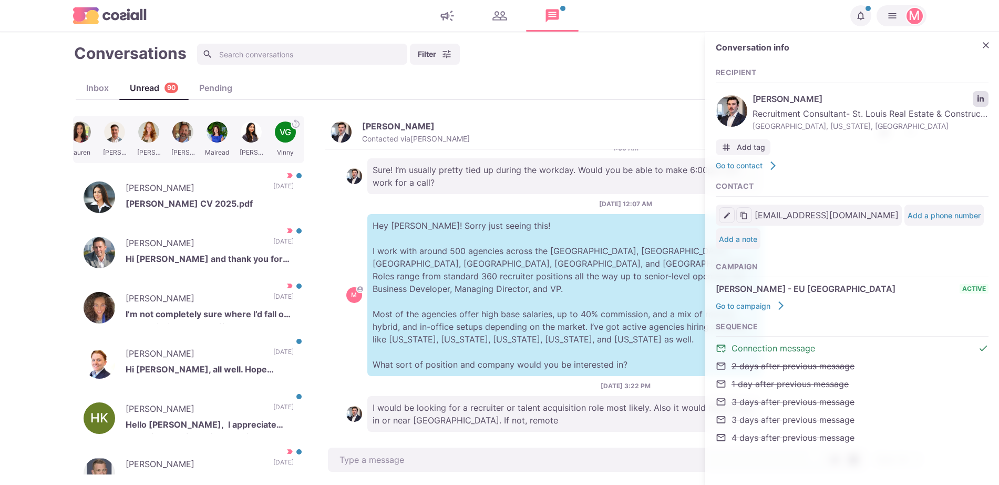
click at [977, 93] on link "LinkedIn profile link" at bounding box center [981, 99] width 16 height 16
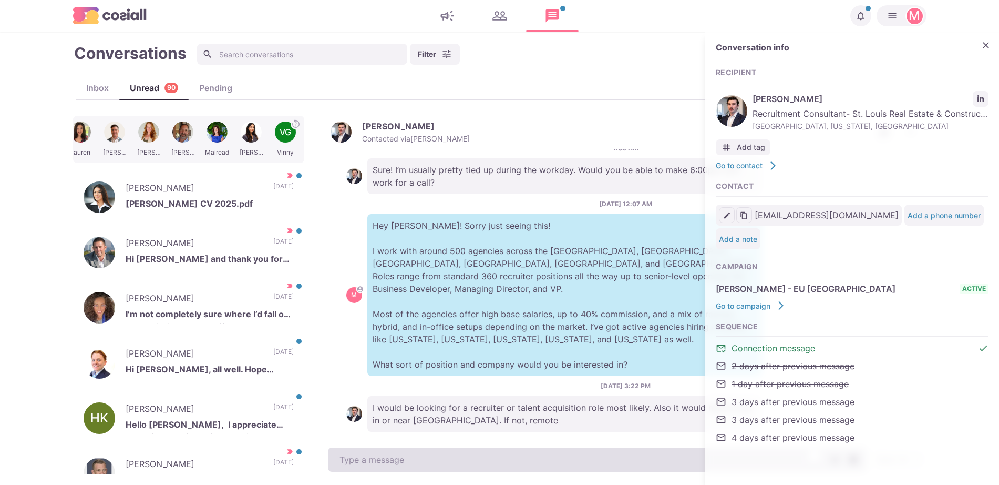
click at [417, 462] on textarea "To enrich screen reader interactions, please activate Accessibility in Grammarl…" at bounding box center [597, 459] width 539 height 24
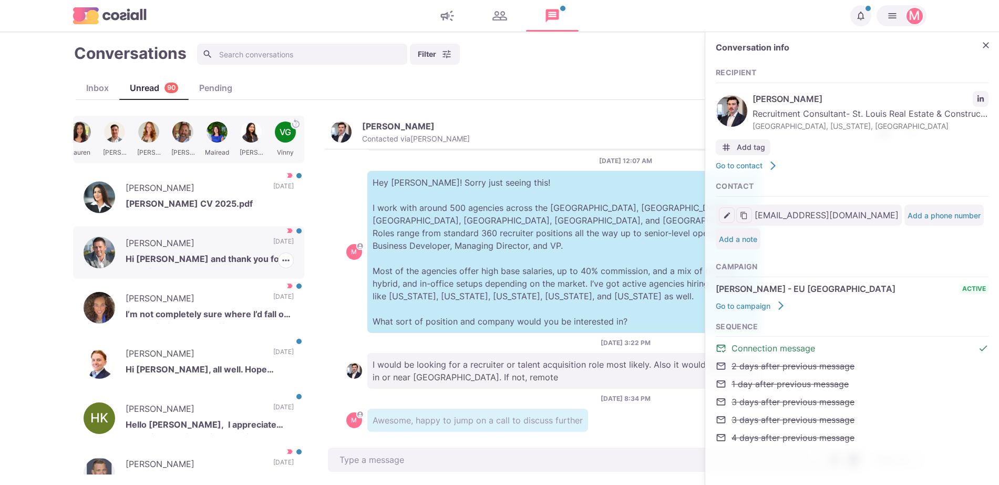
click at [233, 262] on p "Hi [PERSON_NAME] and thank you for reaching out! I'm pretty happy where I am at…" at bounding box center [210, 260] width 168 height 16
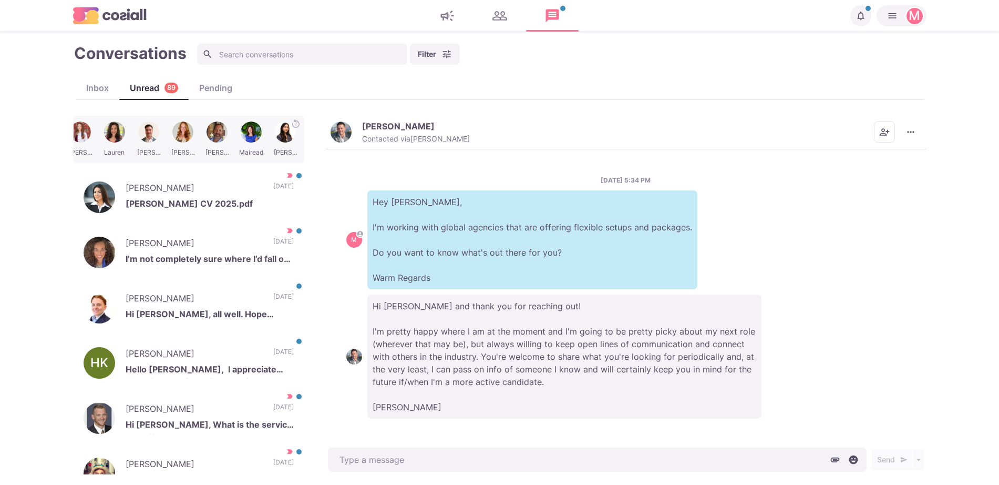
click at [335, 138] on img "button" at bounding box center [341, 131] width 21 height 21
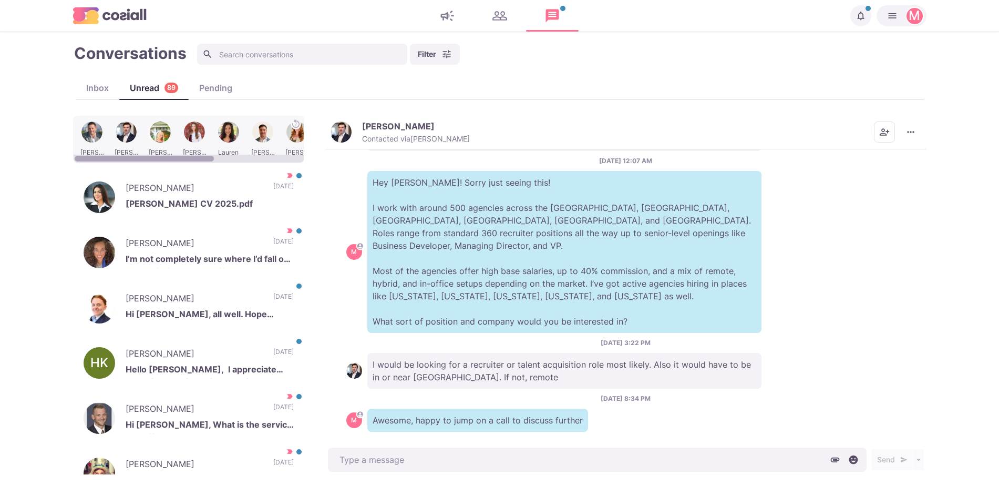
click at [123, 162] on div at bounding box center [189, 159] width 230 height 8
drag, startPoint x: 123, startPoint y: 162, endPoint x: 104, endPoint y: 157, distance: 20.0
click at [105, 157] on div at bounding box center [189, 159] width 230 height 8
click at [83, 125] on div at bounding box center [92, 139] width 32 height 41
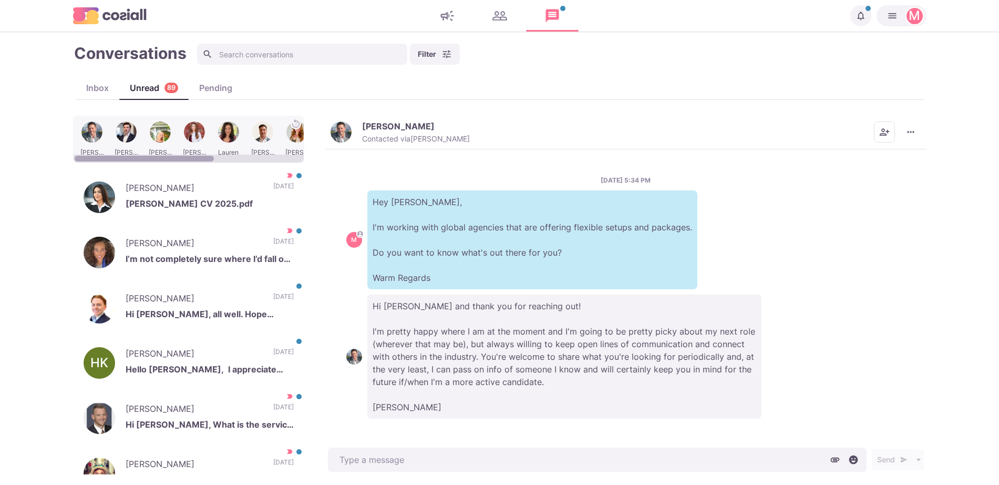
click at [385, 118] on div "[PERSON_NAME] Contacted via [PERSON_NAME] [PERSON_NAME] as Unread Mark as Not I…" at bounding box center [625, 133] width 601 height 34
click at [384, 131] on div "[PERSON_NAME] Contacted via [PERSON_NAME]" at bounding box center [416, 132] width 108 height 23
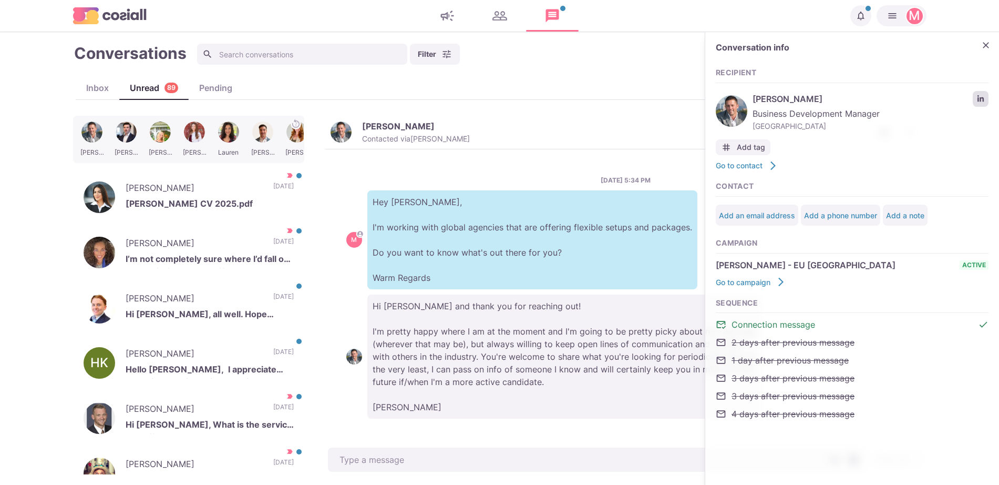
click at [980, 94] on link "LinkedIn profile link" at bounding box center [981, 99] width 16 height 16
click at [233, 331] on div "[PERSON_NAME] Hi [PERSON_NAME], all well. Hope you’re all well too! [DATE] [PER…" at bounding box center [188, 307] width 231 height 53
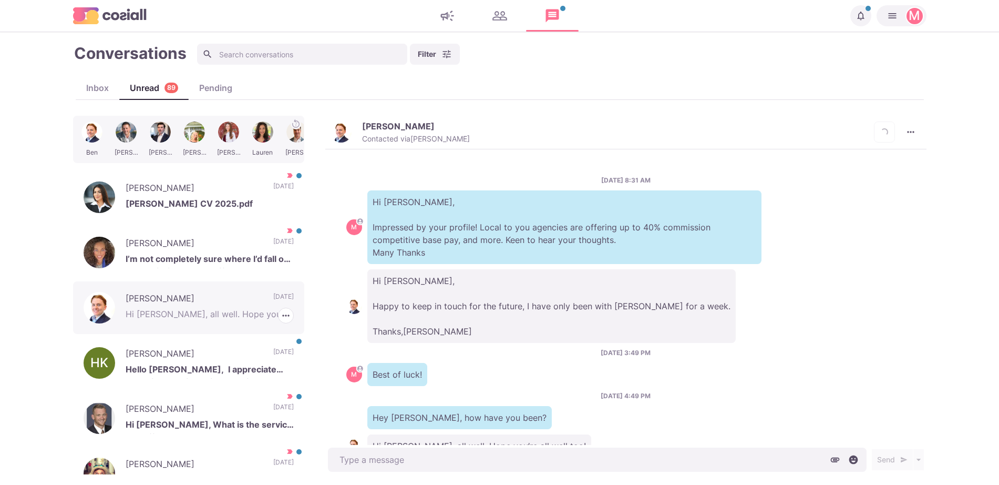
scroll to position [38, 0]
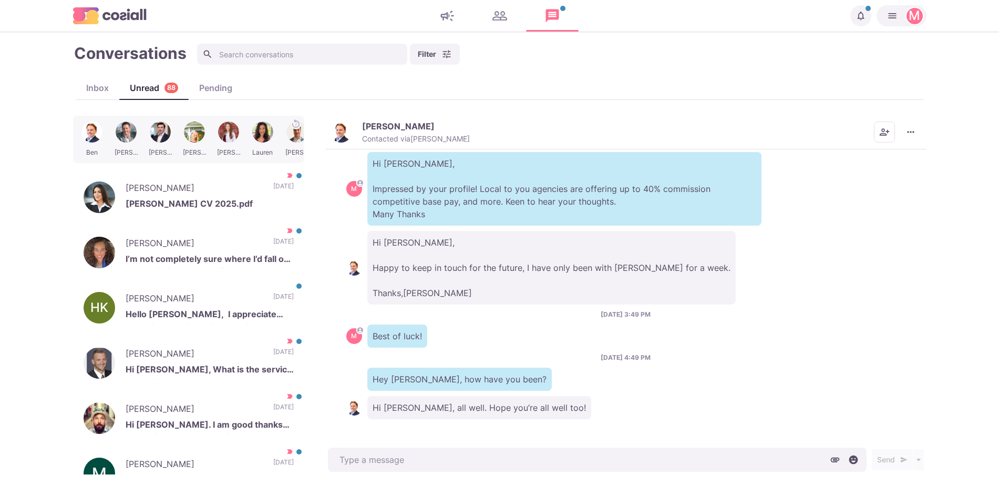
click at [331, 123] on button "[PERSON_NAME] Contacted via [PERSON_NAME]" at bounding box center [400, 132] width 139 height 23
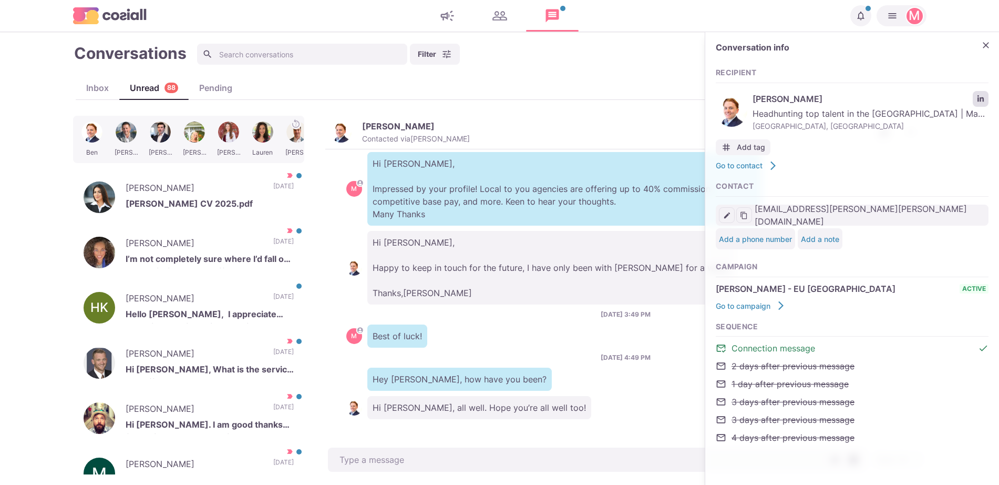
click at [983, 96] on icon "LinkedIn profile link" at bounding box center [980, 98] width 7 height 7
